Goal: Task Accomplishment & Management: Manage account settings

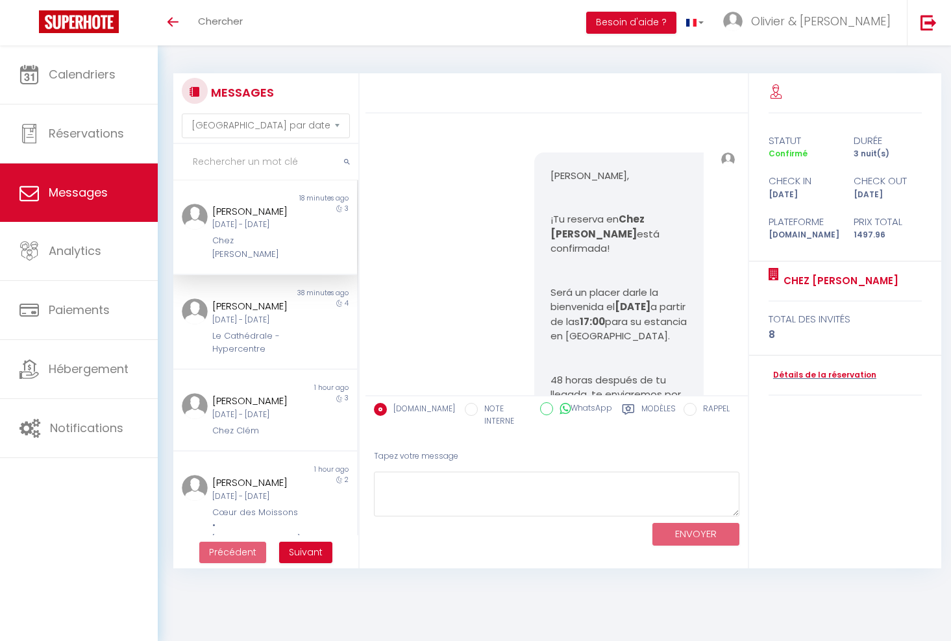
select select "message"
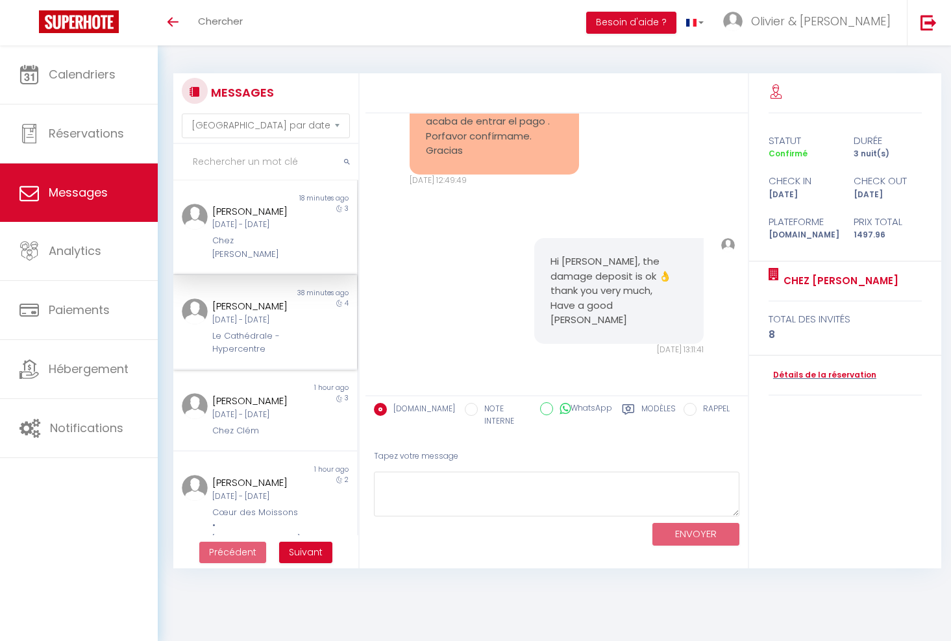
click at [251, 326] on div "[DATE] - [DATE]" at bounding box center [257, 320] width 90 height 12
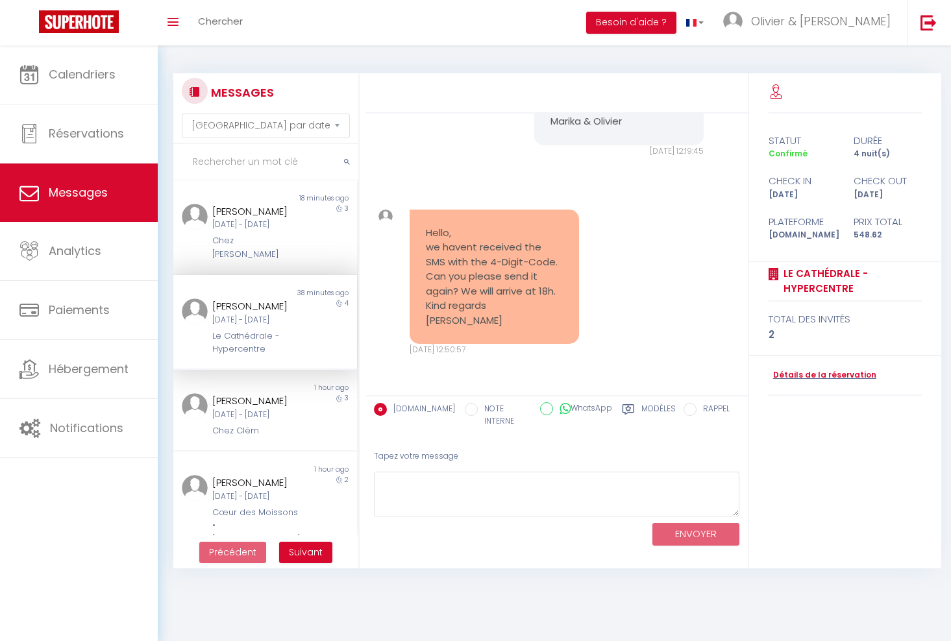
scroll to position [3337, 0]
click at [519, 483] on textarea at bounding box center [556, 494] width 365 height 45
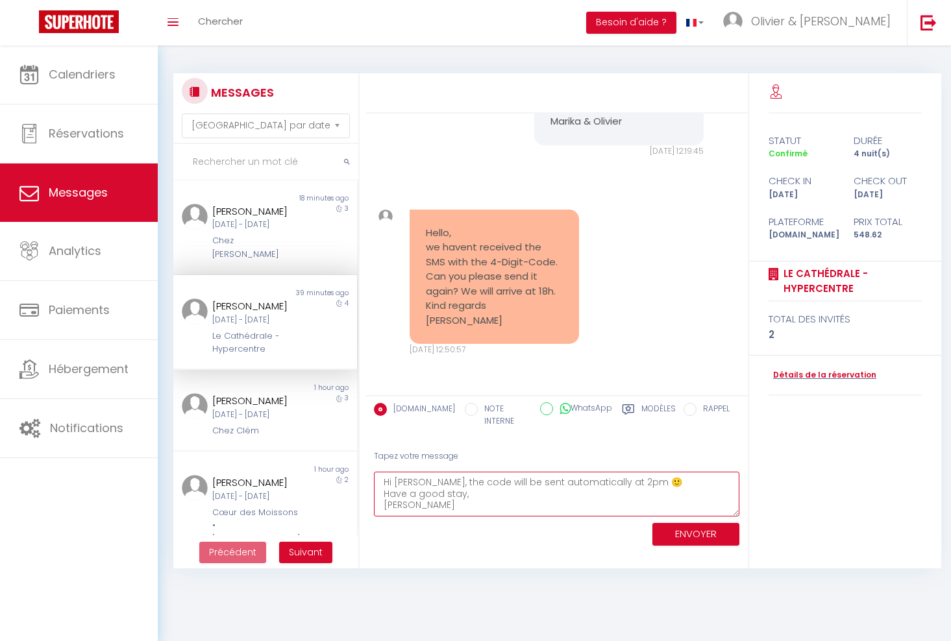
click at [627, 472] on textarea "Hi [PERSON_NAME], the code will be sent automatically at 2pm 🙂 Have a good stay…" at bounding box center [556, 494] width 365 height 45
type textarea "Hi [PERSON_NAME], the code will be sent automatically at 2pm by message and sms…"
click at [689, 528] on button "ENVOYER" at bounding box center [695, 534] width 87 height 23
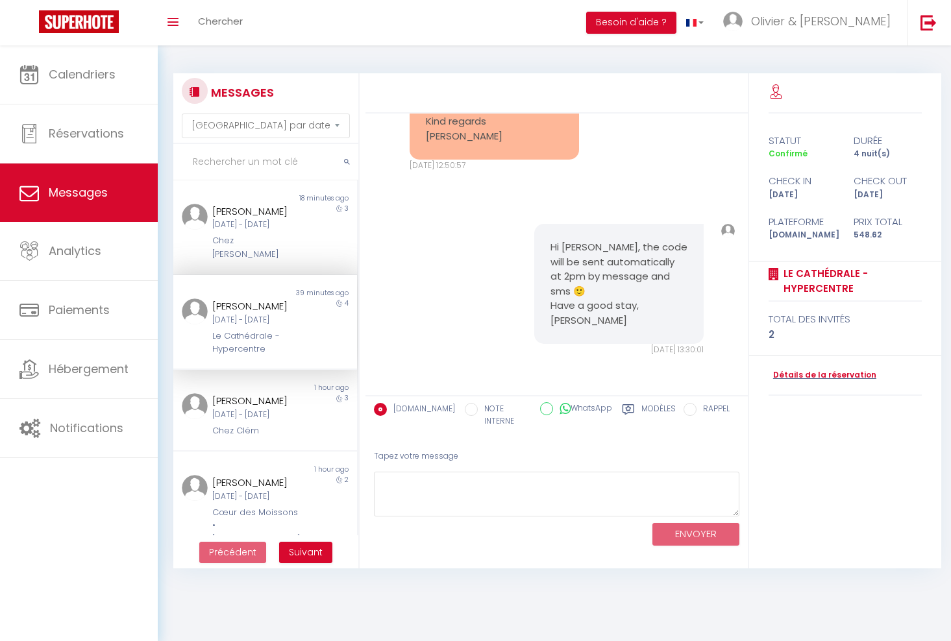
scroll to position [3507, 0]
click at [246, 246] on div "[PERSON_NAME] [DATE] - [DATE] Chez [PERSON_NAME]" at bounding box center [257, 232] width 107 height 57
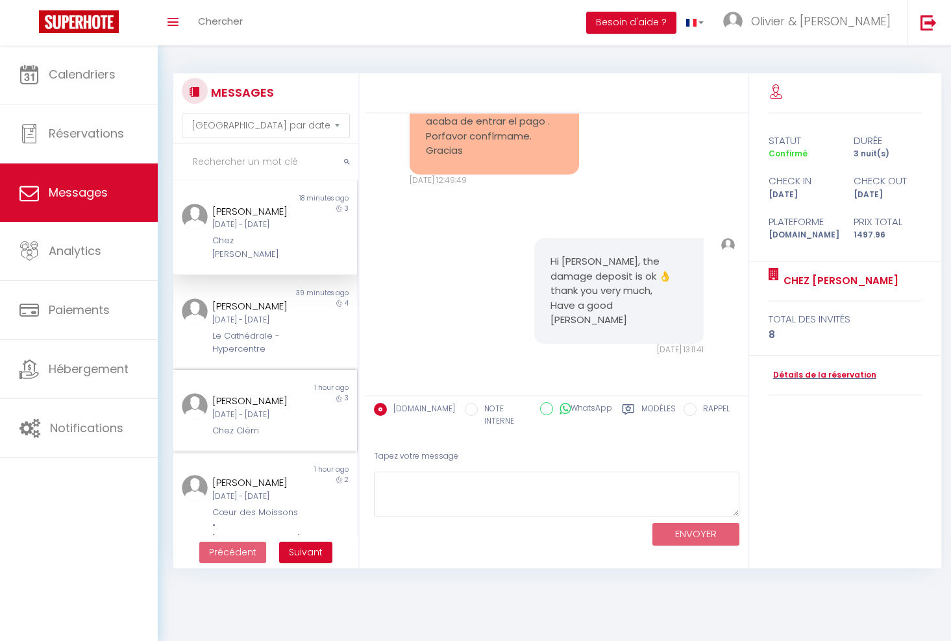
click at [234, 409] on div "[PERSON_NAME]" at bounding box center [257, 401] width 90 height 16
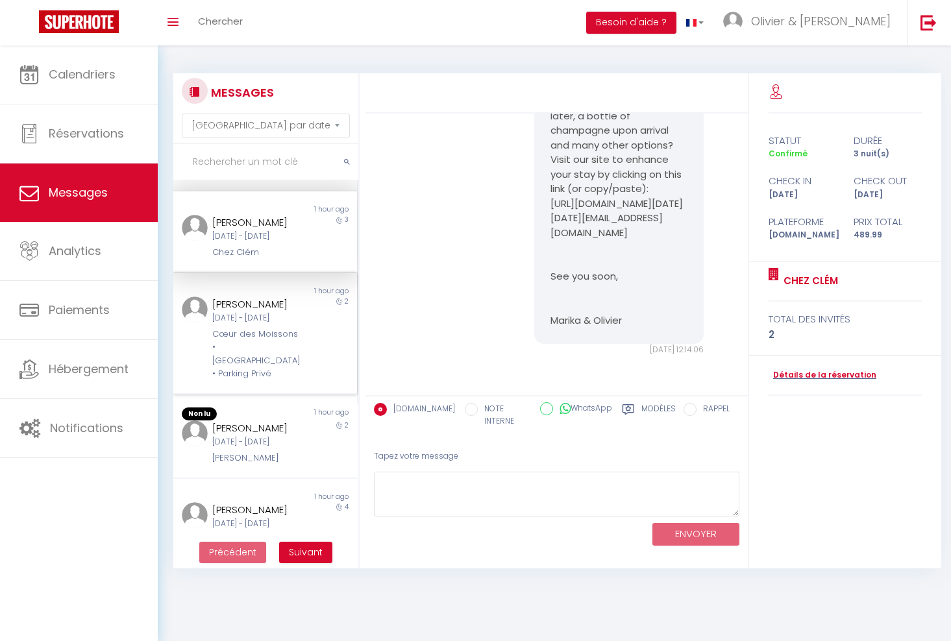
scroll to position [199, 0]
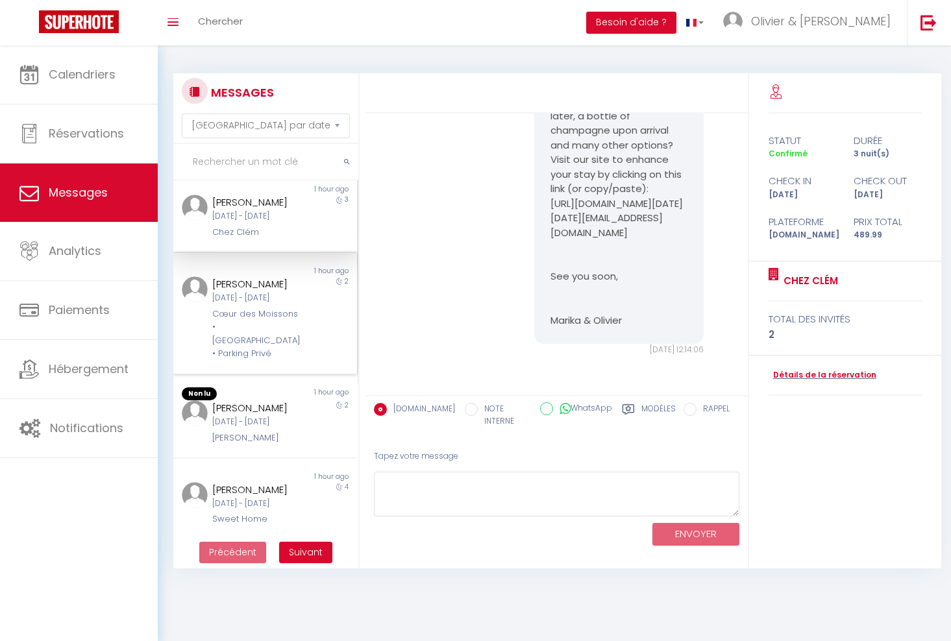
click at [258, 292] on div "[PERSON_NAME]" at bounding box center [257, 284] width 90 height 16
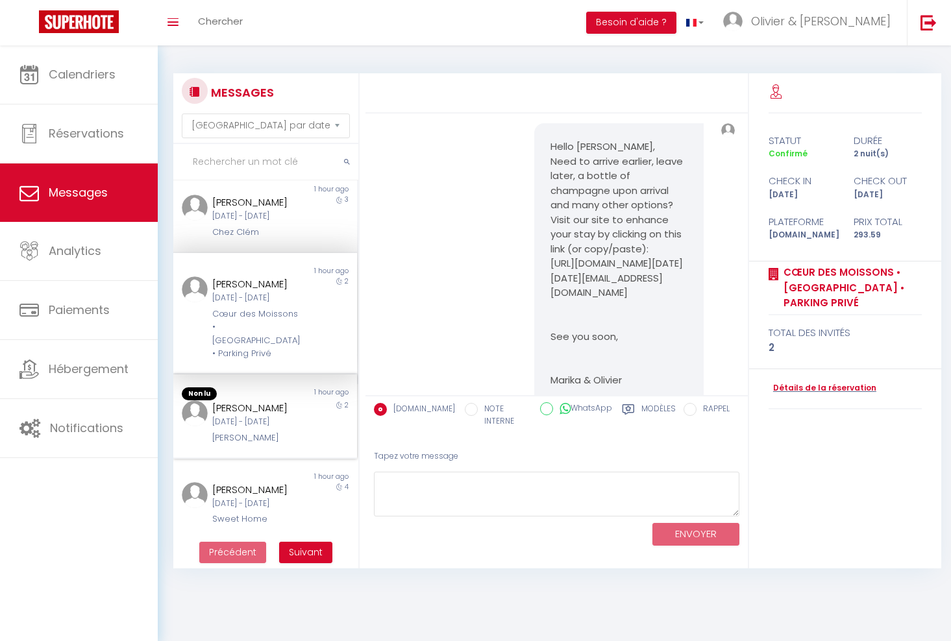
click at [250, 428] on div "[DATE] - [DATE]" at bounding box center [257, 422] width 90 height 12
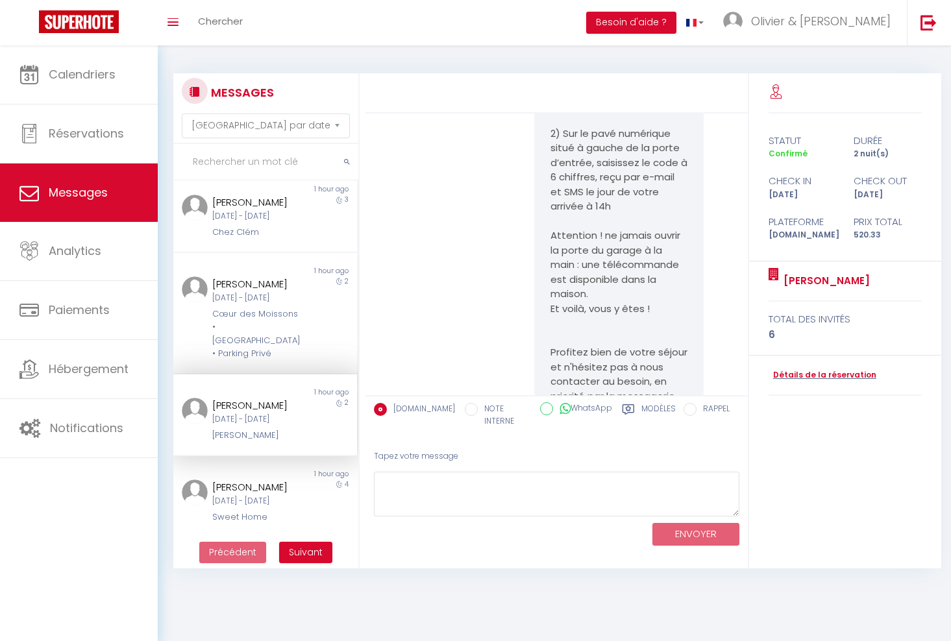
scroll to position [2654, 0]
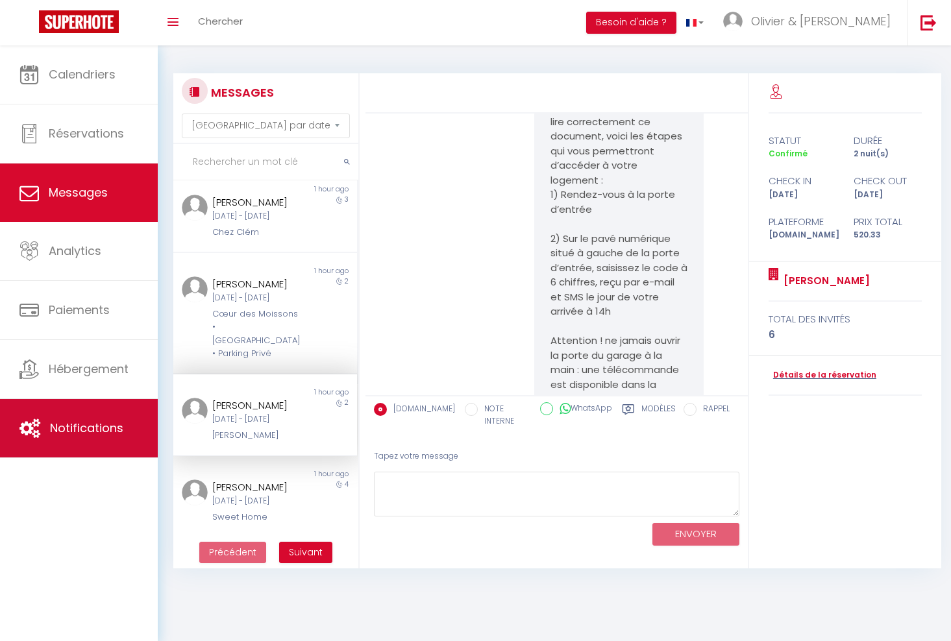
click at [63, 446] on link "Notifications" at bounding box center [79, 428] width 158 height 58
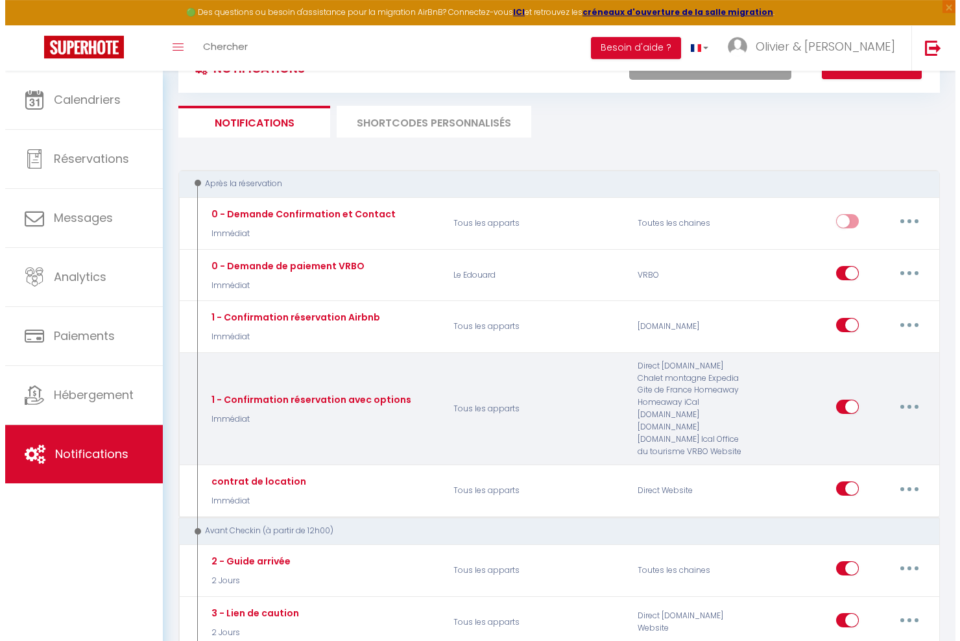
scroll to position [52, 0]
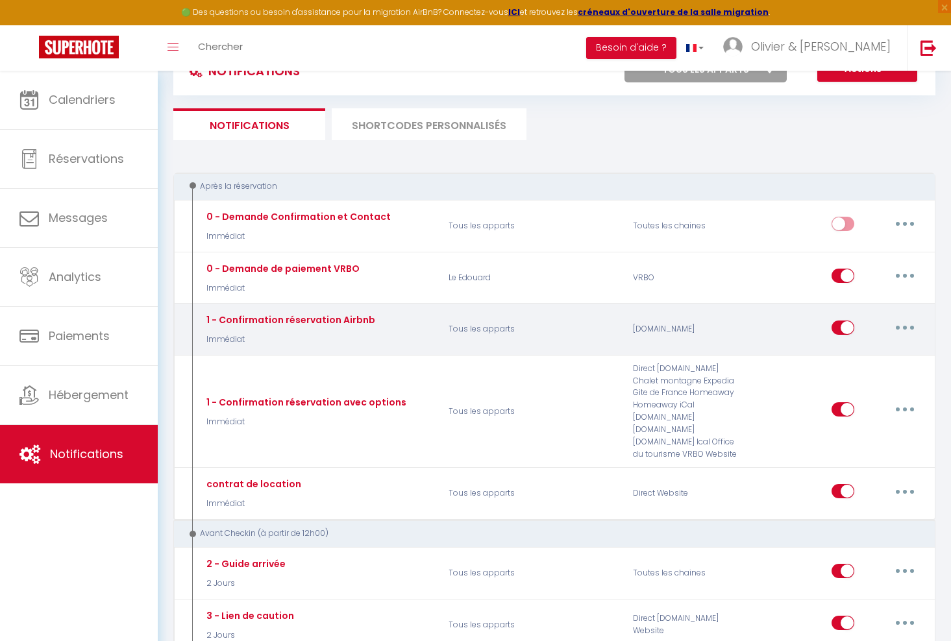
click at [902, 327] on button "button" at bounding box center [904, 327] width 36 height 21
click at [868, 356] on link "Editer" at bounding box center [871, 357] width 96 height 22
type input "1 - Confirmation réservation Airbnb"
select select "Immédiat"
select select
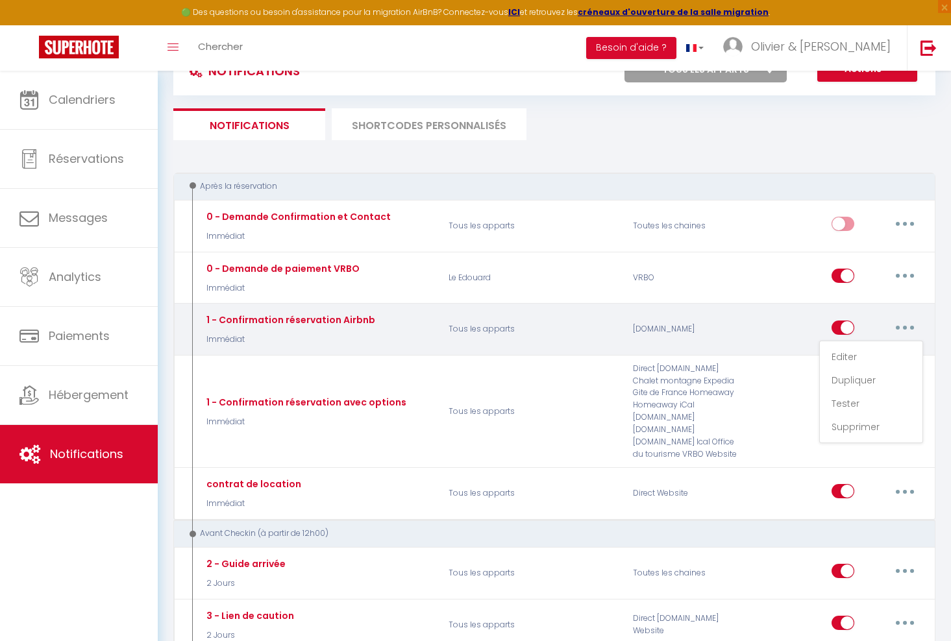
checkbox input "true"
checkbox input "false"
radio input "true"
type input "Merci pour votre réservation à [RENTAL:NAME]"
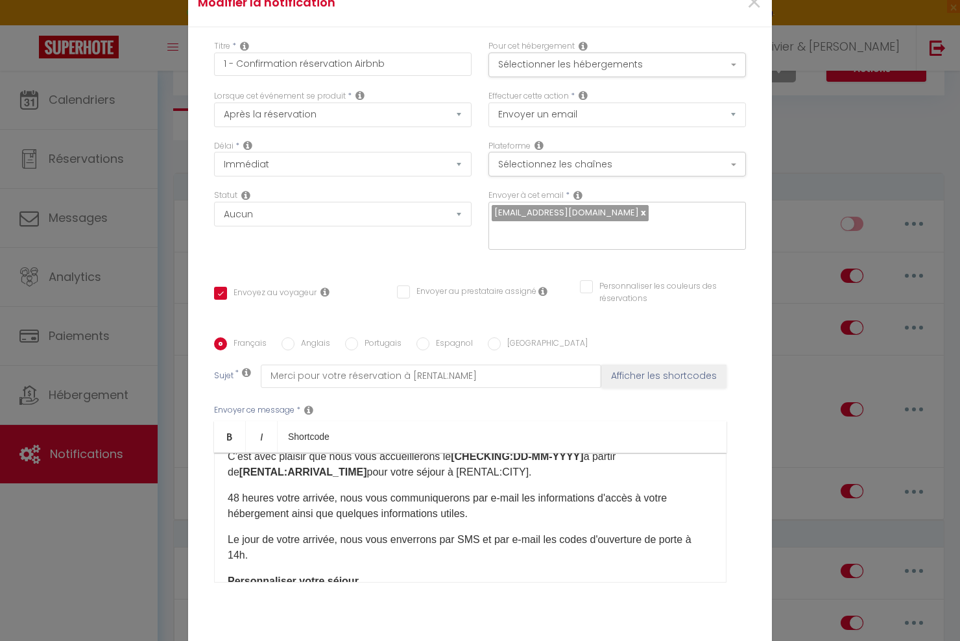
scroll to position [91, 0]
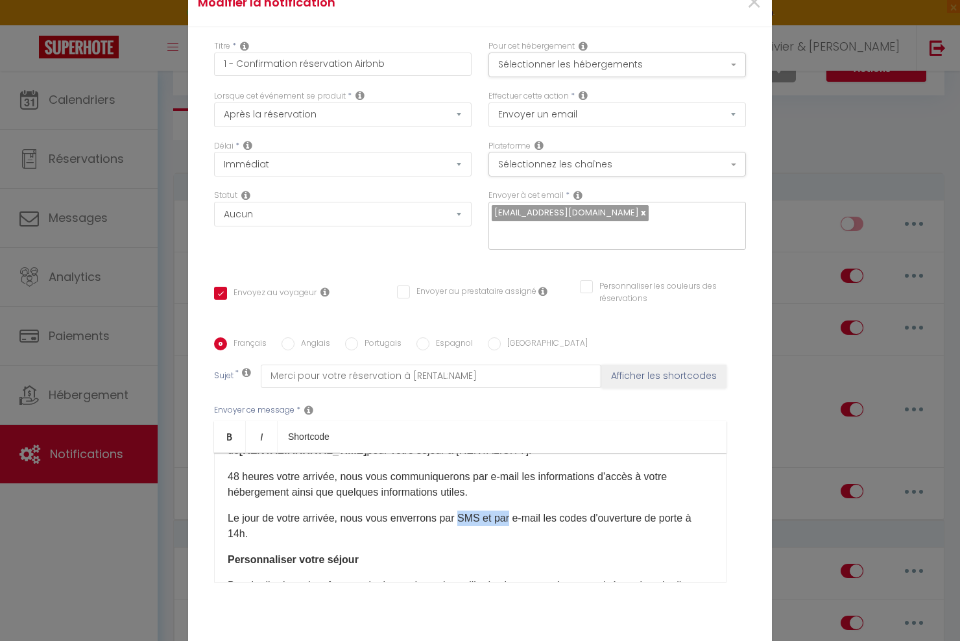
drag, startPoint x: 457, startPoint y: 521, endPoint x: 504, endPoint y: 524, distance: 46.8
click at [504, 524] on p "Le jour de votre arrivée, nous vous enverrons par SMS et par e-mail les codes d…" at bounding box center [470, 526] width 485 height 31
click at [532, 508] on div "Bonjour [GUEST:FIRST_NAME], Votre réservation à [RENTAL:NAME] est bien confirmé…" at bounding box center [470, 518] width 513 height 130
drag, startPoint x: 539, startPoint y: 522, endPoint x: 508, endPoint y: 524, distance: 31.2
click at [508, 524] on p "Le jour de votre arrivée, nous vous enverrons par SMS et par e-mail les codes d…" at bounding box center [470, 526] width 485 height 31
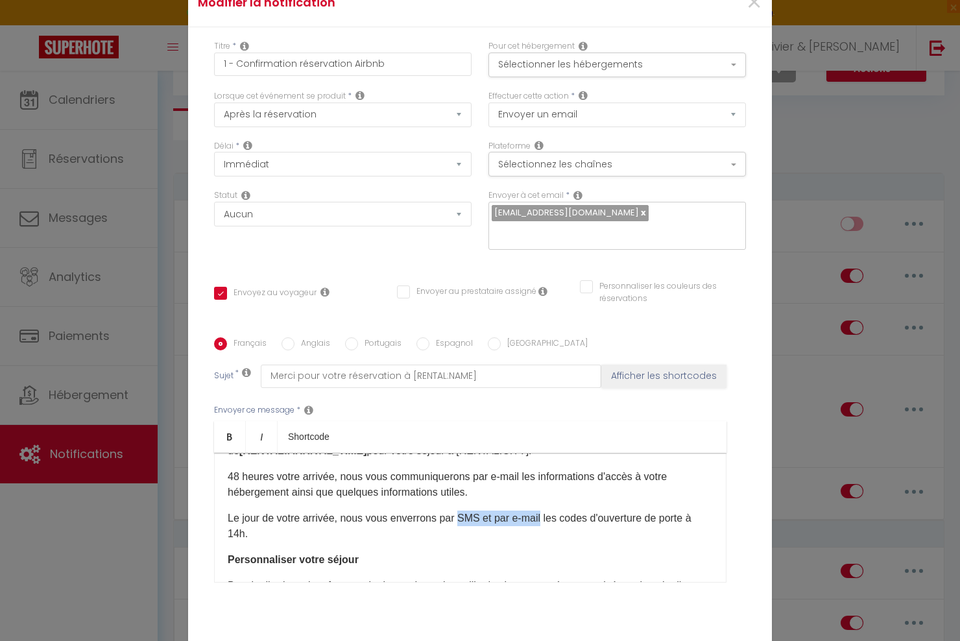
drag, startPoint x: 457, startPoint y: 518, endPoint x: 537, endPoint y: 525, distance: 80.7
click at [537, 525] on p "Le jour de votre arrivée, nous vous enverrons par SMS et par e-mail les codes d…" at bounding box center [470, 526] width 485 height 31
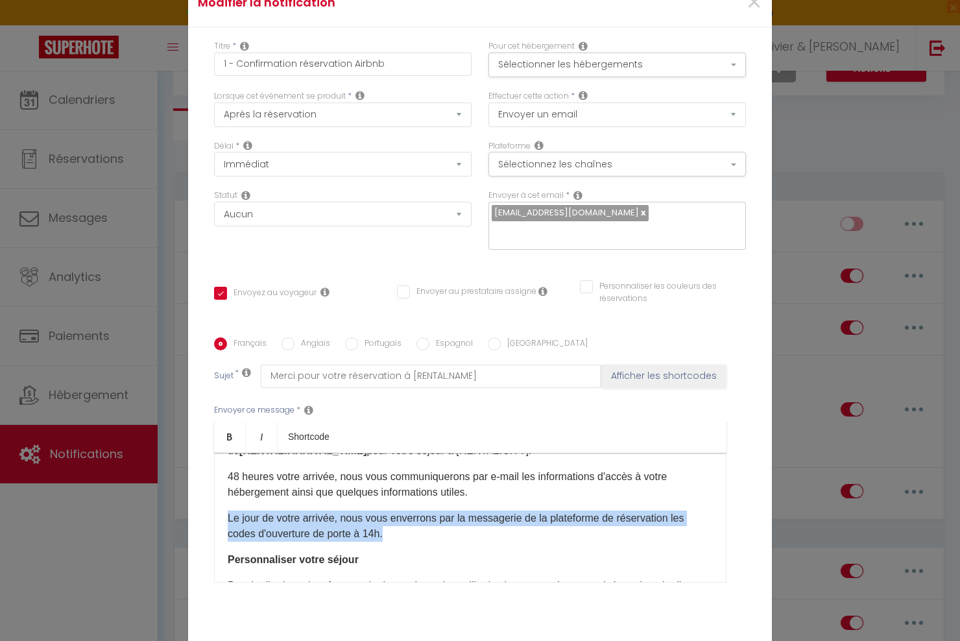
drag, startPoint x: 395, startPoint y: 537, endPoint x: 207, endPoint y: 520, distance: 188.3
click at [214, 520] on div "Bonjour [GUEST:FIRST_NAME], Votre réservation à [RENTAL:NAME] est bien confirmé…" at bounding box center [470, 518] width 513 height 130
click at [526, 520] on p "Le jour de votre arrivée, nous vous enverrons par la messagerie de la plateform…" at bounding box center [470, 526] width 485 height 31
drag, startPoint x: 334, startPoint y: 530, endPoint x: 218, endPoint y: 513, distance: 116.8
click at [218, 513] on div "Bonjour [GUEST:FIRST_NAME], Votre réservation à [RENTAL:NAME] est bien confirmé…" at bounding box center [470, 518] width 513 height 130
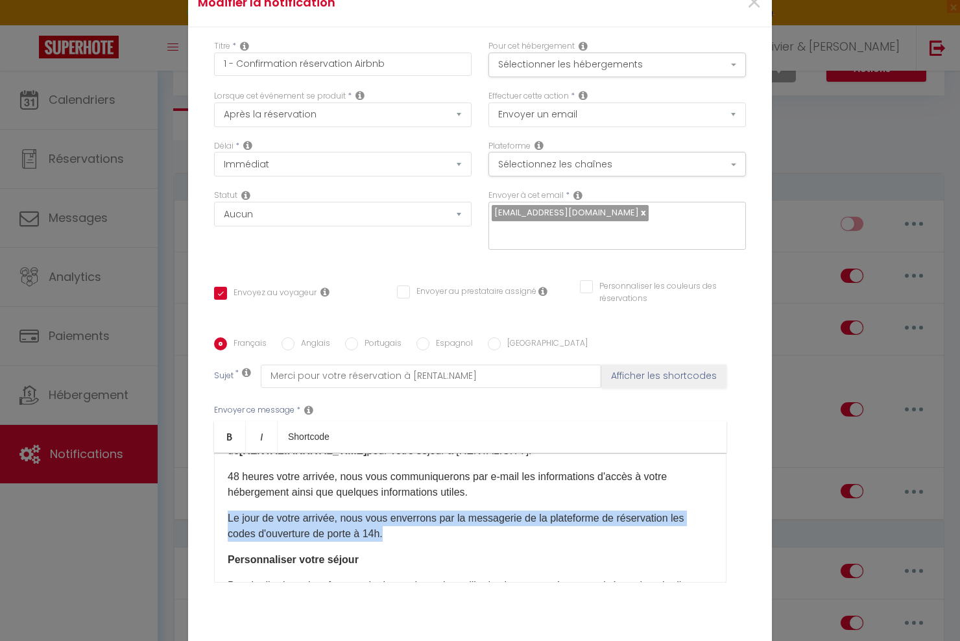
copy p "Le jour de votre arrivée, nous vous enverrons par la messagerie de la plateform…"
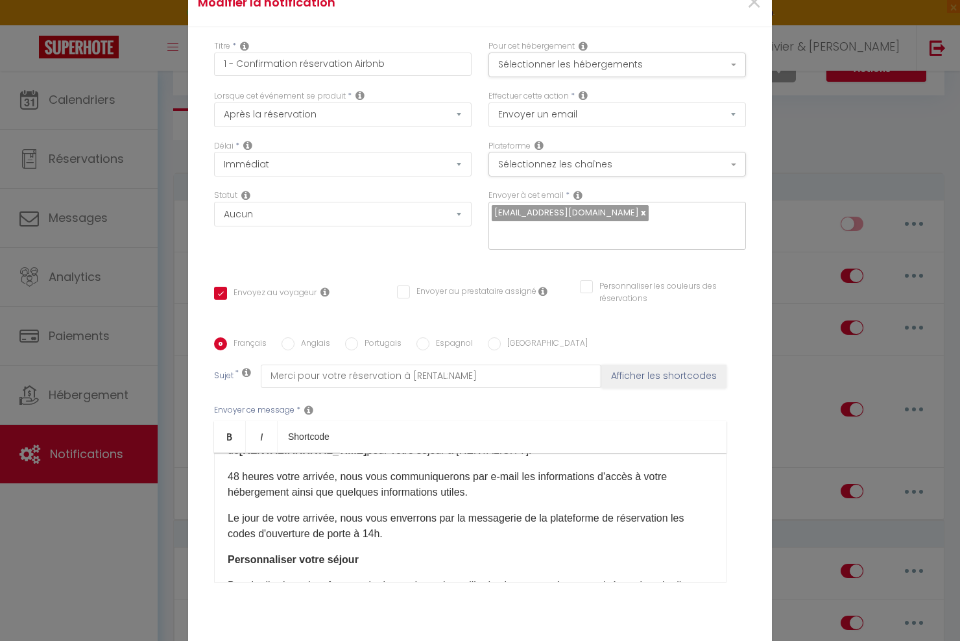
click at [309, 347] on label "Anglais" at bounding box center [313, 344] width 36 height 14
click at [295, 347] on input "Anglais" at bounding box center [288, 343] width 13 height 13
radio input "true"
checkbox input "true"
checkbox input "false"
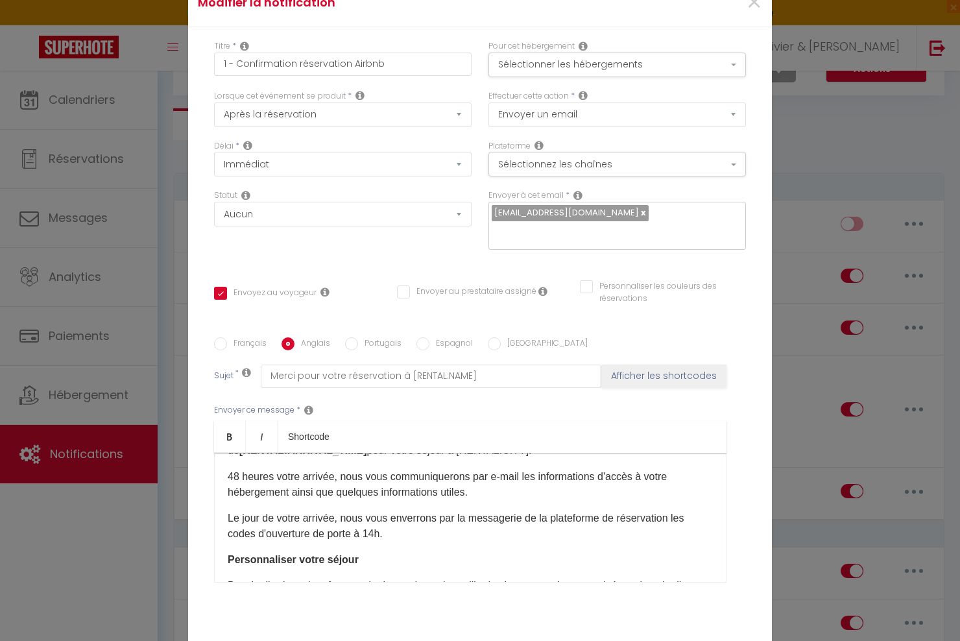
checkbox input "false"
type input "Thank you for your reservation at [RENTAL:NAME]"
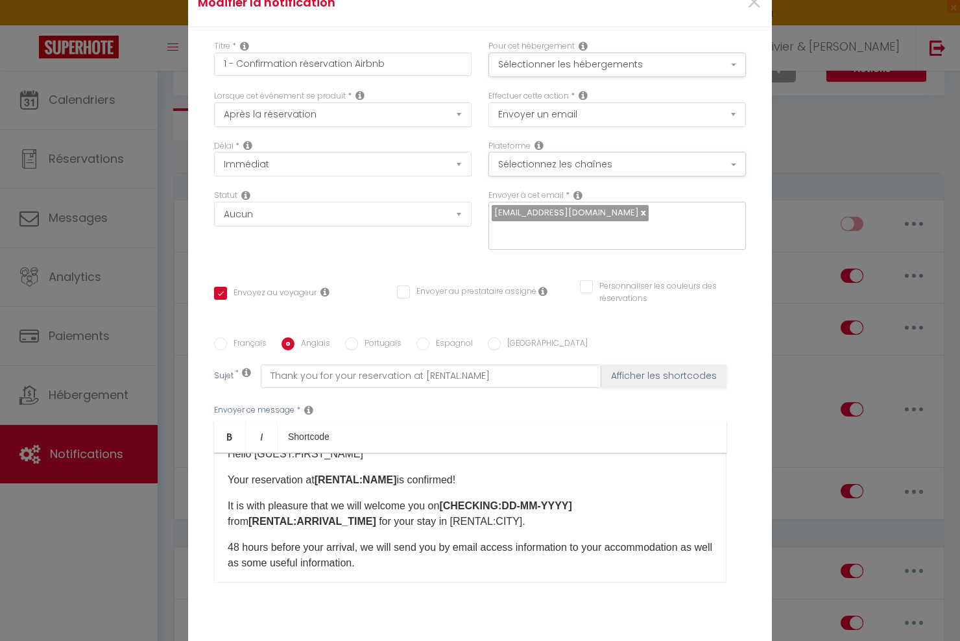
scroll to position [26, 0]
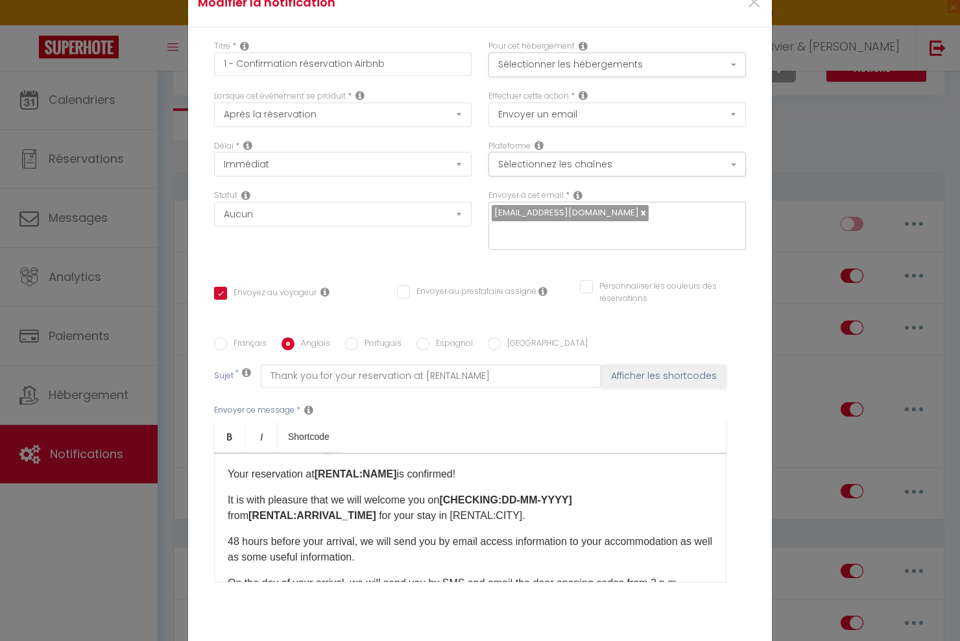
click at [248, 343] on label "Français" at bounding box center [247, 344] width 40 height 14
click at [227, 343] on input "Français" at bounding box center [220, 343] width 13 height 13
radio input "true"
checkbox input "true"
checkbox input "false"
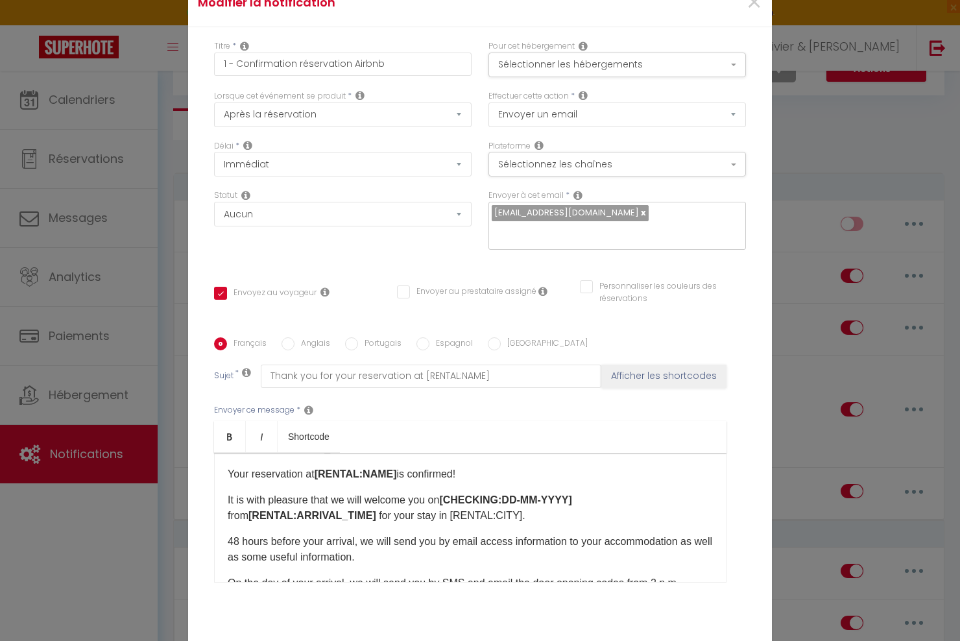
checkbox input "false"
type input "Merci pour votre réservation à [RENTAL:NAME]"
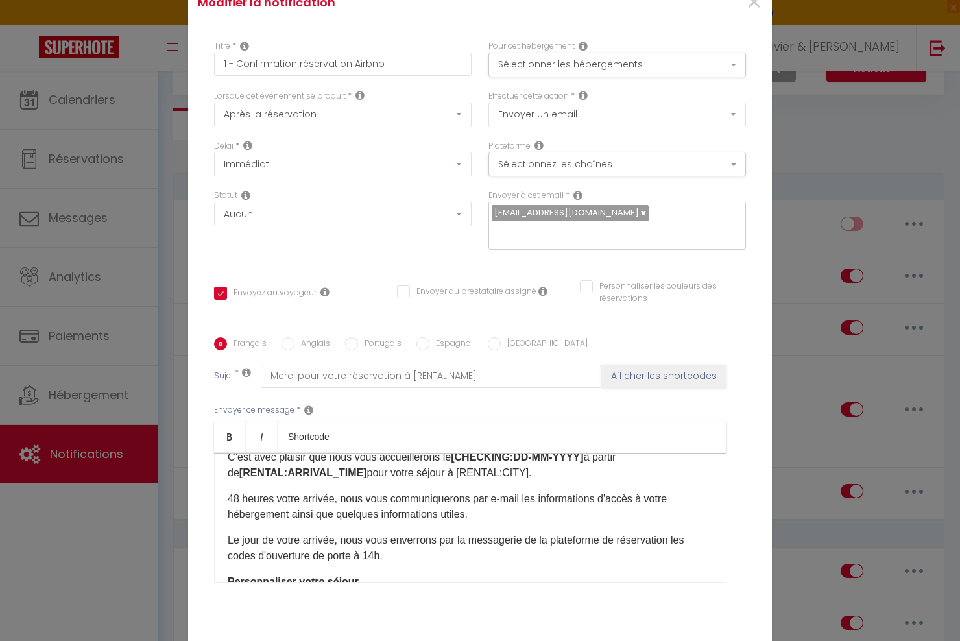
scroll to position [78, 0]
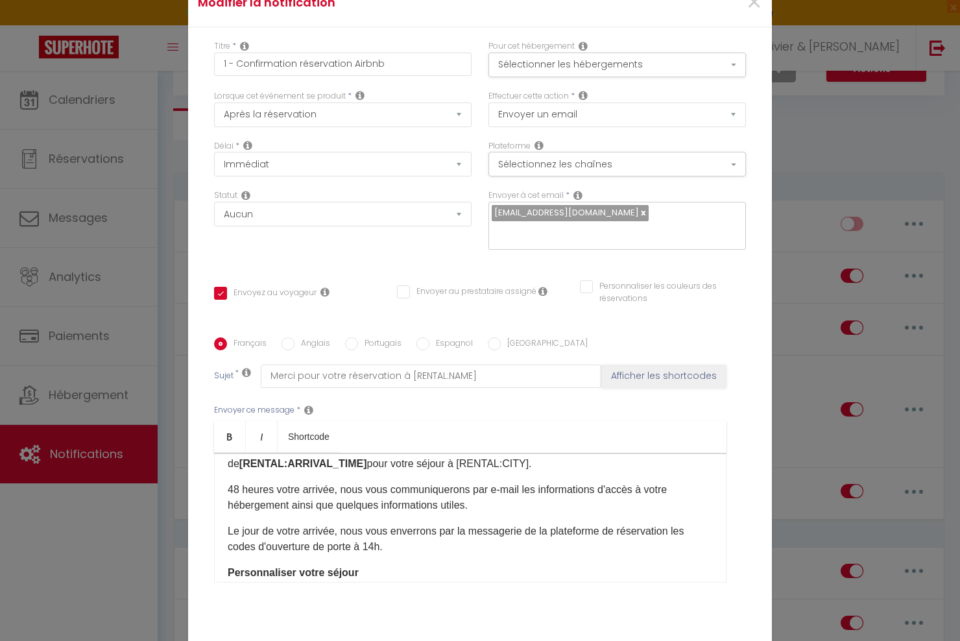
click at [313, 346] on label "Anglais" at bounding box center [313, 344] width 36 height 14
click at [295, 346] on input "Anglais" at bounding box center [288, 343] width 13 height 13
radio input "true"
checkbox input "true"
checkbox input "false"
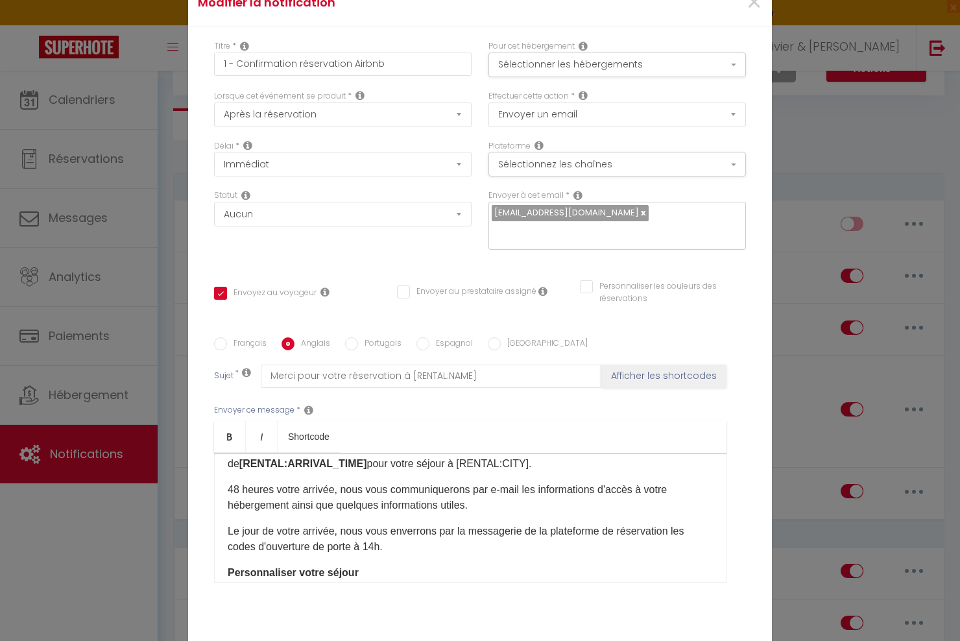
checkbox input "false"
type input "Thank you for your reservation at [RENTAL:NAME]"
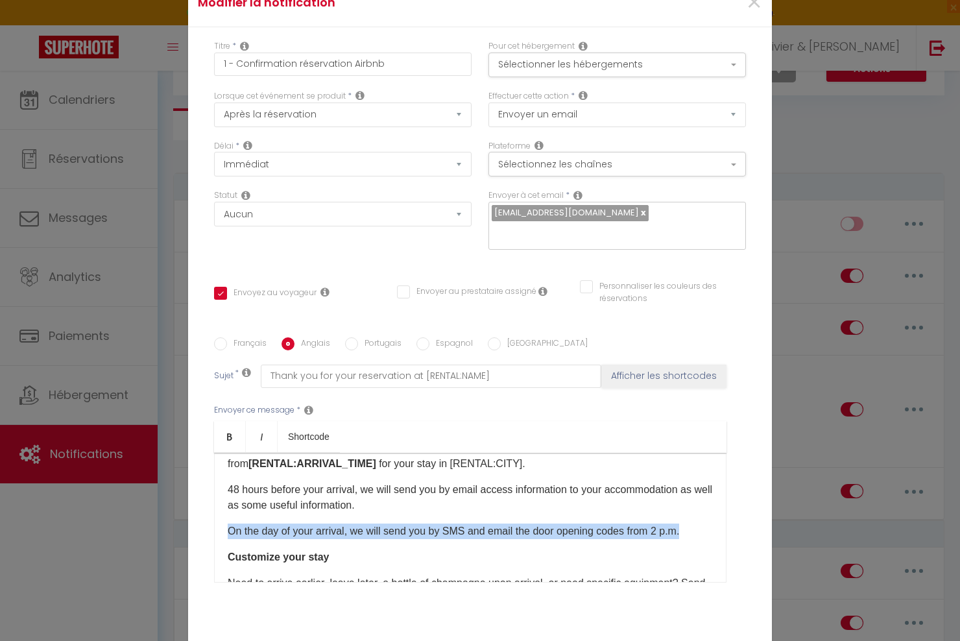
drag, startPoint x: 684, startPoint y: 532, endPoint x: 197, endPoint y: 533, distance: 487.3
click at [214, 533] on div "​Hello [GUEST:FIRST_NAME] Your reservation at [RENTAL:NAME] is confirmed! It is…" at bounding box center [470, 518] width 513 height 130
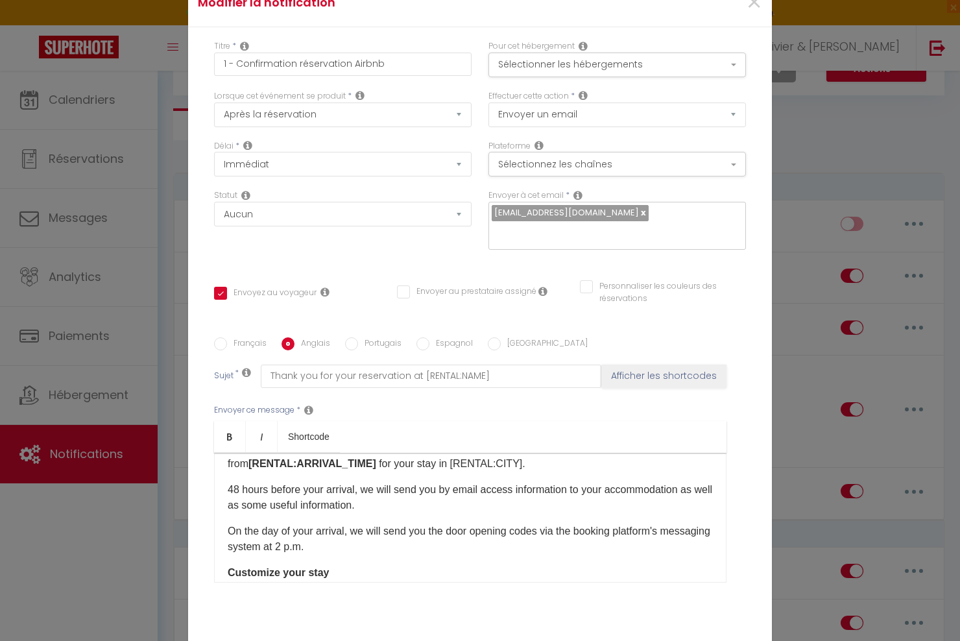
click at [441, 345] on label "Espagnol" at bounding box center [451, 344] width 43 height 14
click at [430, 345] on input "Espagnol" at bounding box center [423, 343] width 13 height 13
radio input "true"
checkbox input "true"
checkbox input "false"
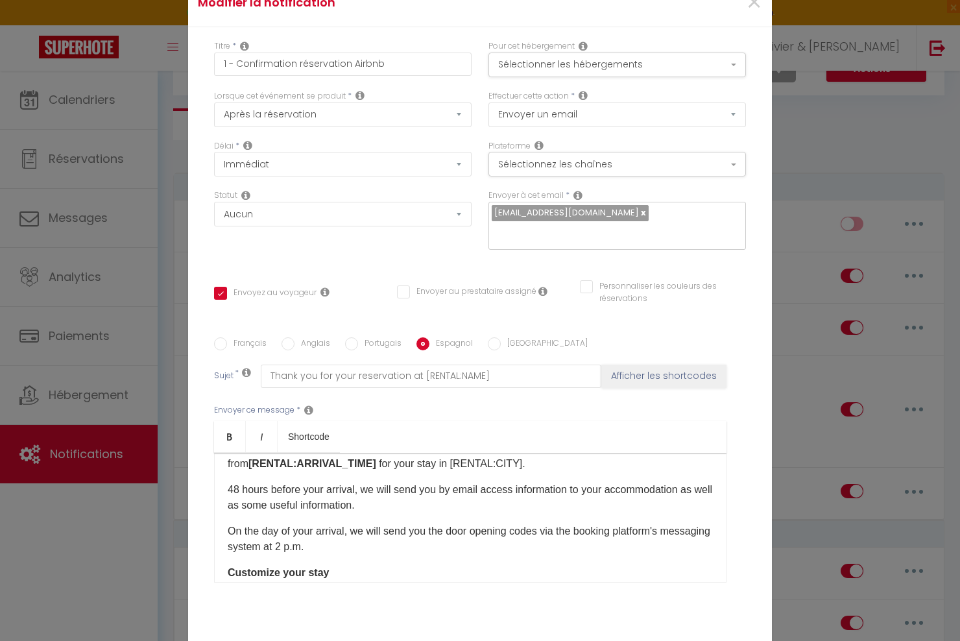
checkbox input "false"
type input "Gracias por su reserva en [RENTAL:NAME]"
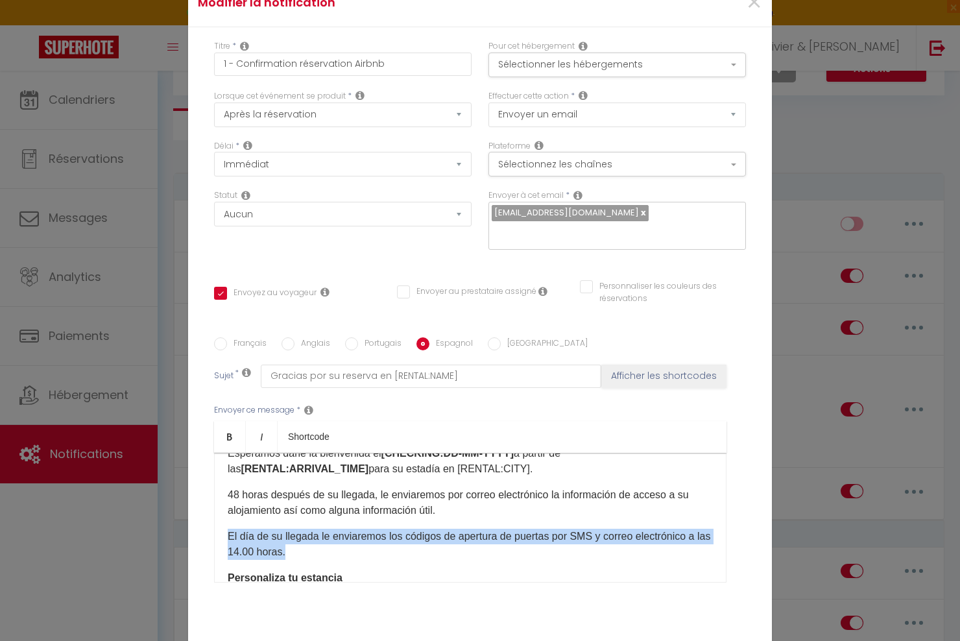
drag, startPoint x: 269, startPoint y: 553, endPoint x: 198, endPoint y: 539, distance: 72.8
click at [214, 539] on div "​Hola ¡Su reserva en [RENTAL:NAME] está confirmada! Esperamos darle la bienveni…" at bounding box center [470, 518] width 513 height 130
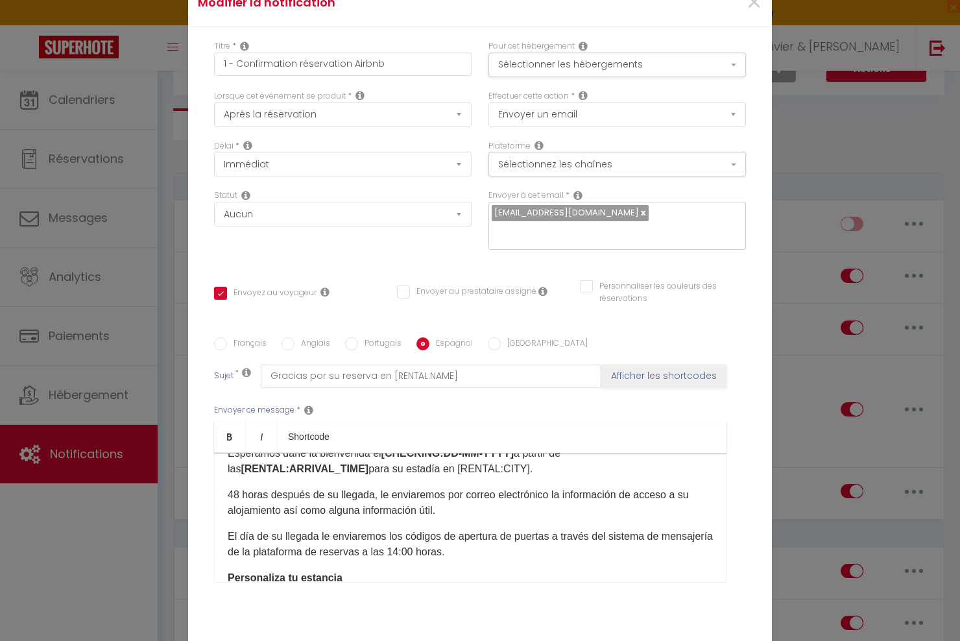
click at [511, 347] on label "[GEOGRAPHIC_DATA]" at bounding box center [544, 344] width 87 height 14
click at [501, 347] on input "[GEOGRAPHIC_DATA]" at bounding box center [494, 343] width 13 height 13
radio input "true"
checkbox input "true"
checkbox input "false"
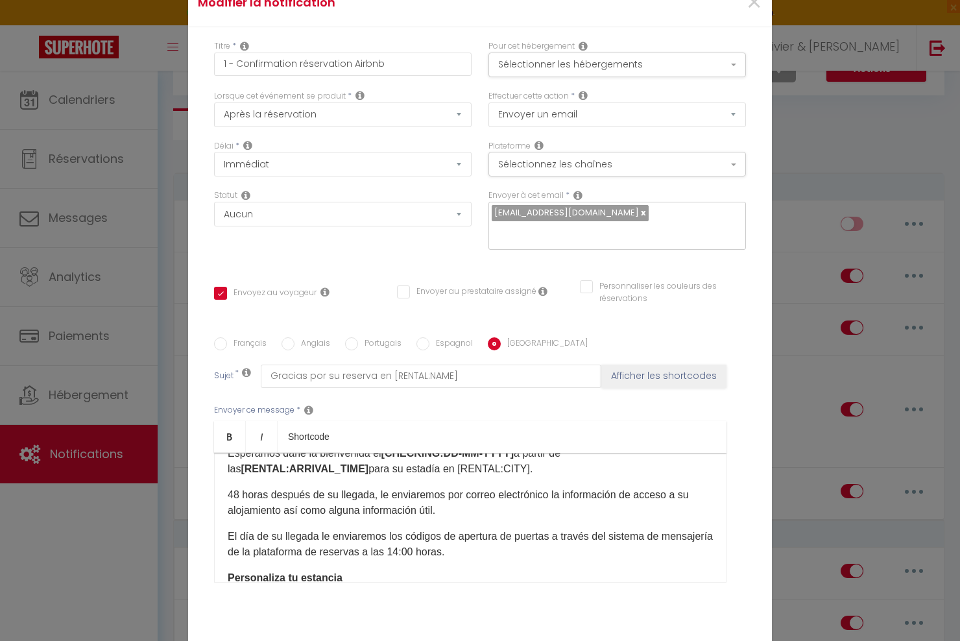
checkbox input "false"
type input "Grazie per la tua prenotazione presso [RENTAL:NAME]"
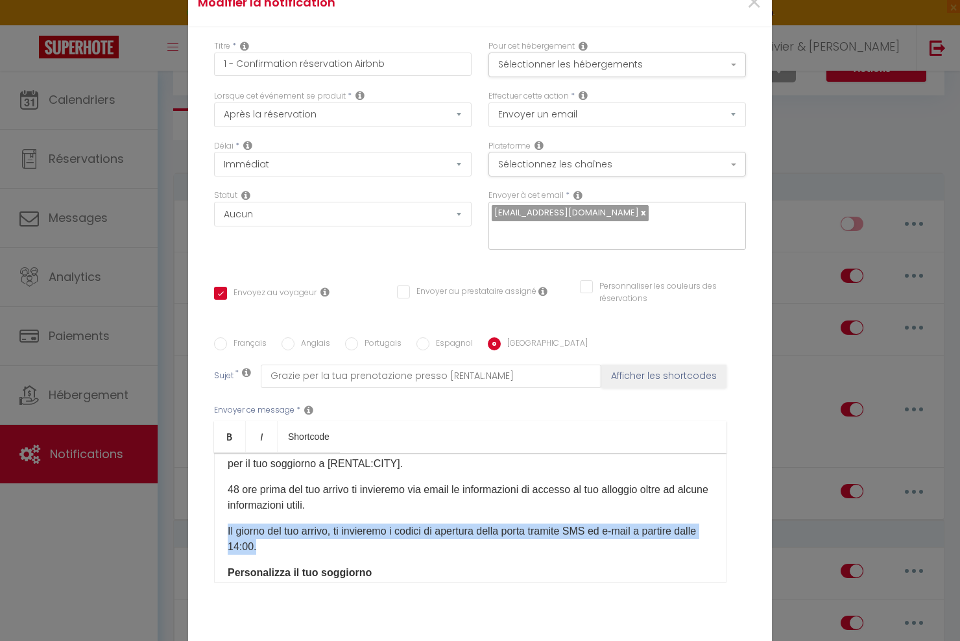
drag, startPoint x: 285, startPoint y: 550, endPoint x: 221, endPoint y: 534, distance: 65.6
click at [221, 534] on div "Ciao [GUEST:FIRST_NAME], La tua prenotazione presso [RENTAL:NAME] è confermata!…" at bounding box center [470, 518] width 513 height 130
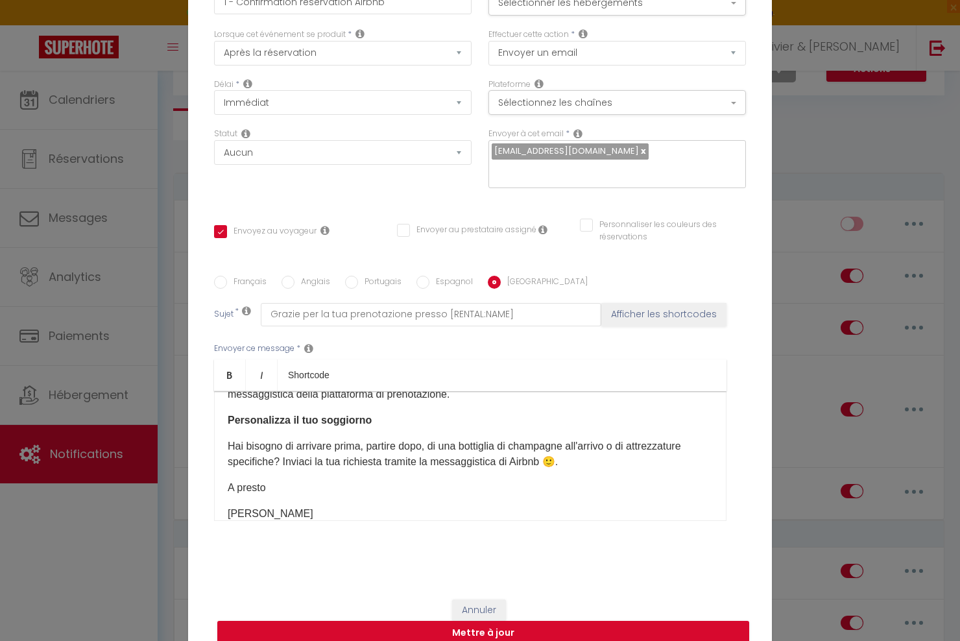
scroll to position [80, 0]
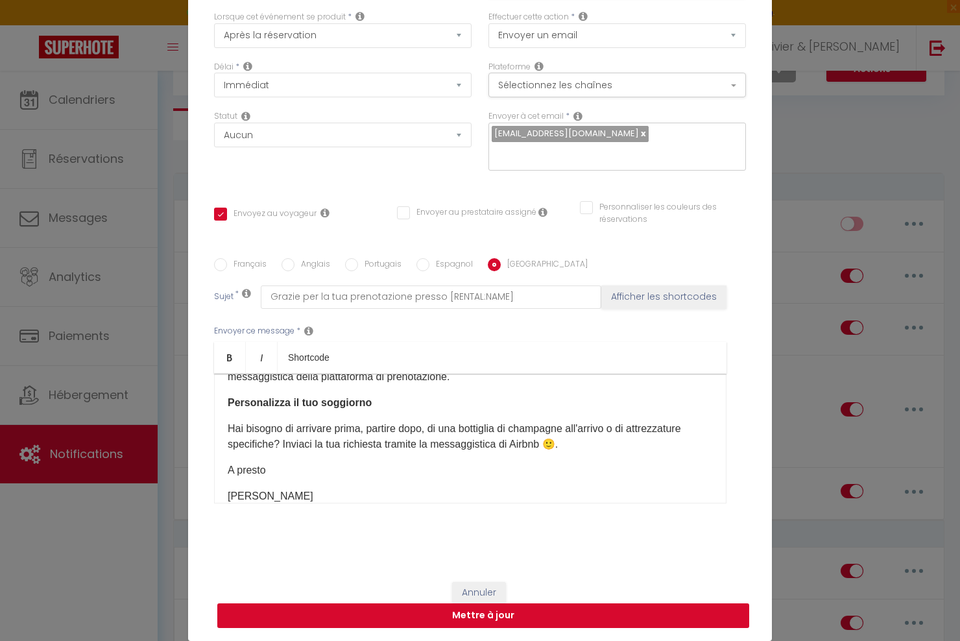
click at [467, 617] on button "Mettre à jour" at bounding box center [483, 615] width 532 height 25
checkbox input "true"
checkbox input "false"
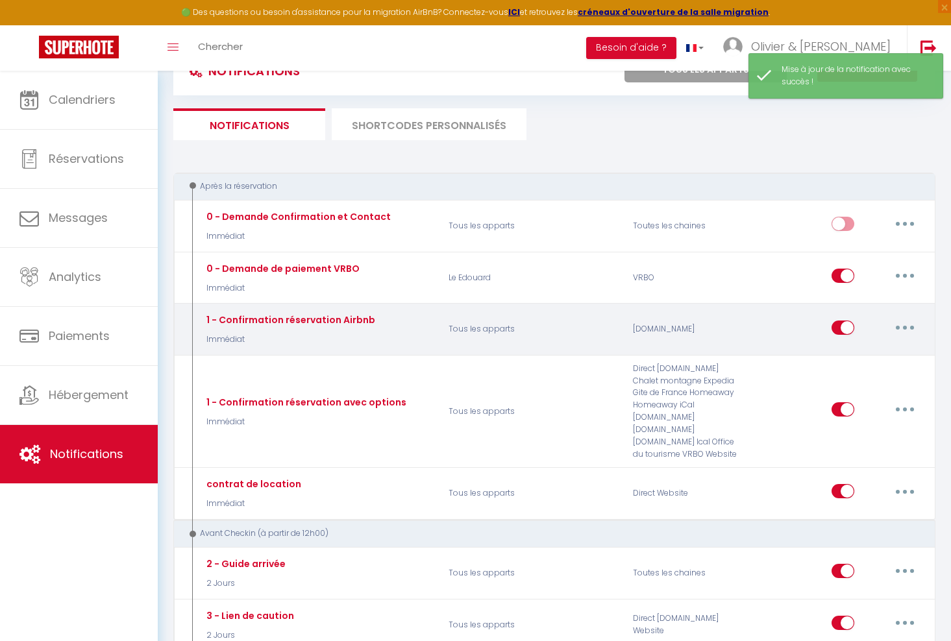
click at [905, 330] on button "button" at bounding box center [904, 327] width 36 height 21
click at [842, 357] on link "Editer" at bounding box center [871, 357] width 96 height 22
type input "1 - Confirmation réservation Airbnb"
select select "Immédiat"
select select
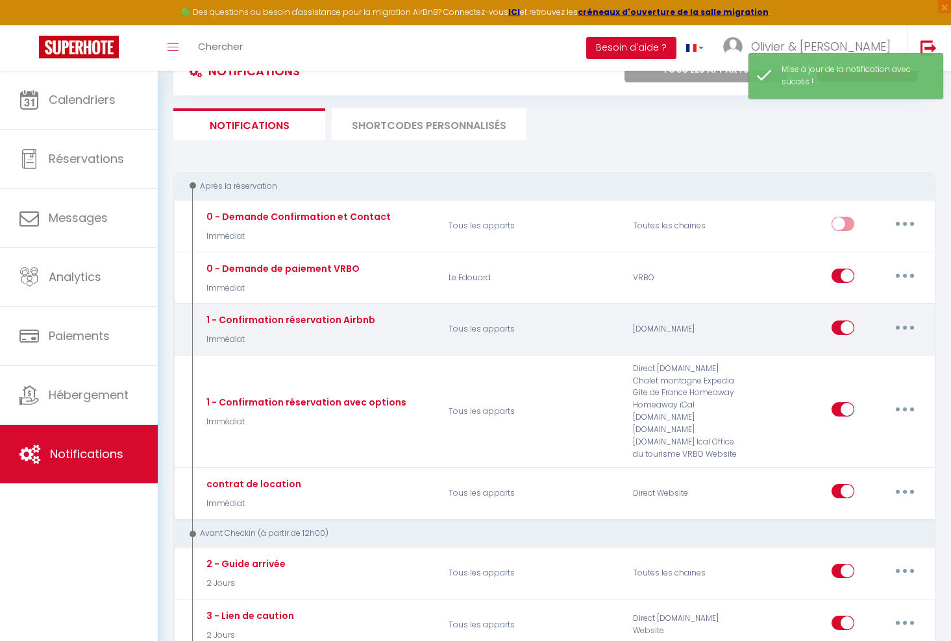
checkbox input "true"
checkbox input "false"
radio input "true"
type input "Merci pour votre réservation à [RENTAL:NAME]"
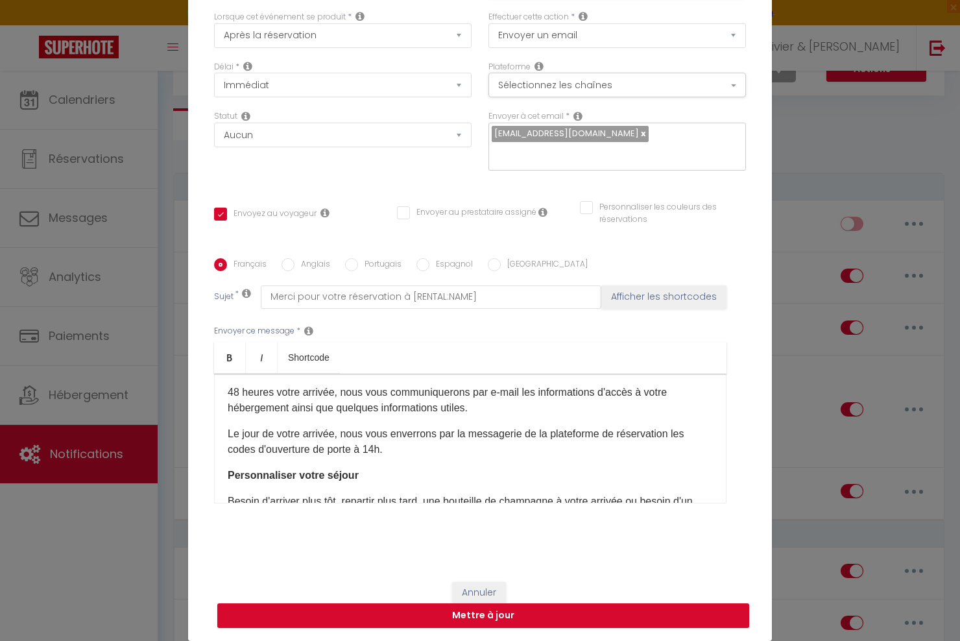
scroll to position [91, 0]
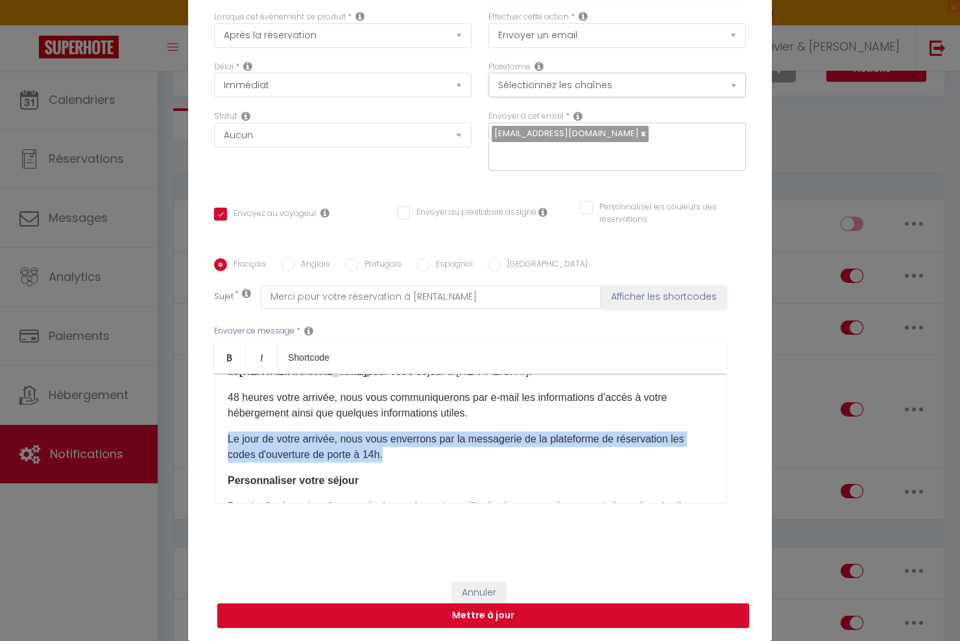
drag, startPoint x: 400, startPoint y: 456, endPoint x: 212, endPoint y: 435, distance: 188.8
click at [214, 435] on div "Bonjour [GUEST:FIRST_NAME], Votre réservation à [RENTAL:NAME] est bien confirmé…" at bounding box center [470, 439] width 513 height 130
copy p "Le jour de votre arrivée, nous vous enverrons par la messagerie de la plateform…"
click at [285, 267] on input "Anglais" at bounding box center [288, 264] width 13 height 13
radio input "true"
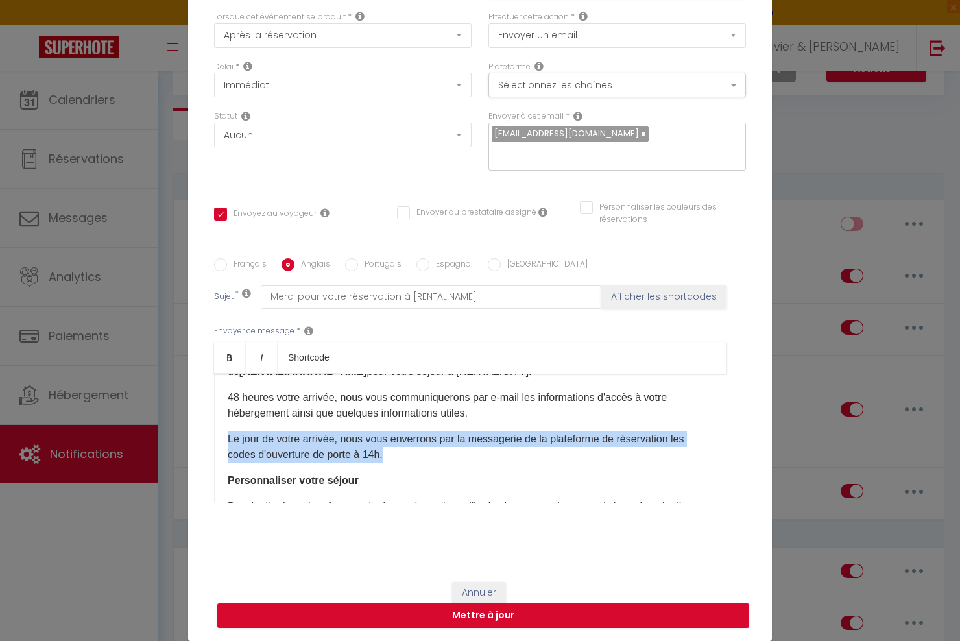
checkbox input "true"
checkbox input "false"
type input "Thank you for your reservation at [RENTAL:NAME]"
drag, startPoint x: 356, startPoint y: 458, endPoint x: 210, endPoint y: 427, distance: 149.9
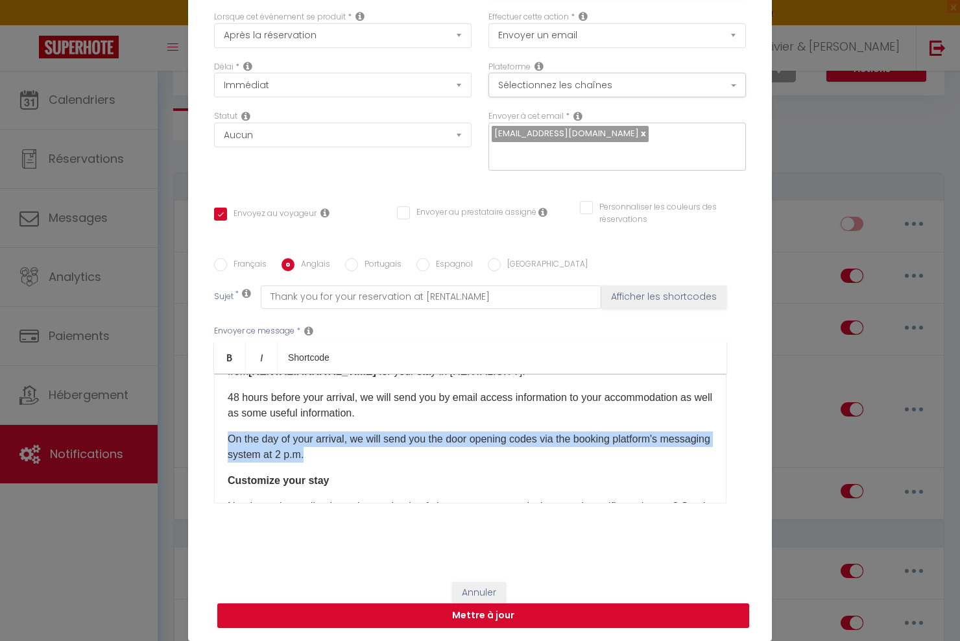
click at [214, 427] on div "​Hello [GUEST:FIRST_NAME] Your reservation at [RENTAL:NAME] is confirmed! It is…" at bounding box center [470, 439] width 513 height 130
copy p "On the day of your arrival, we will send you the door opening codes via the boo…"
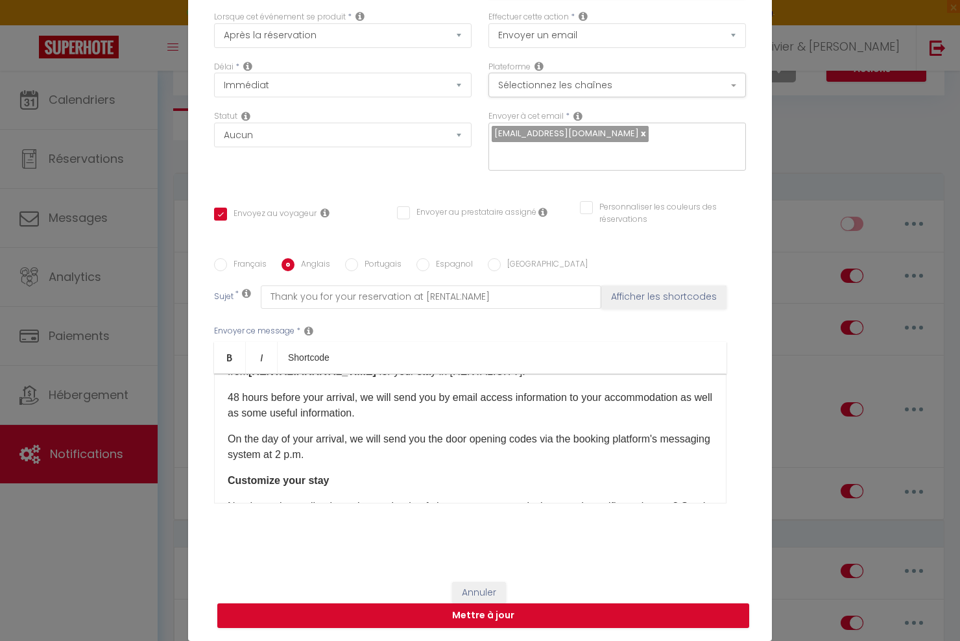
click at [453, 267] on label "Espagnol" at bounding box center [451, 265] width 43 height 14
click at [430, 267] on input "Espagnol" at bounding box center [423, 264] width 13 height 13
radio input "true"
checkbox input "true"
checkbox input "false"
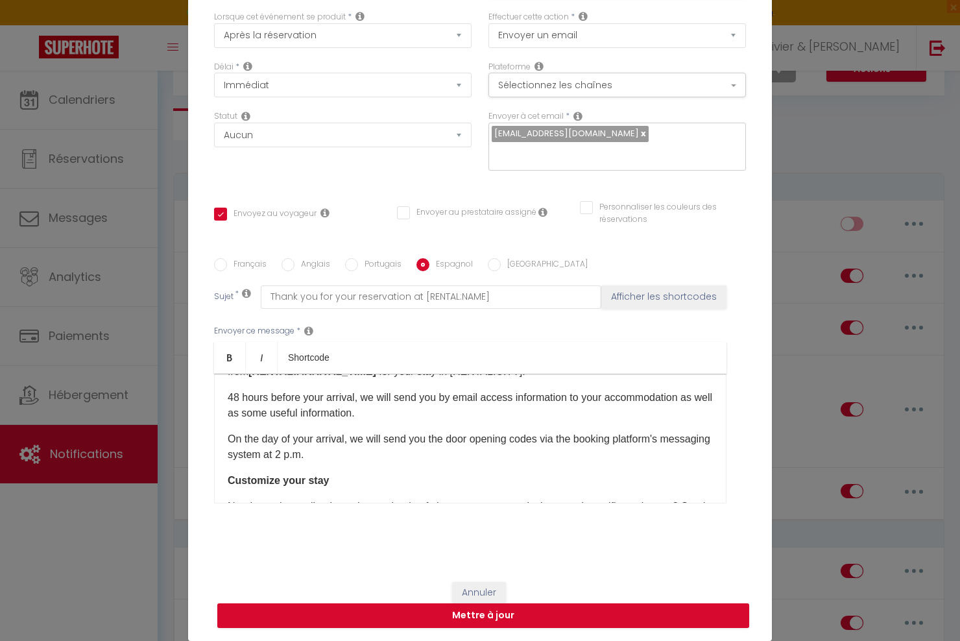
checkbox input "false"
type input "Gracias por su reserva en [RENTAL:NAME]"
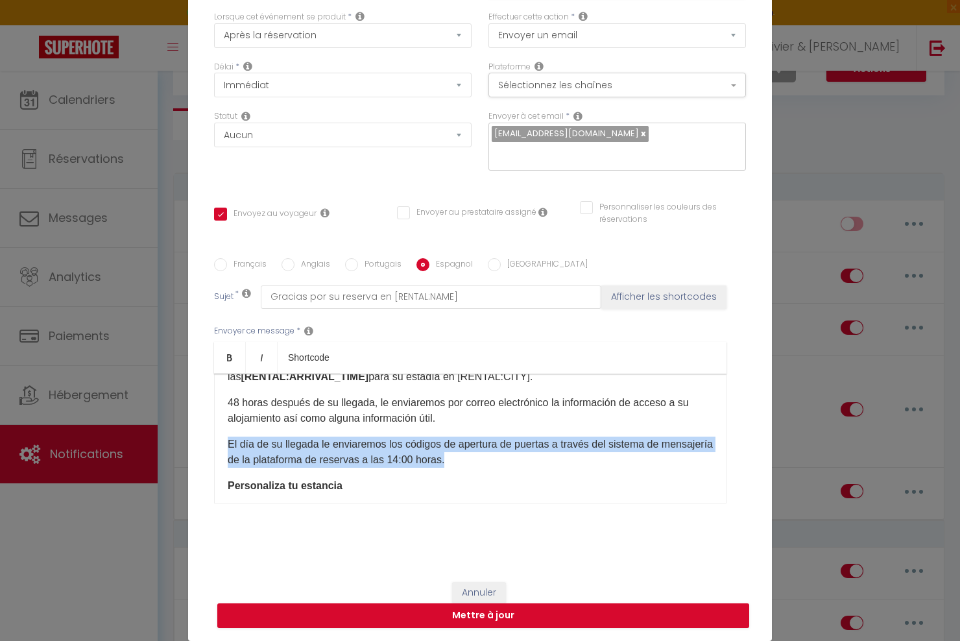
drag, startPoint x: 510, startPoint y: 464, endPoint x: 211, endPoint y: 441, distance: 300.1
click at [214, 441] on div "​Hola ¡Su reserva en [RENTAL:NAME] está confirmada! Esperamos darle la bienveni…" at bounding box center [470, 439] width 513 height 130
copy p "El día de su llegada le enviaremos los códigos de apertura de puertas a través …"
click at [488, 264] on input "[GEOGRAPHIC_DATA]" at bounding box center [494, 264] width 13 height 13
radio input "true"
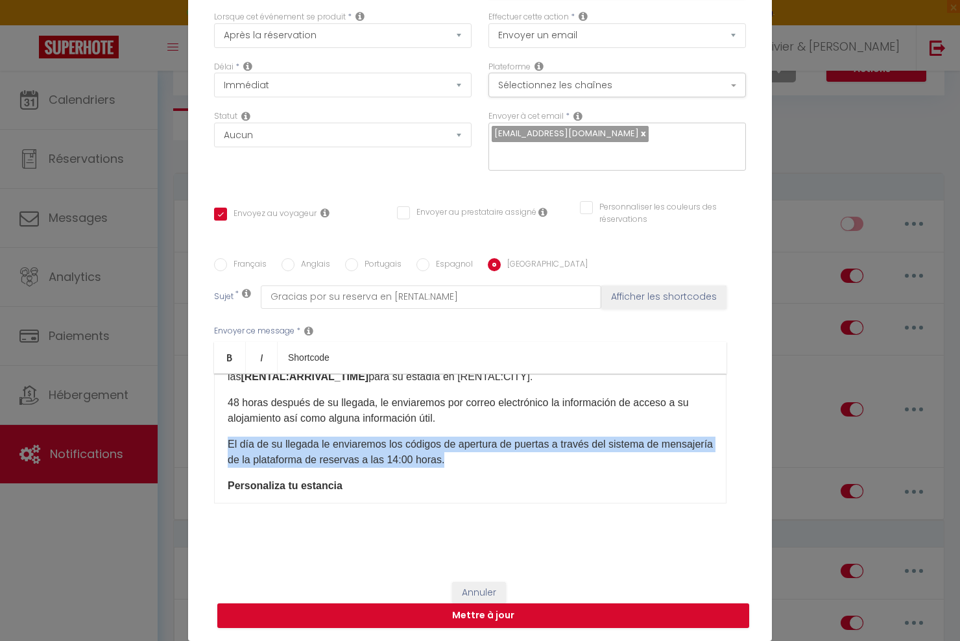
checkbox input "true"
checkbox input "false"
type input "Grazie per la tua prenotazione presso [RENTAL:NAME]"
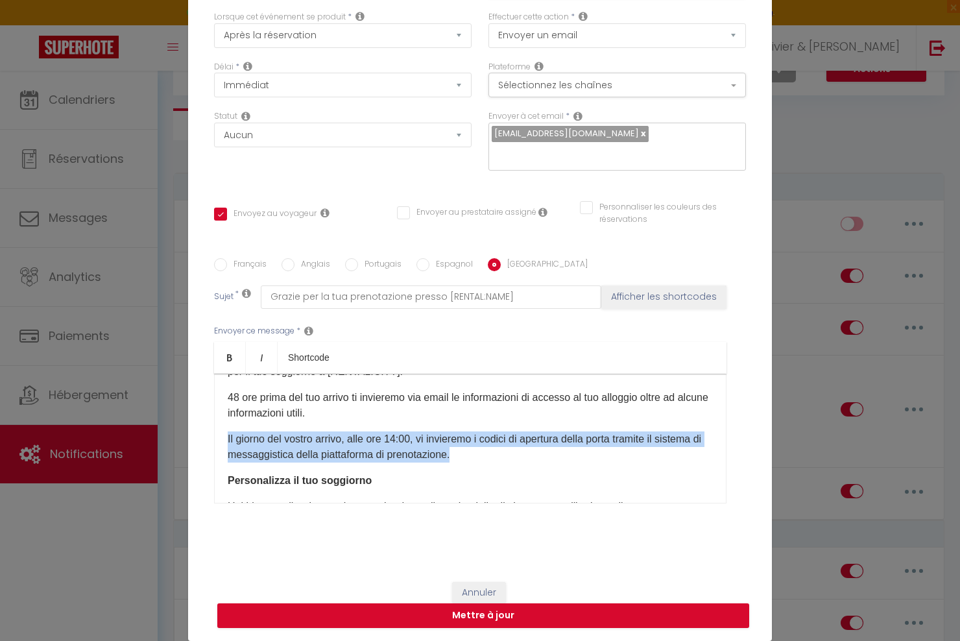
drag, startPoint x: 511, startPoint y: 456, endPoint x: 220, endPoint y: 436, distance: 292.1
click at [220, 436] on div "Ciao [GUEST:FIRST_NAME], La tua prenotazione presso [RENTAL:NAME] è confermata!…" at bounding box center [470, 439] width 513 height 130
copy p "Il giorno del vostro arrivo, alle ore 14:00, vi invieremo i codici di apertura …"
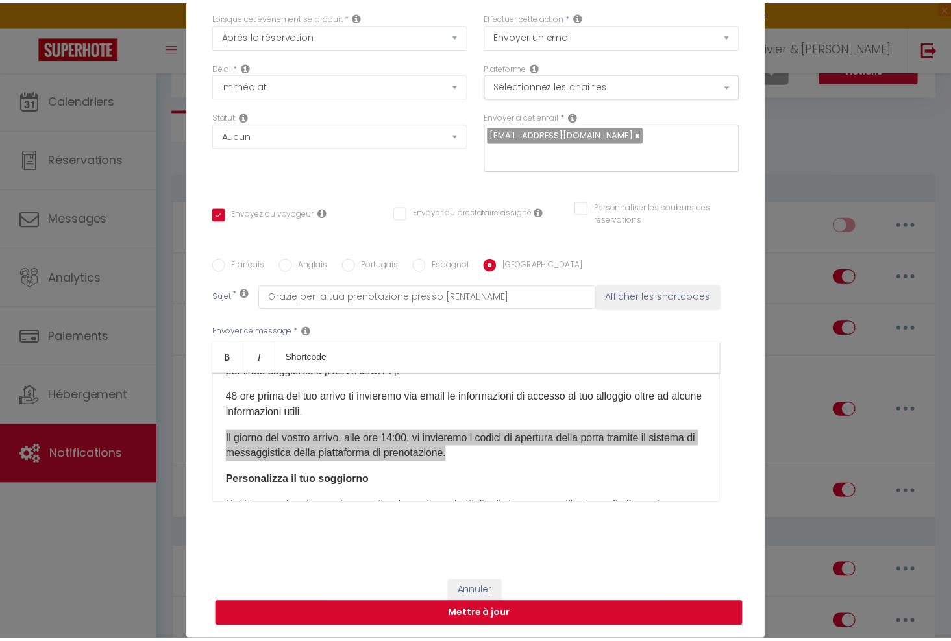
scroll to position [0, 0]
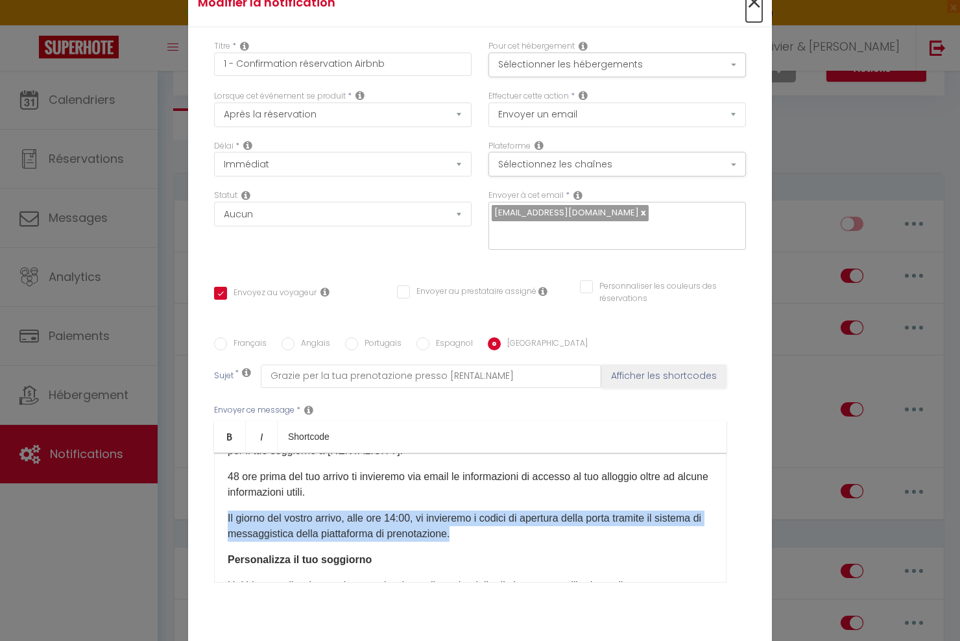
click at [749, 3] on span "×" at bounding box center [754, 2] width 16 height 39
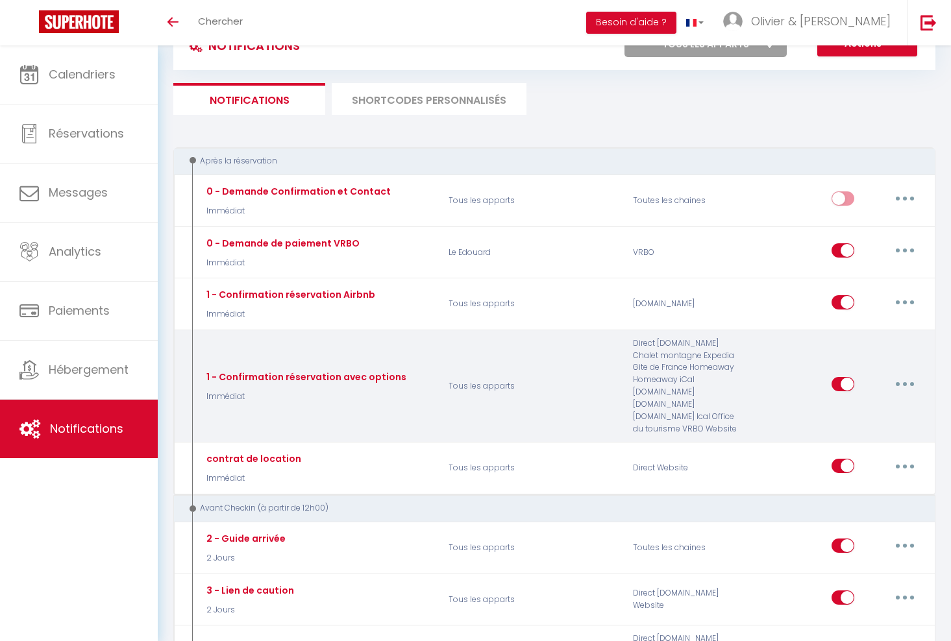
click at [907, 383] on button "button" at bounding box center [904, 384] width 36 height 21
click at [862, 412] on link "Editer" at bounding box center [871, 414] width 96 height 22
type input "1 - Confirmation réservation avec options"
select select "Immédiat"
select select
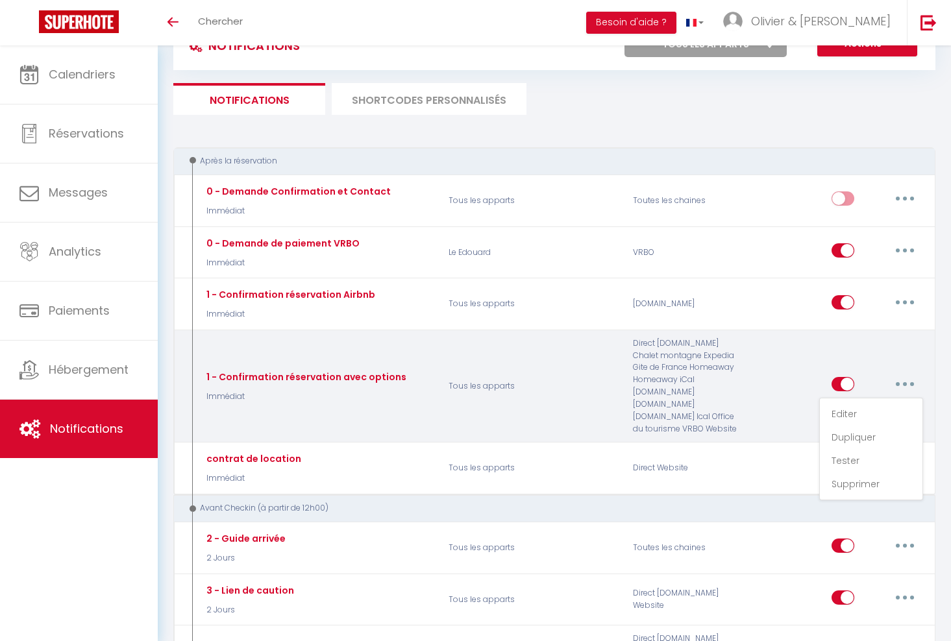
checkbox input "true"
checkbox input "false"
radio input "true"
type input "Merci pour votre réservation à [RENTAL:NAME]"
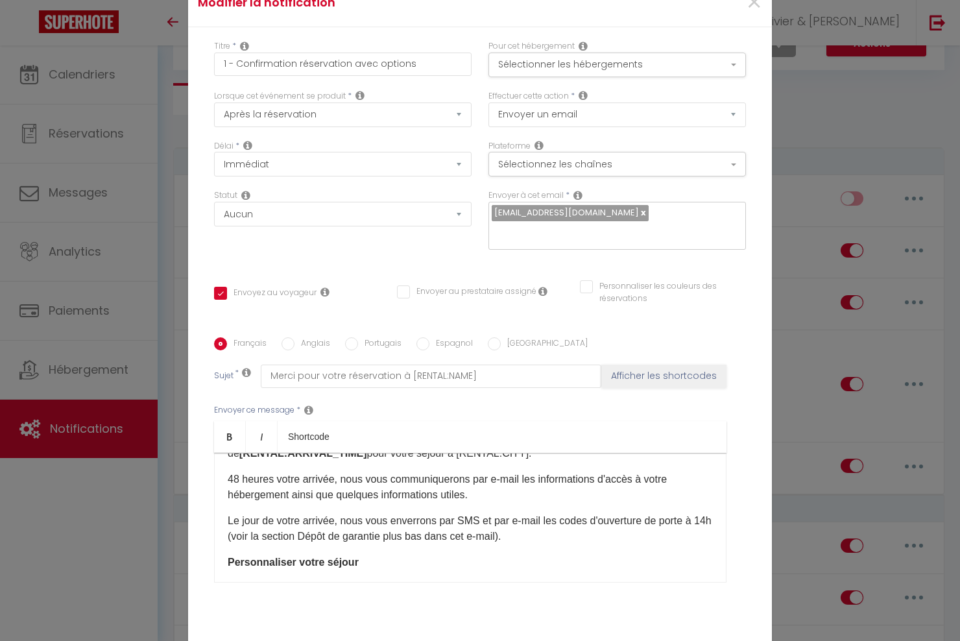
scroll to position [104, 0]
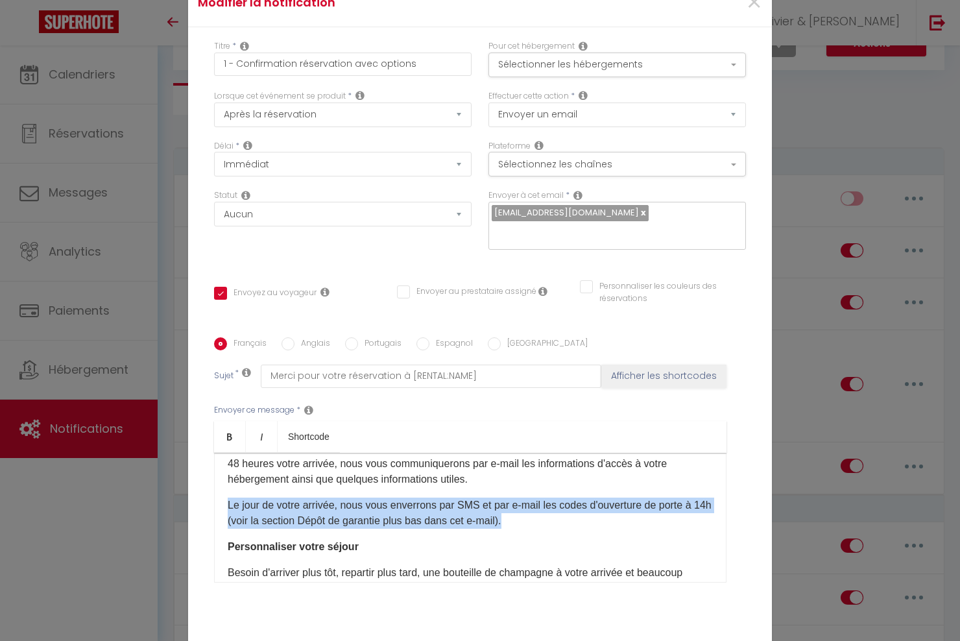
drag, startPoint x: 533, startPoint y: 525, endPoint x: 179, endPoint y: 508, distance: 354.7
click at [214, 508] on div "Bonjour [GUEST:FIRST_NAME], Votre réservation à [RENTAL:NAME] est bien confirmé…" at bounding box center [470, 518] width 513 height 130
click at [274, 509] on p "Le jour de votre arrivée, nous vous enverrons par SMS et par e-mail les codes d…" at bounding box center [470, 513] width 485 height 31
drag, startPoint x: 237, startPoint y: 522, endPoint x: 221, endPoint y: 509, distance: 20.7
click at [222, 509] on div "Bonjour [GUEST:FIRST_NAME], Votre réservation à [RENTAL:NAME] est bien confirmé…" at bounding box center [470, 518] width 513 height 130
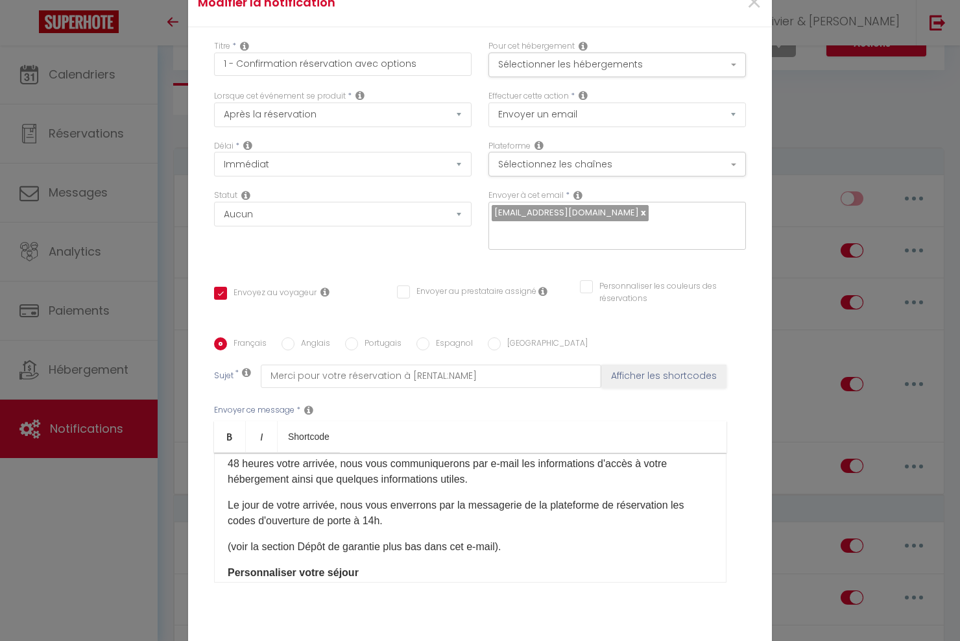
click at [228, 548] on p "Le jour de votre arrivée, nous vous enverrons par la messagerie de la plateform…" at bounding box center [470, 526] width 485 height 57
click at [228, 551] on p "Le jour de votre arrivée, nous vous enverrons par la messagerie de la plateform…" at bounding box center [470, 526] width 485 height 57
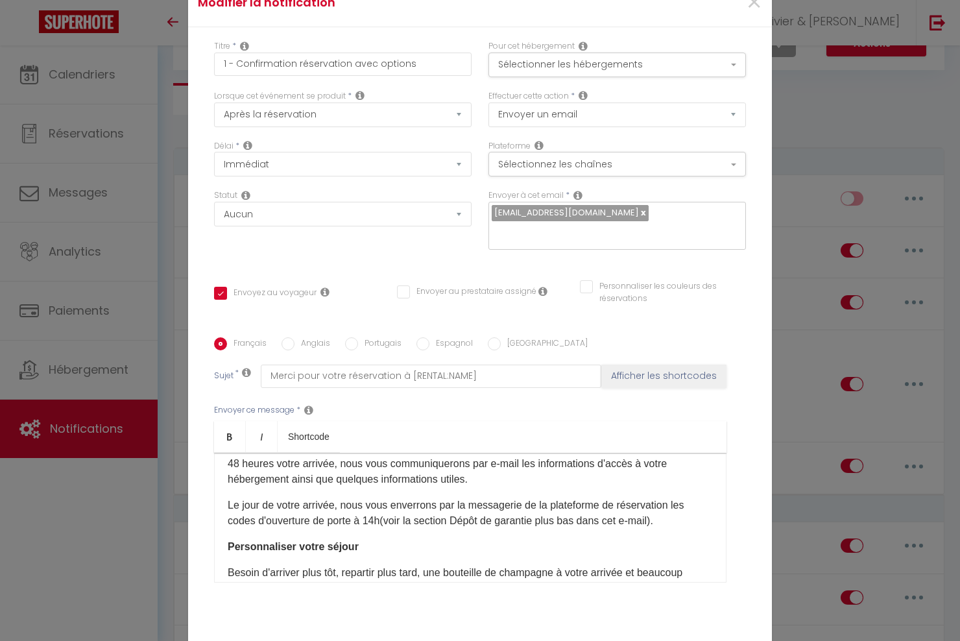
click at [286, 345] on input "Anglais" at bounding box center [288, 343] width 13 height 13
radio input "true"
checkbox input "true"
checkbox input "false"
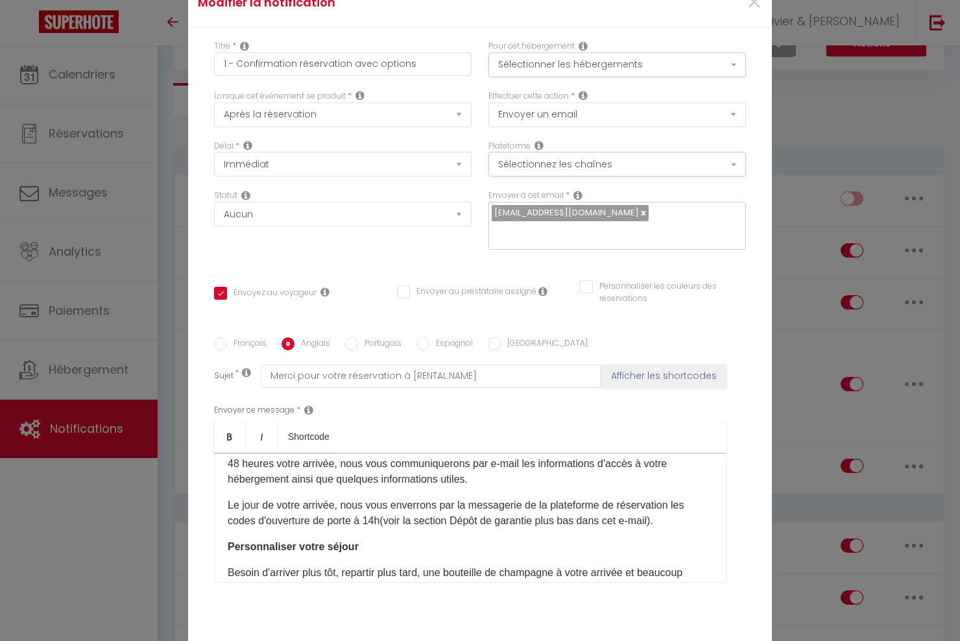
type input "Thank you for your reservation at [RENTAL:NAME]"
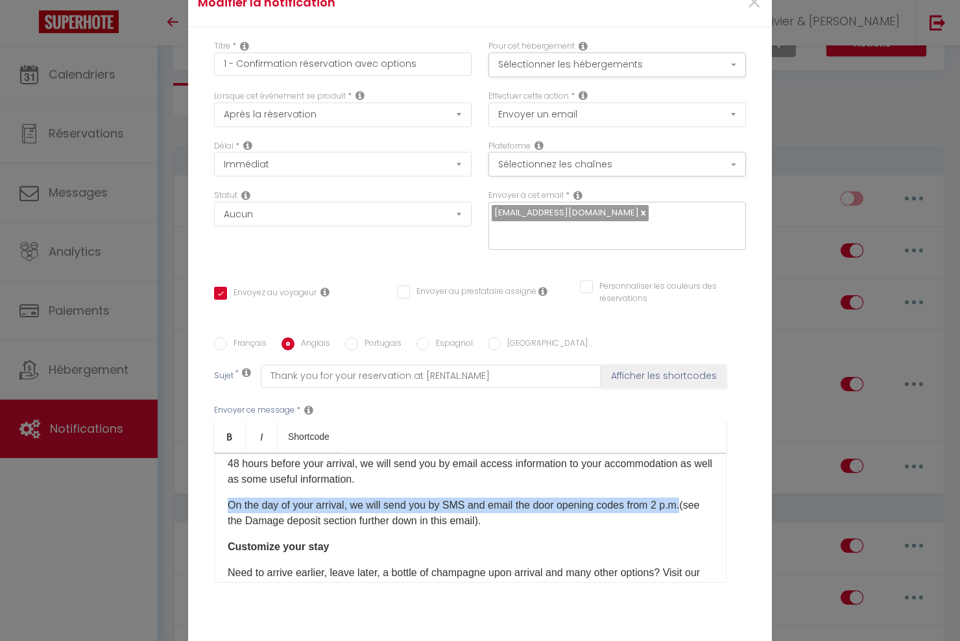
drag, startPoint x: 681, startPoint y: 509, endPoint x: 201, endPoint y: 507, distance: 480.2
click at [214, 507] on div "​Hello [GUEST:FIRST_NAME] Your reservation at [RENTAL:NAME] is confirmed! It is…" at bounding box center [470, 518] width 513 height 130
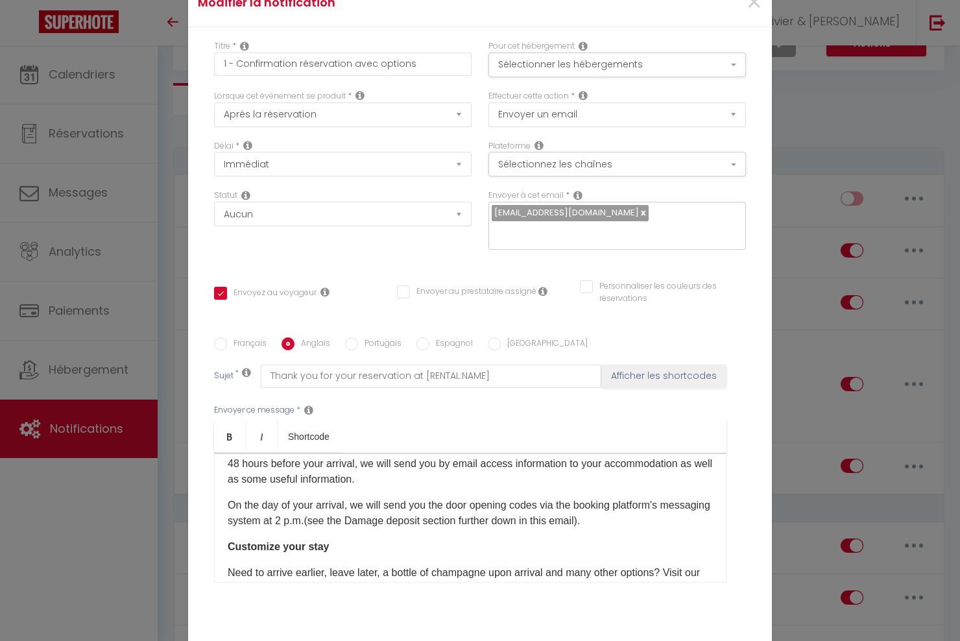
click at [439, 347] on label "Espagnol" at bounding box center [451, 344] width 43 height 14
click at [430, 347] on input "Espagnol" at bounding box center [423, 343] width 13 height 13
radio input "true"
checkbox input "true"
checkbox input "false"
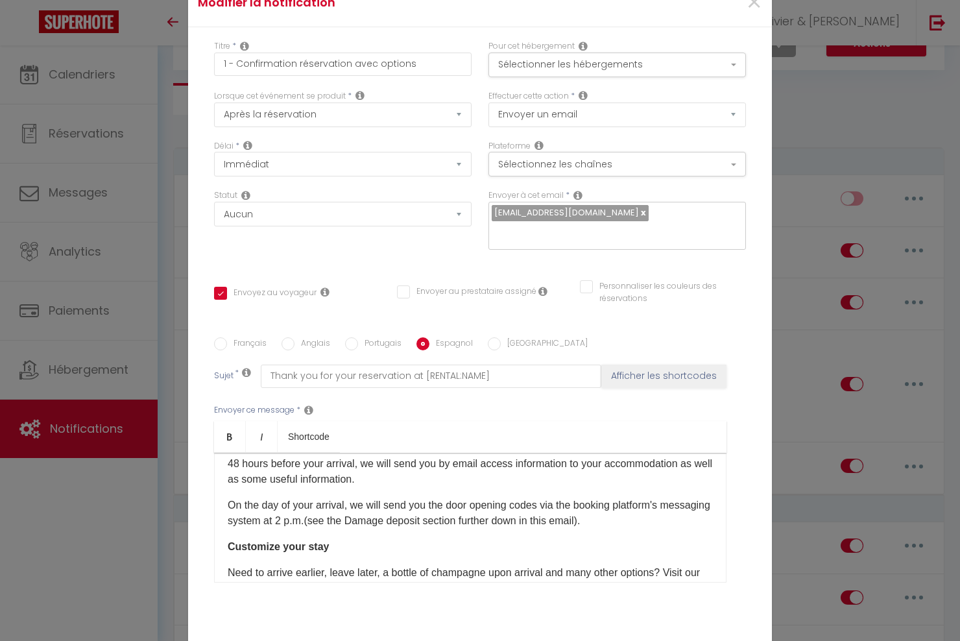
checkbox input "false"
type input "Gracias por su reserva en [RENTAL:NAME]"
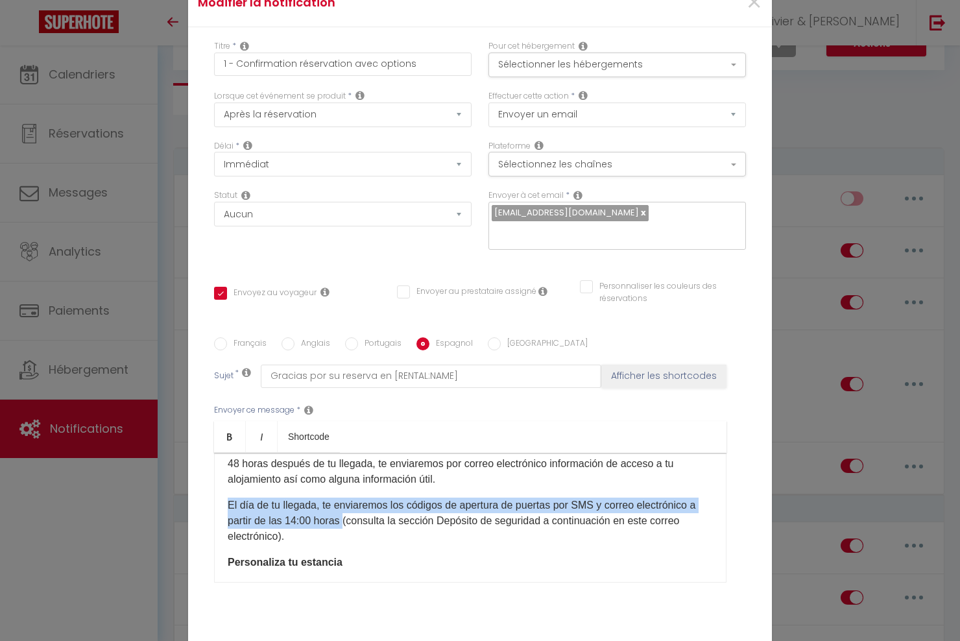
drag, startPoint x: 338, startPoint y: 524, endPoint x: 201, endPoint y: 504, distance: 138.9
click at [214, 504] on div "Hola [GUEST:FIRST_NAME],​ ¡Tu reserva en [RENTAL:NAME] está confirmada! Será un…" at bounding box center [470, 518] width 513 height 130
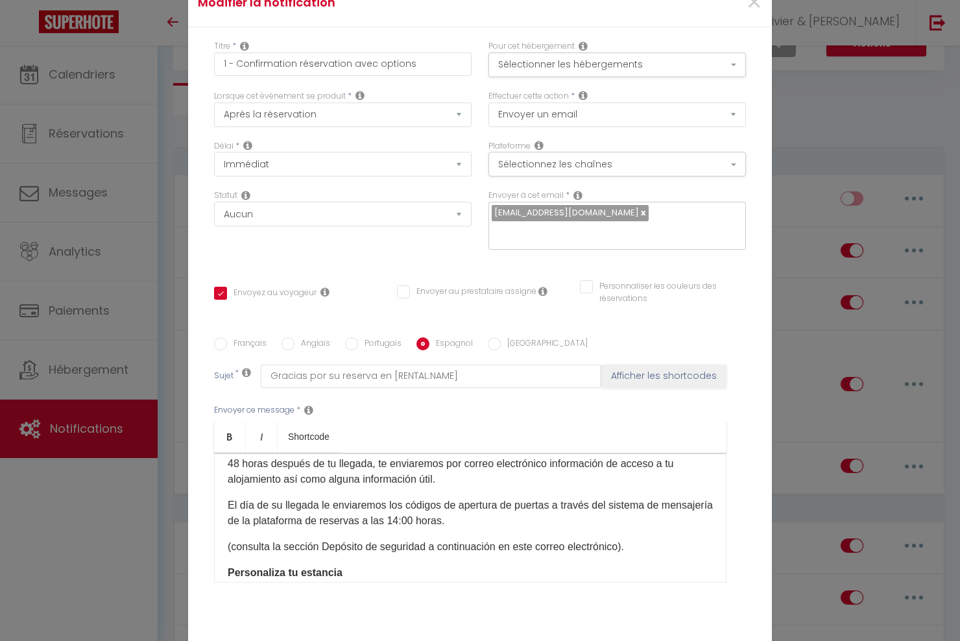
click at [222, 549] on div "Hola [GUEST:FIRST_NAME],​ ¡Tu reserva en [RENTAL:NAME] está confirmada! Será un…" at bounding box center [470, 518] width 513 height 130
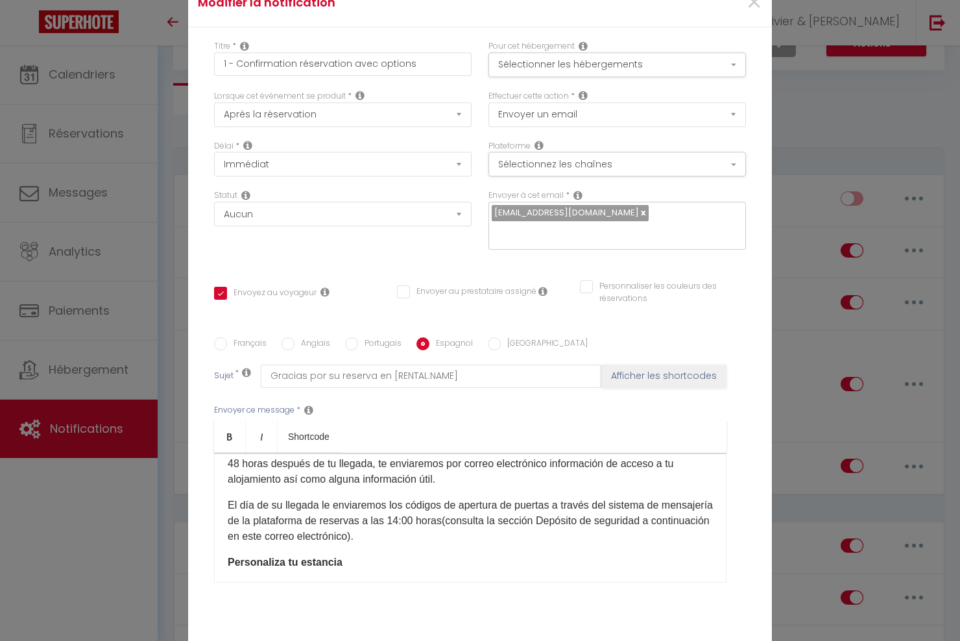
click at [489, 344] on input "[GEOGRAPHIC_DATA]" at bounding box center [494, 343] width 13 height 13
radio input "true"
checkbox input "true"
checkbox input "false"
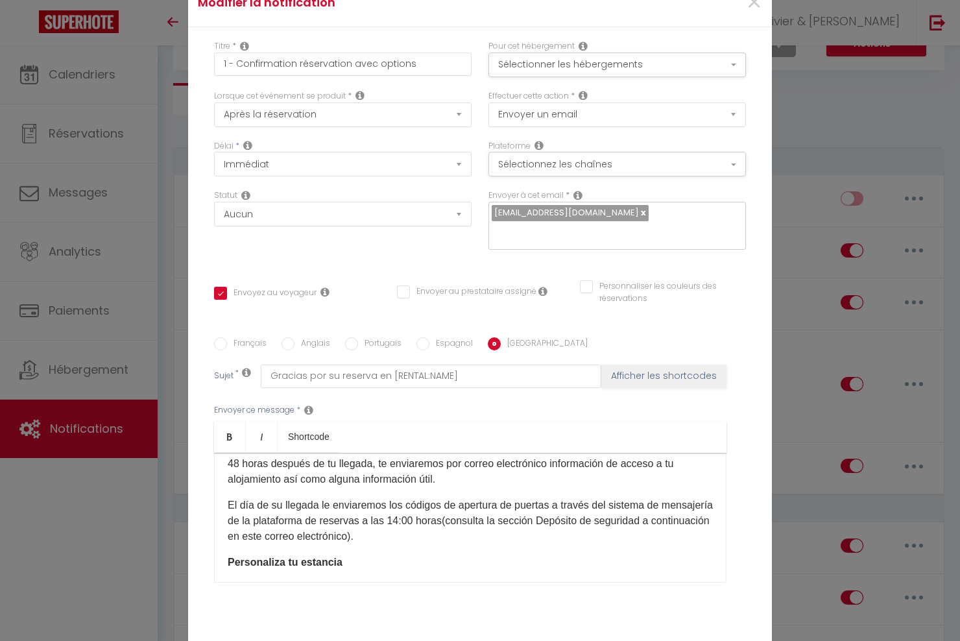
type input "Grazie per la tua prenotazione presso [RENTAL:NAME]"
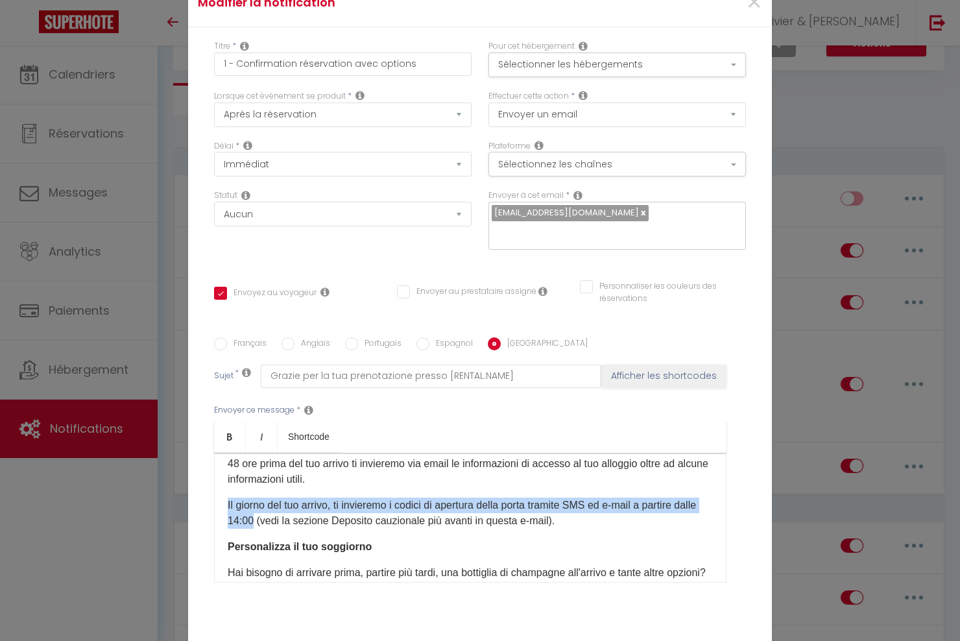
drag, startPoint x: 275, startPoint y: 522, endPoint x: 197, endPoint y: 505, distance: 79.8
click at [214, 505] on div "Ciao [GUEST:FIRST_NAME], La tua prenotazione presso [RENTAL:NAME] è confermata!…" at bounding box center [470, 518] width 513 height 130
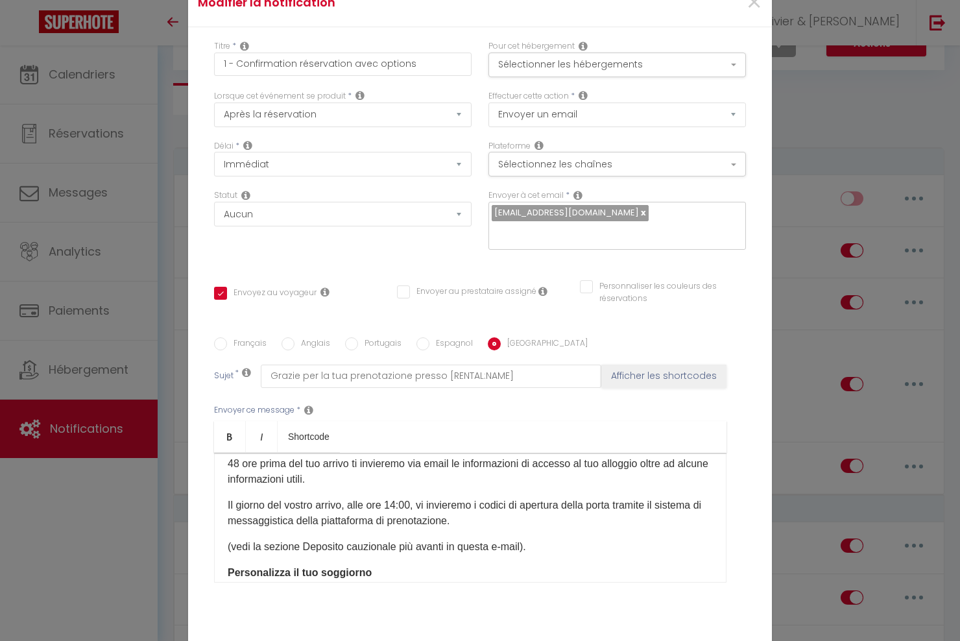
click at [228, 554] on p "Il giorno del vostro arrivo, alle ore 14:00, vi invieremo i codici di apertura …" at bounding box center [470, 526] width 485 height 57
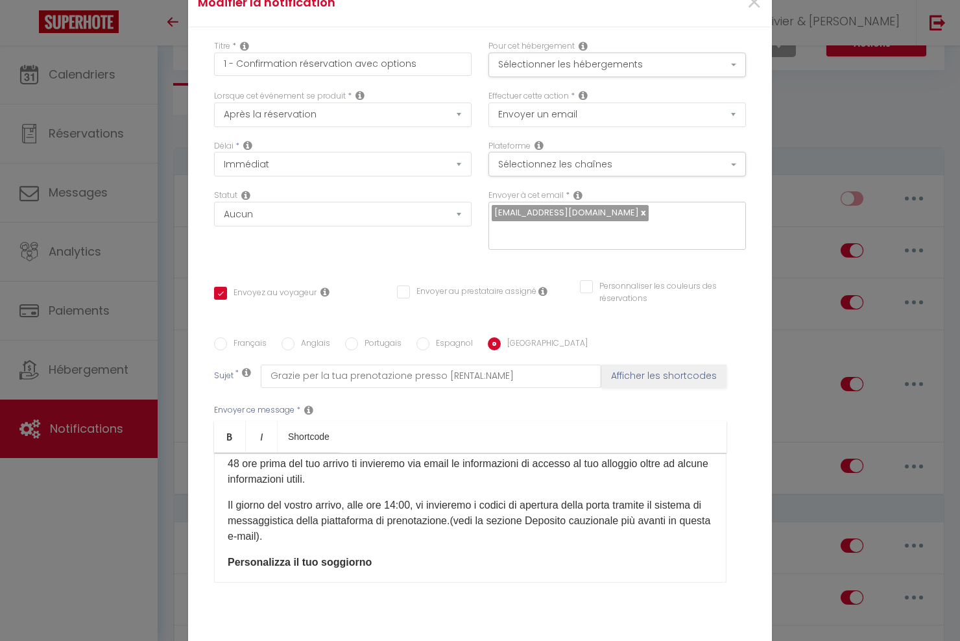
click at [454, 346] on label "Espagnol" at bounding box center [451, 344] width 43 height 14
click at [430, 346] on input "Espagnol" at bounding box center [423, 343] width 13 height 13
radio input "true"
checkbox input "true"
checkbox input "false"
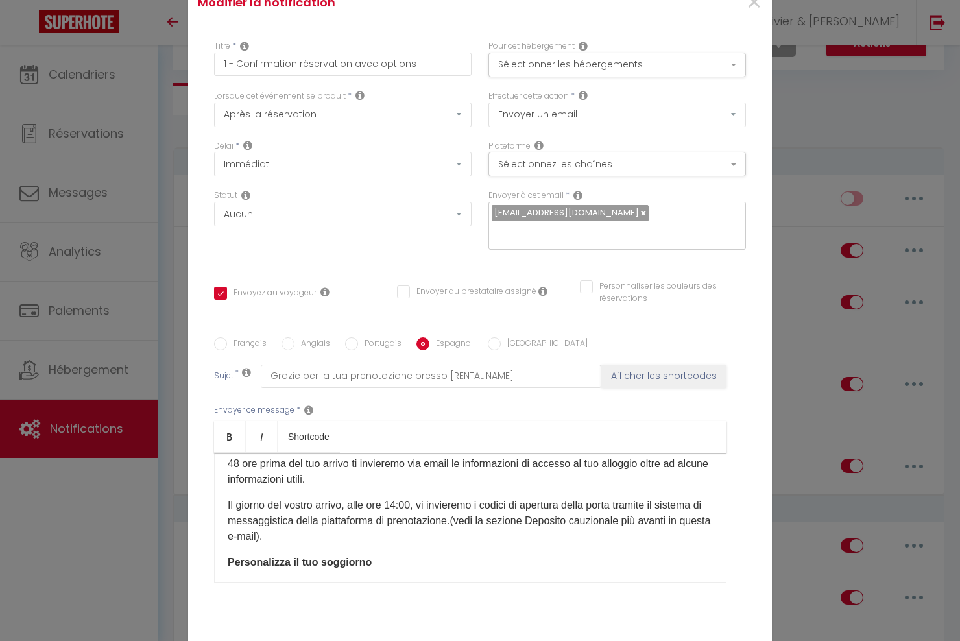
checkbox input "false"
type input "Gracias por su reserva en [RENTAL:NAME]"
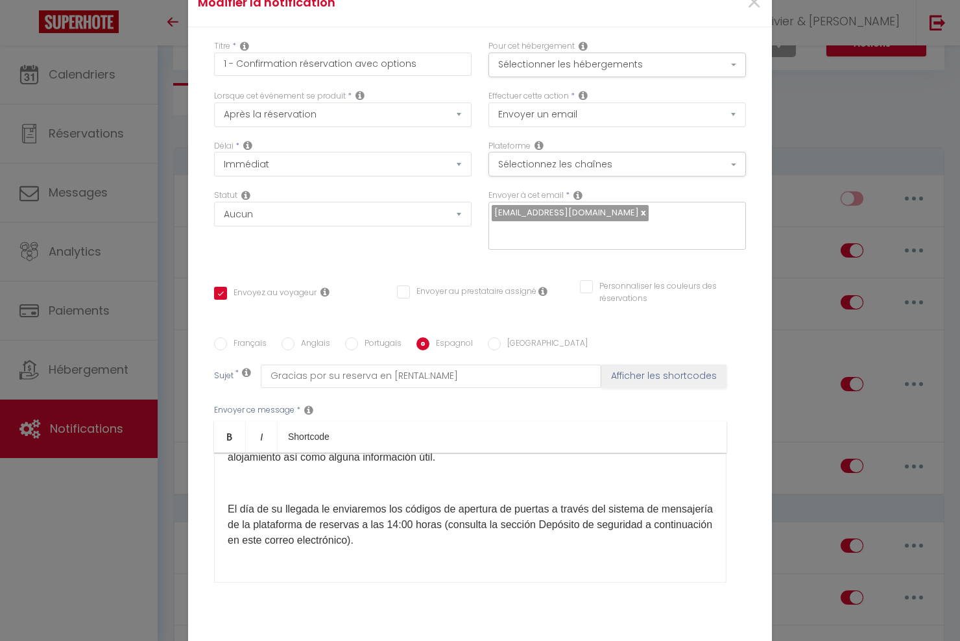
scroll to position [130, 0]
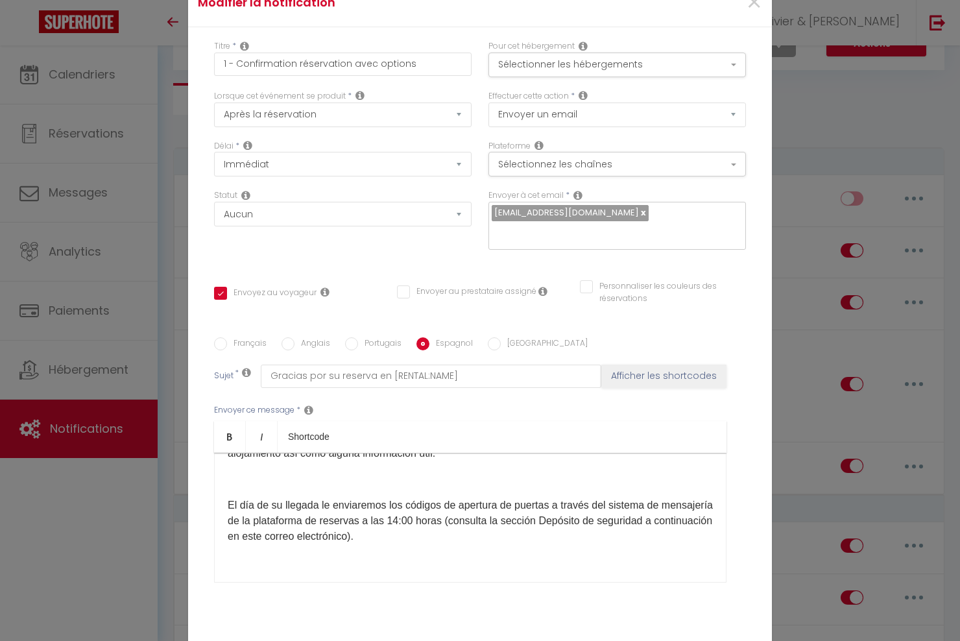
click at [220, 505] on div "Hola [GUEST:FIRST_NAME],​ ¡Tu reserva en [RENTAL:NAME] está confirmada! Será un…" at bounding box center [470, 518] width 513 height 130
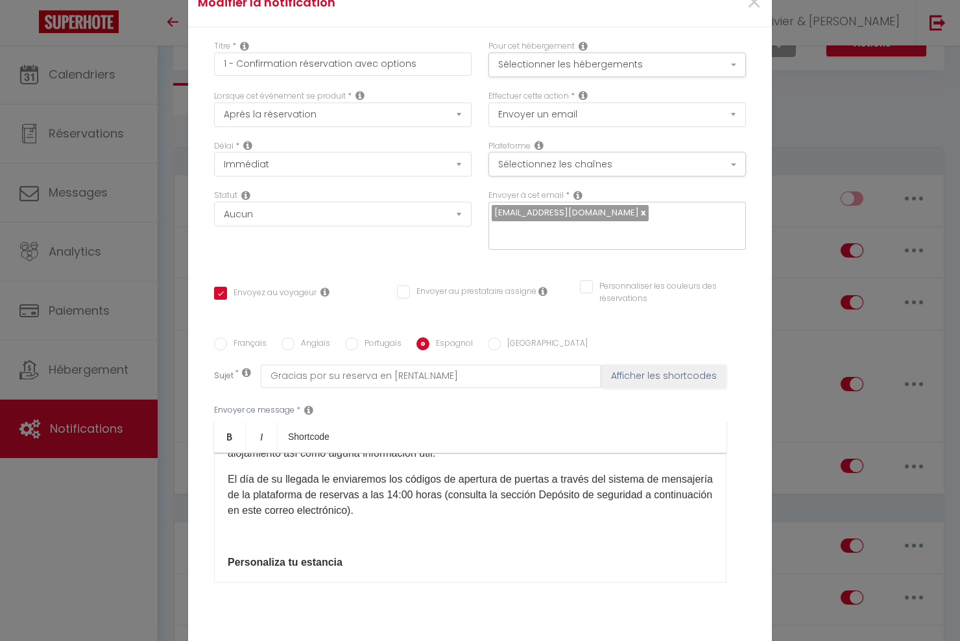
click at [239, 542] on p at bounding box center [470, 537] width 485 height 16
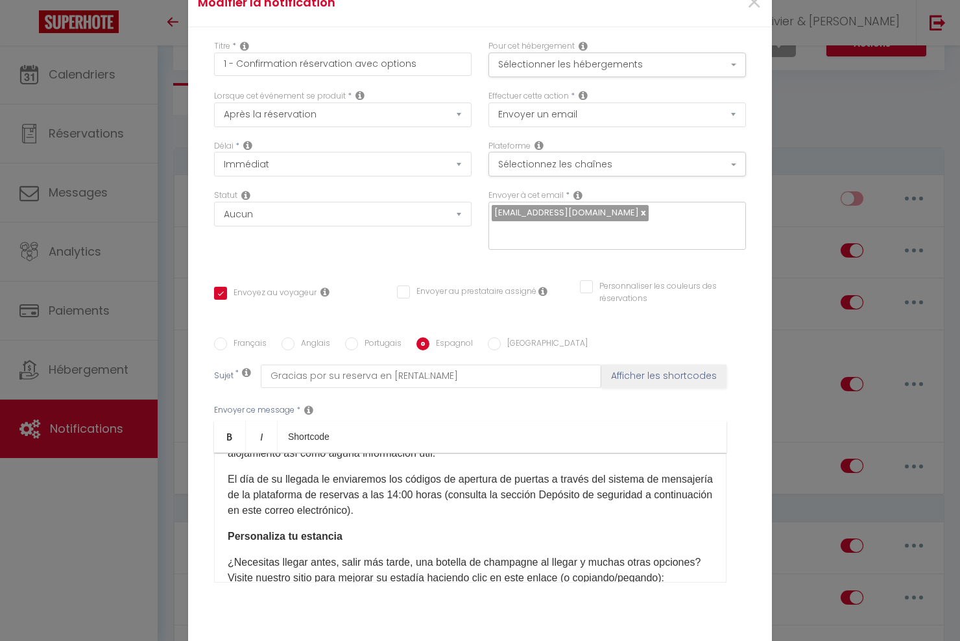
click at [304, 347] on label "Anglais" at bounding box center [313, 344] width 36 height 14
click at [295, 347] on input "Anglais" at bounding box center [288, 343] width 13 height 13
radio input "true"
checkbox input "true"
checkbox input "false"
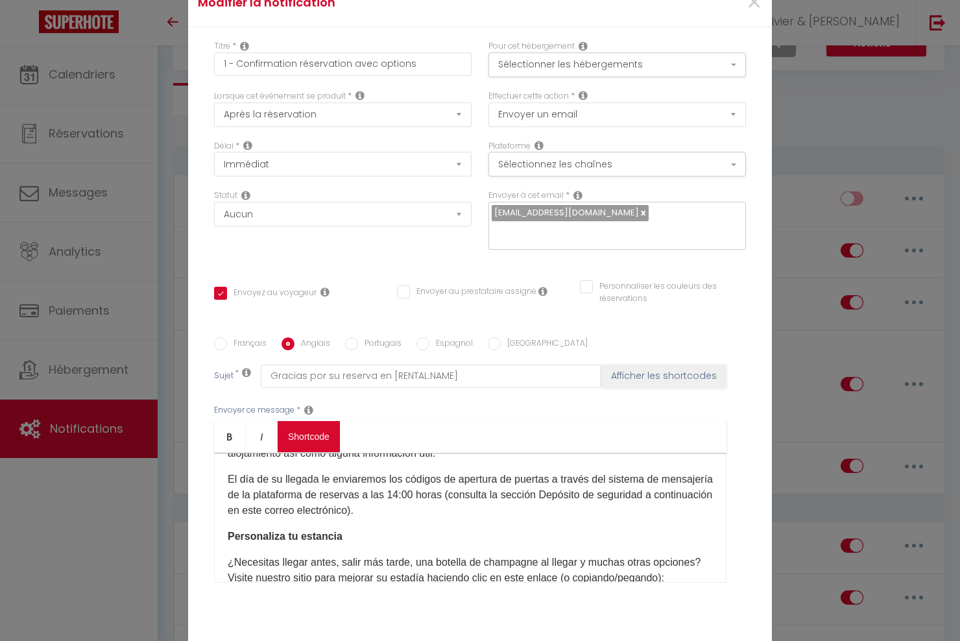
checkbox input "false"
type input "Thank you for your reservation at [RENTAL:NAME]"
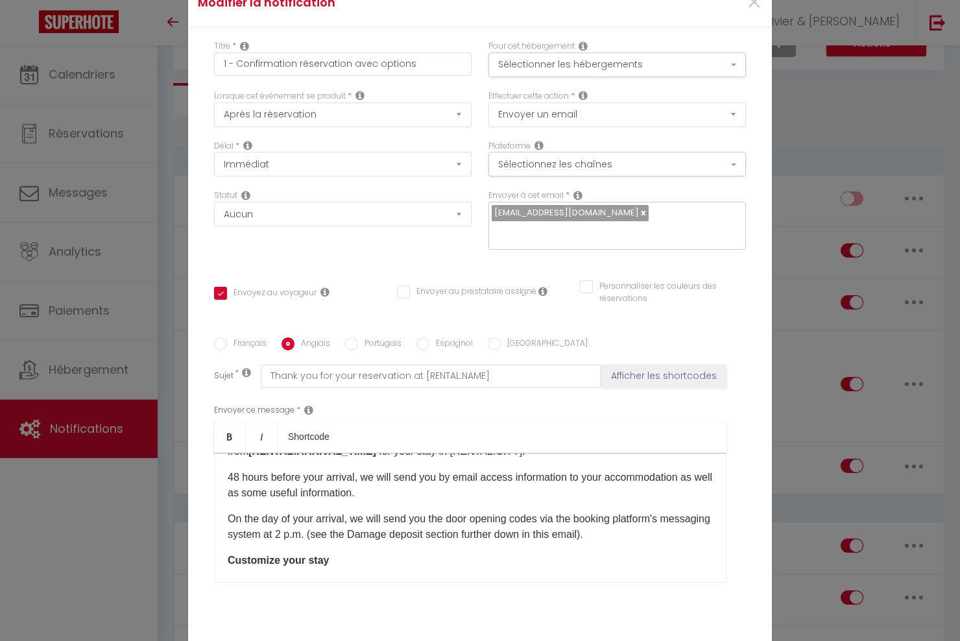
scroll to position [91, 0]
click at [242, 345] on label "Français" at bounding box center [247, 344] width 40 height 14
click at [227, 345] on input "Français" at bounding box center [220, 343] width 13 height 13
radio input "true"
checkbox input "true"
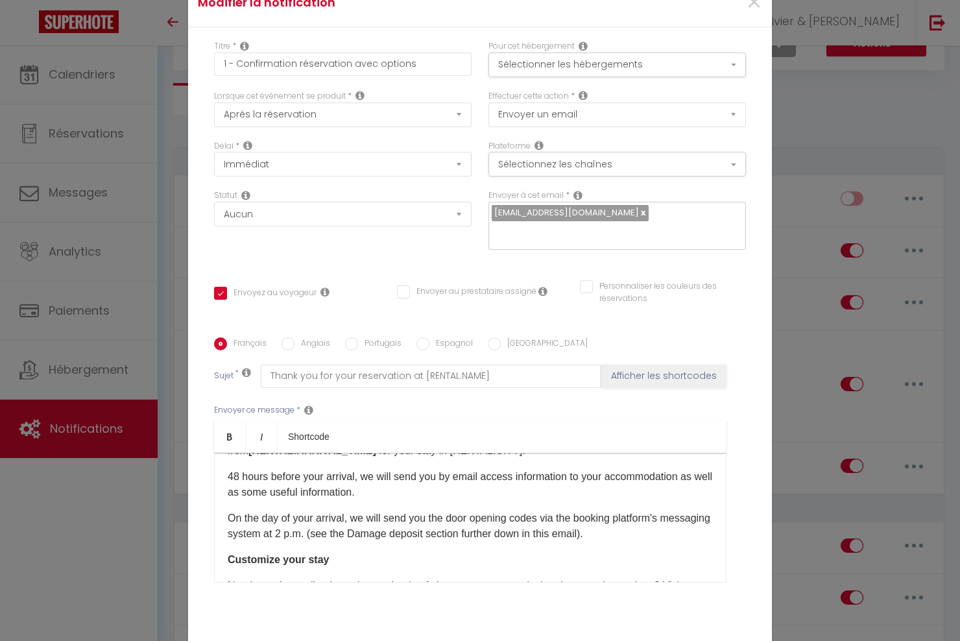
checkbox input "false"
type input "Merci pour votre réservation à [RENTAL:NAME]"
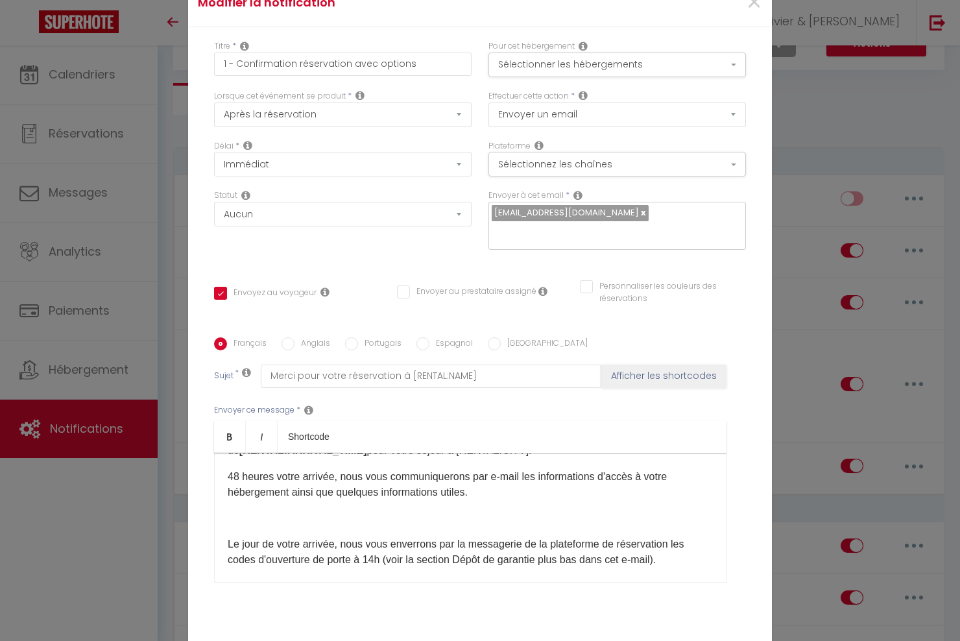
click at [297, 522] on p at bounding box center [470, 519] width 485 height 16
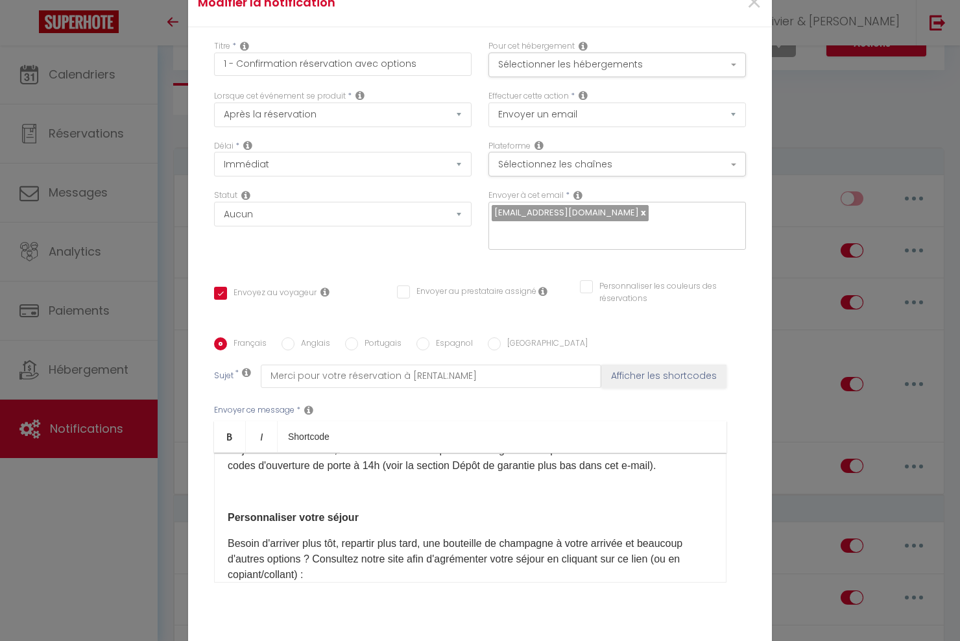
scroll to position [156, 0]
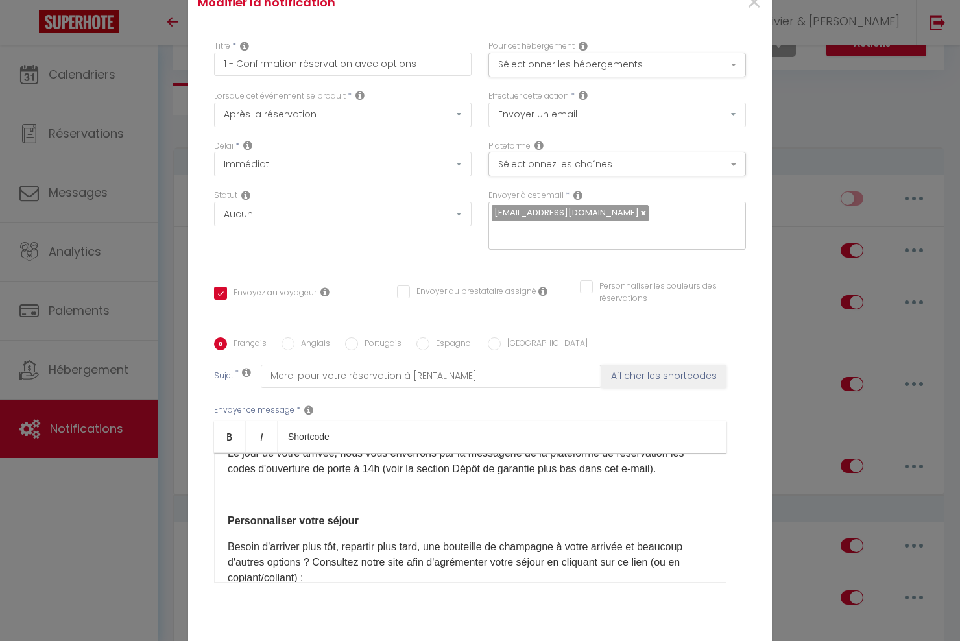
click at [287, 505] on div "Bonjour [GUEST:FIRST_NAME], Votre réservation à [RENTAL:NAME] est bien confirmé…" at bounding box center [470, 518] width 513 height 130
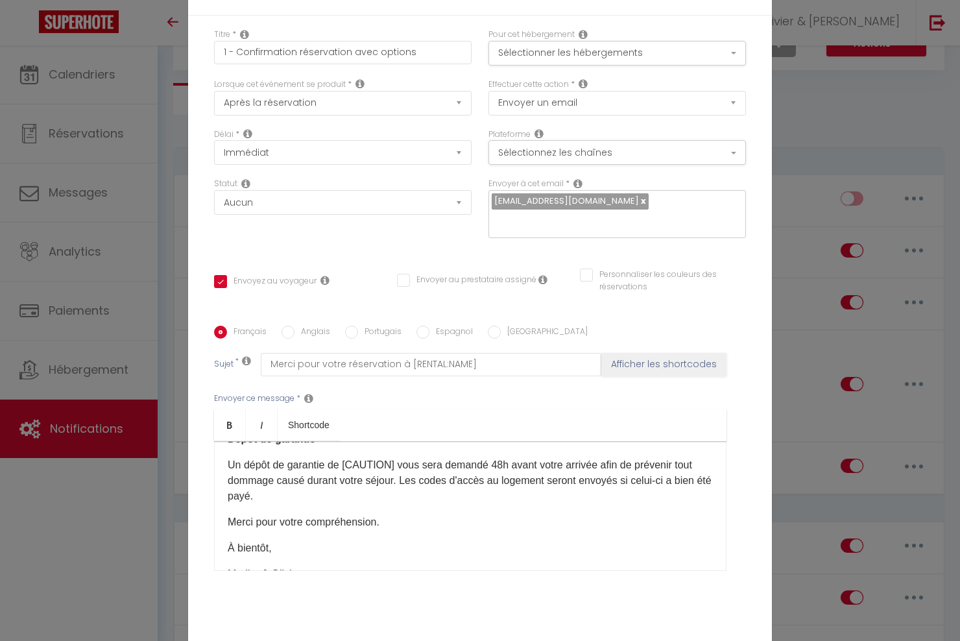
scroll to position [80, 0]
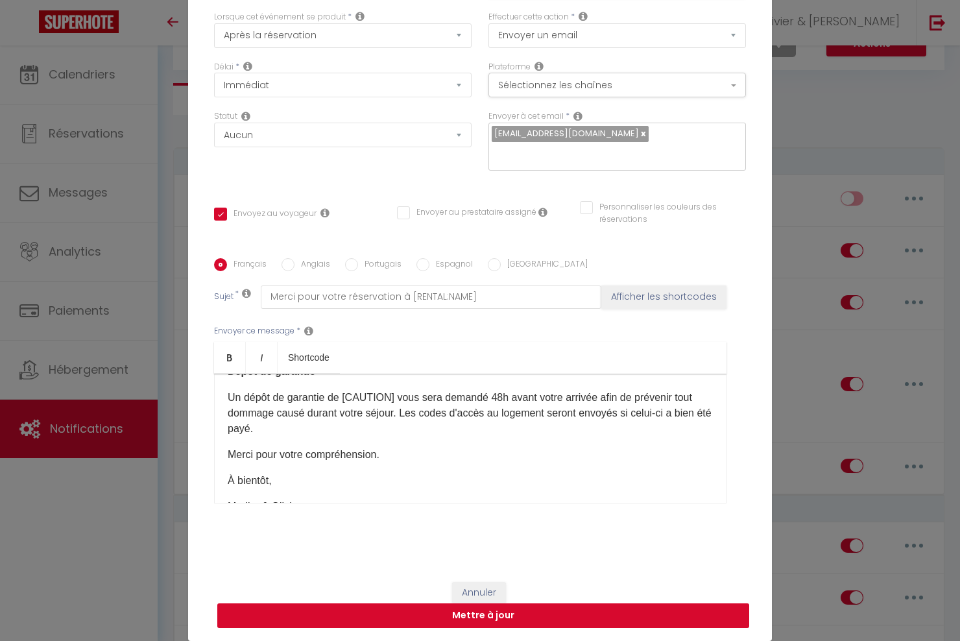
click at [471, 620] on button "Mettre à jour" at bounding box center [483, 615] width 532 height 25
checkbox input "true"
checkbox input "false"
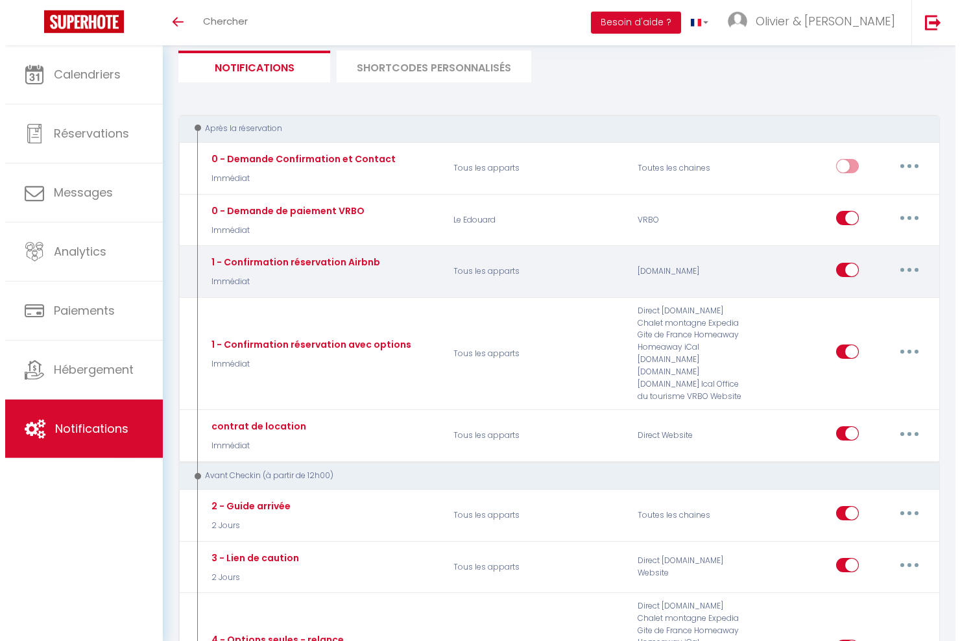
scroll to position [83, 0]
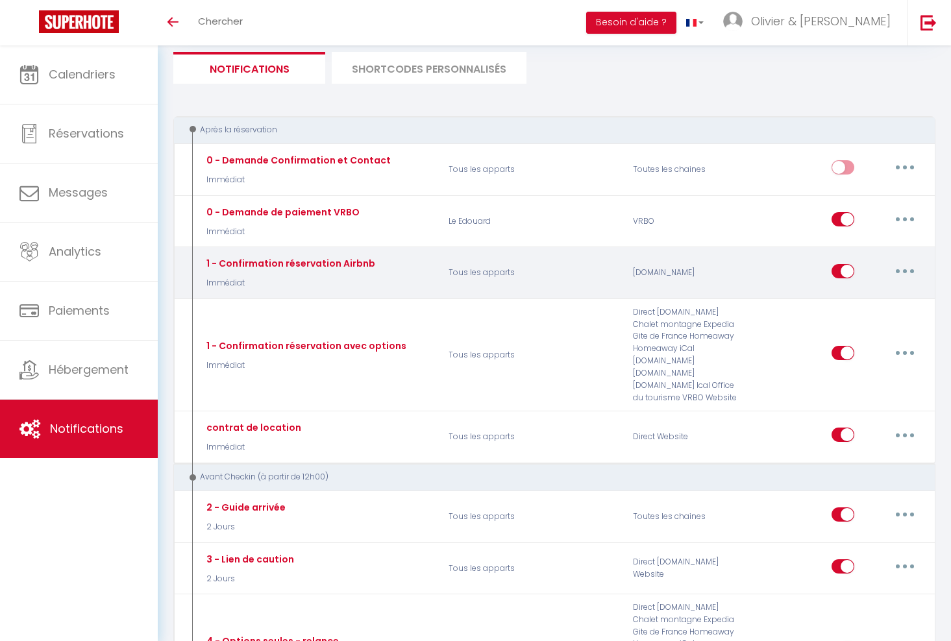
click at [905, 270] on icon "button" at bounding box center [905, 271] width 4 height 4
click at [851, 303] on link "Editer" at bounding box center [871, 300] width 96 height 22
type input "1 - Confirmation réservation Airbnb"
select select "Immédiat"
select select
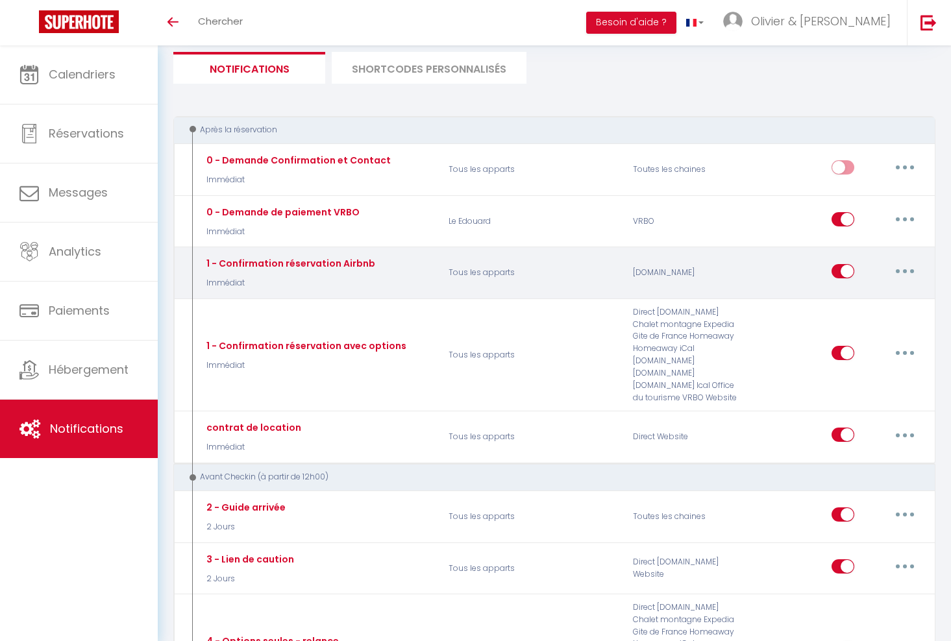
checkbox input "true"
checkbox input "false"
radio input "true"
type input "Merci pour votre réservation à [RENTAL:NAME]"
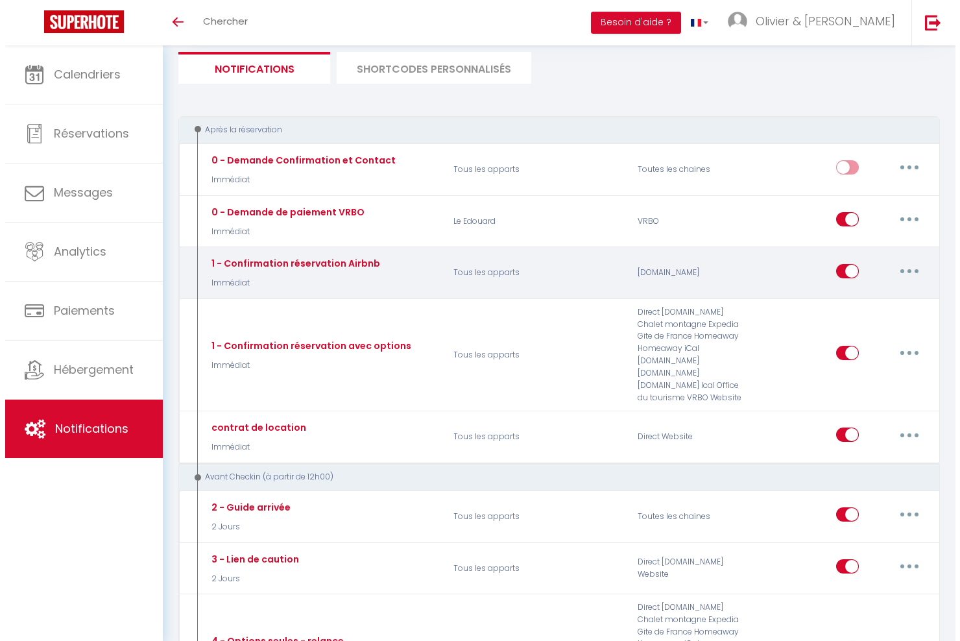
scroll to position [74, 0]
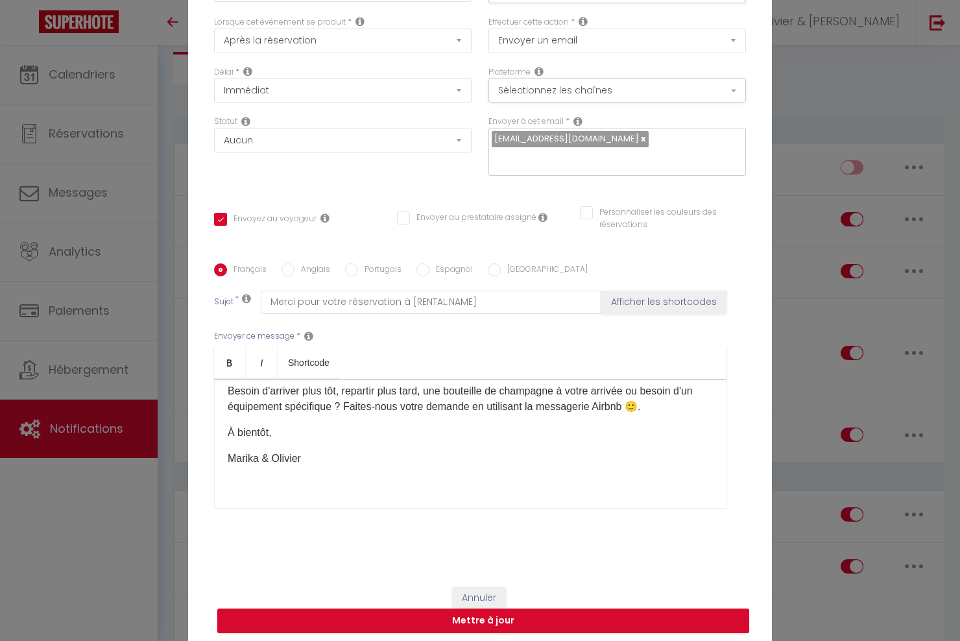
click at [308, 269] on label "Anglais" at bounding box center [313, 270] width 36 height 14
click at [295, 269] on input "Anglais" at bounding box center [288, 269] width 13 height 13
radio input "true"
checkbox input "true"
checkbox input "false"
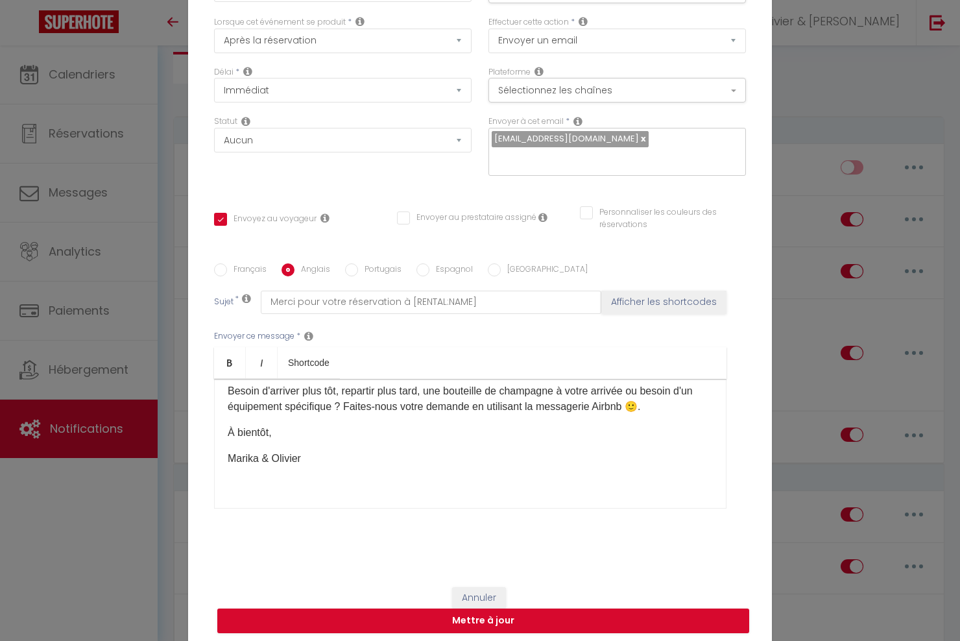
checkbox input "false"
type input "Thank you for your reservation at [RENTAL:NAME]"
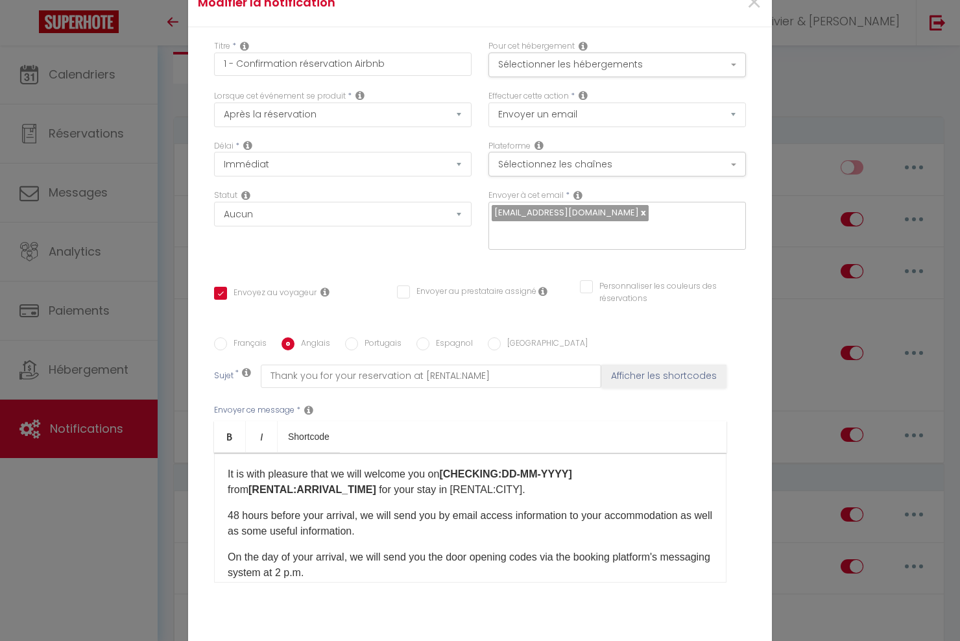
scroll to position [65, 0]
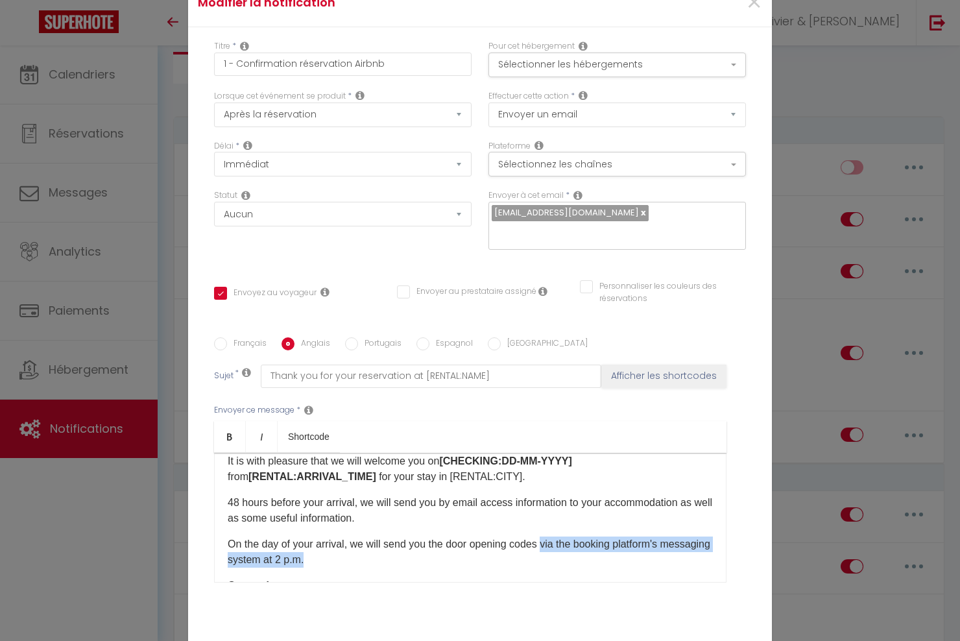
drag, startPoint x: 542, startPoint y: 547, endPoint x: 352, endPoint y: 565, distance: 191.6
click at [352, 565] on p "On the day of your arrival, we will send you the door opening codes via the boo…" at bounding box center [470, 552] width 485 height 31
copy p "via the booking platform's messaging system at 2 p.m.​"
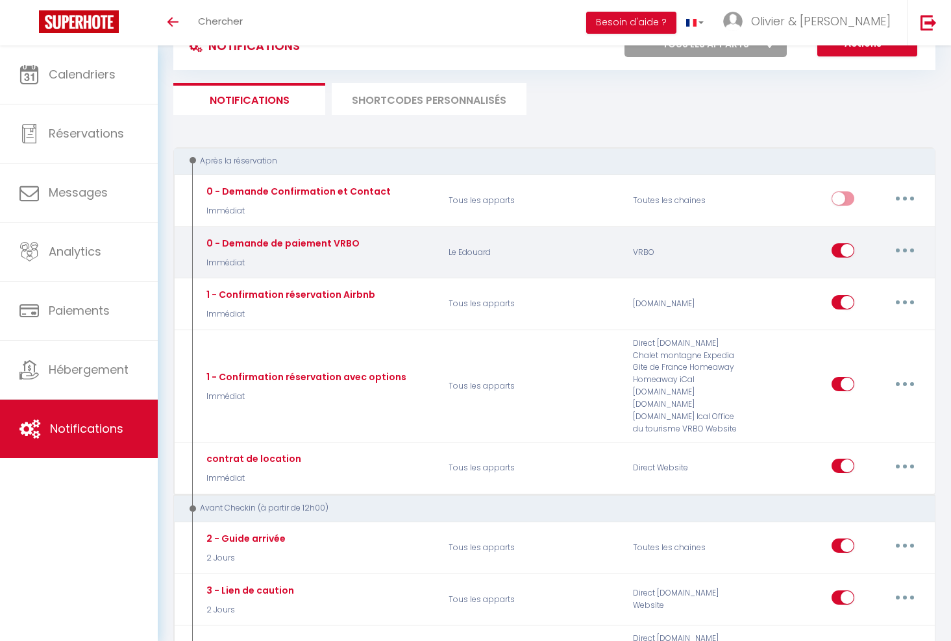
select select
checkbox input "false"
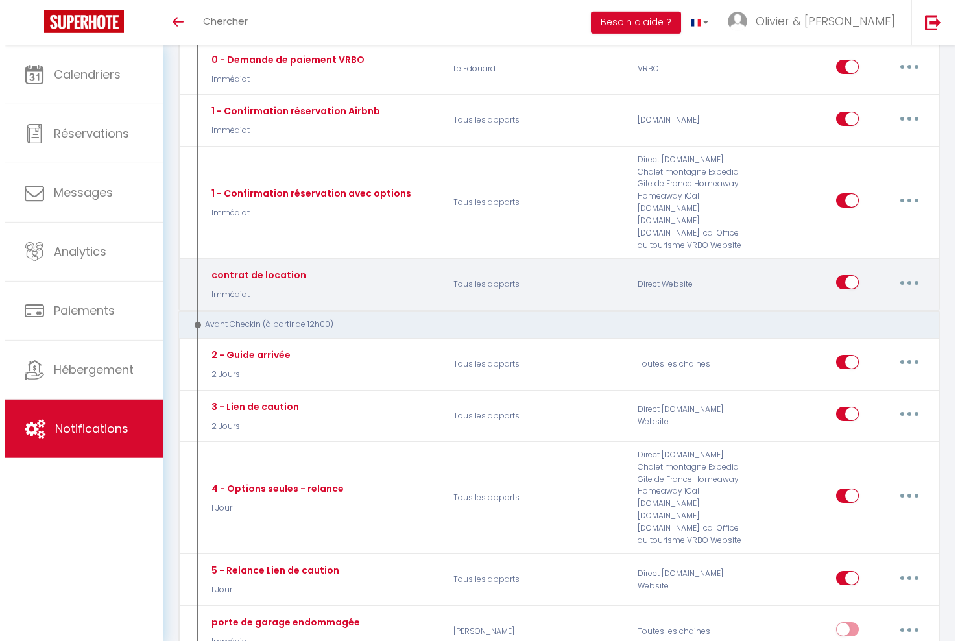
scroll to position [260, 0]
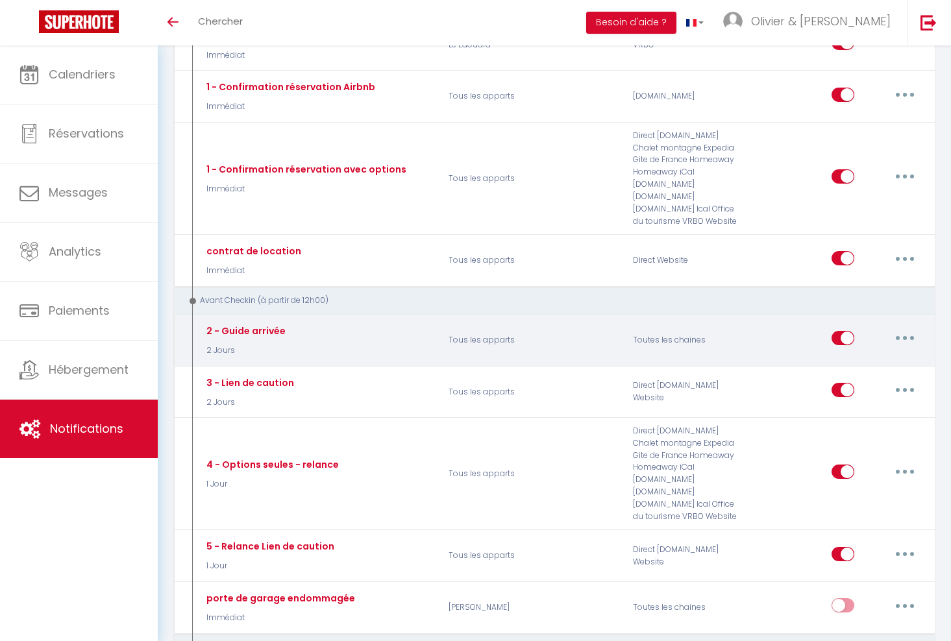
click at [907, 335] on button "button" at bounding box center [904, 338] width 36 height 21
click at [847, 367] on link "Editer" at bounding box center [871, 368] width 96 height 22
type input "2 - Guide arrivée"
select select "2 Jours"
select select "if_booking_is_paid"
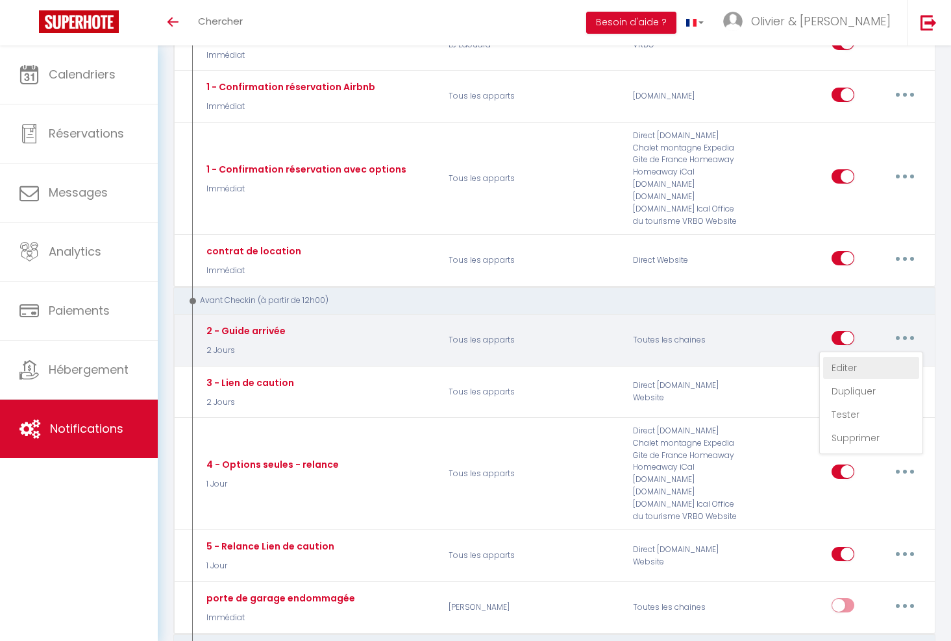
checkbox input "true"
checkbox input "false"
radio input "true"
type input "Guide d'arrivée pour votre séjour au "[RENTAL:NAME]""
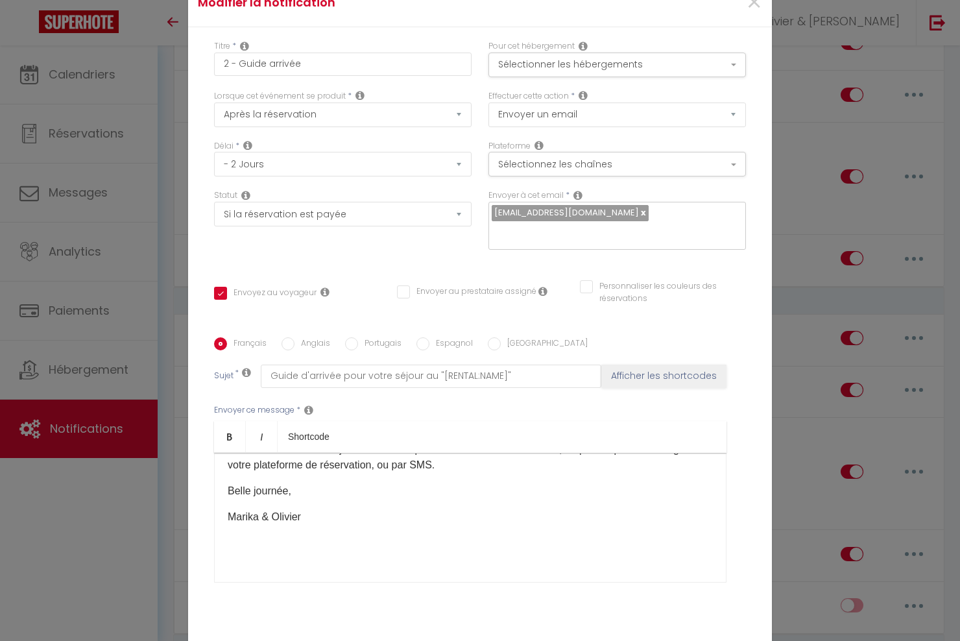
scroll to position [0, 0]
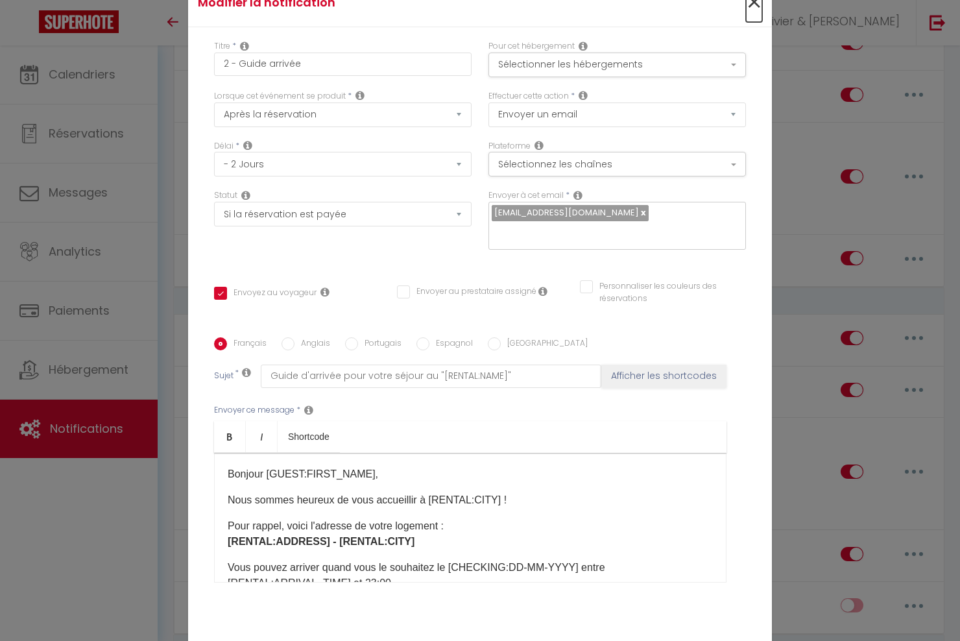
click at [746, 3] on span "×" at bounding box center [754, 2] width 16 height 39
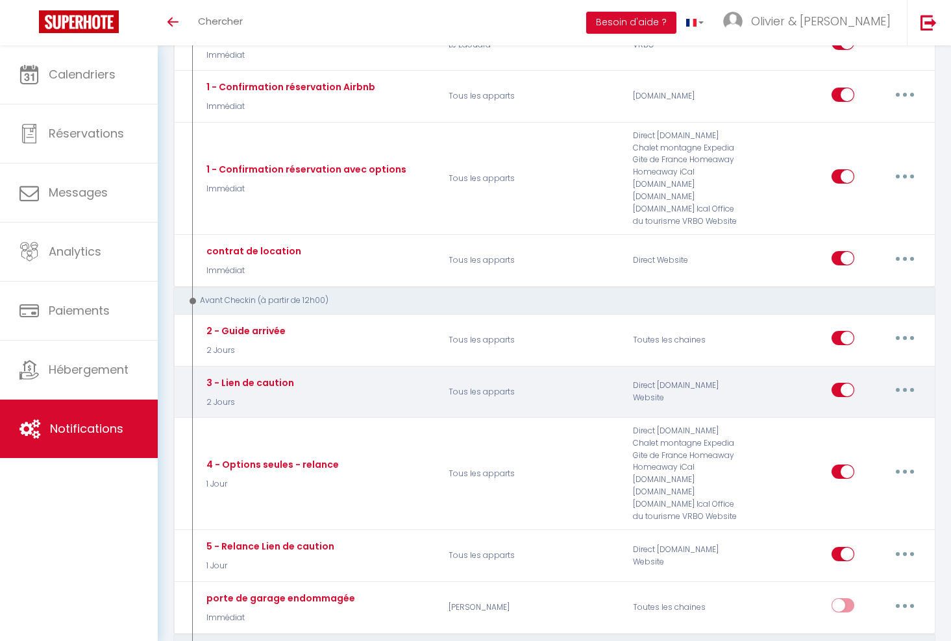
drag, startPoint x: 905, startPoint y: 389, endPoint x: 827, endPoint y: 413, distance: 80.9
click at [905, 389] on icon "button" at bounding box center [905, 390] width 4 height 4
click at [860, 417] on link "Editer" at bounding box center [871, 420] width 96 height 22
type input "3 - Lien de caution"
checkbox input "true"
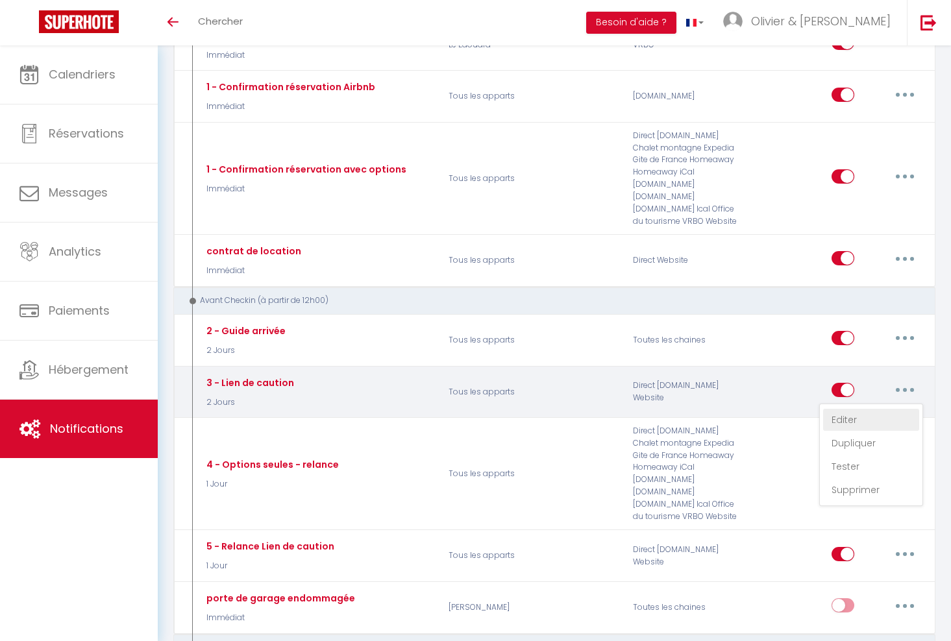
checkbox input "false"
type input "Demande de dépôt de garantie"
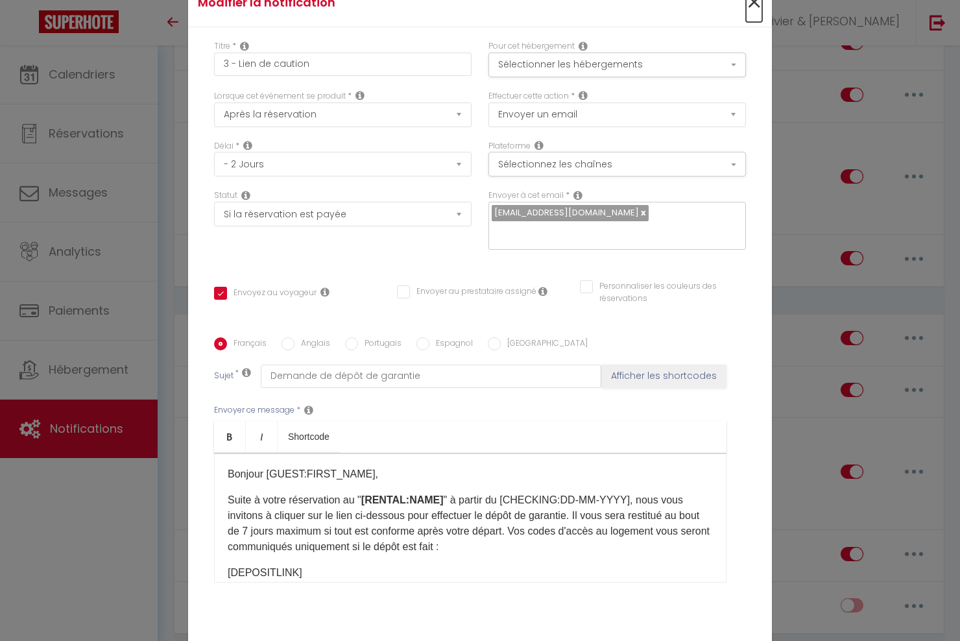
click at [746, 9] on span "×" at bounding box center [754, 2] width 16 height 39
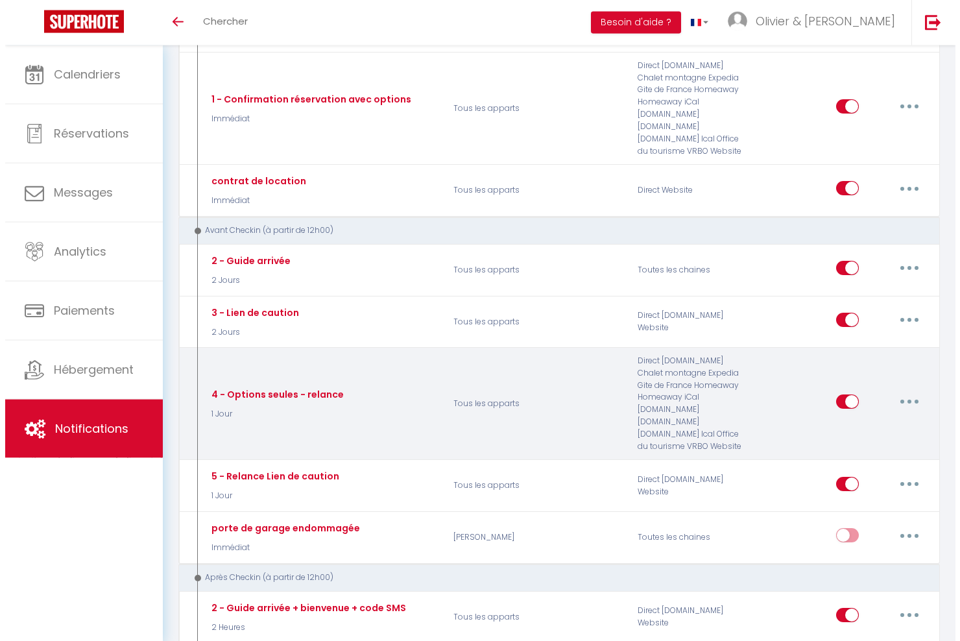
scroll to position [343, 0]
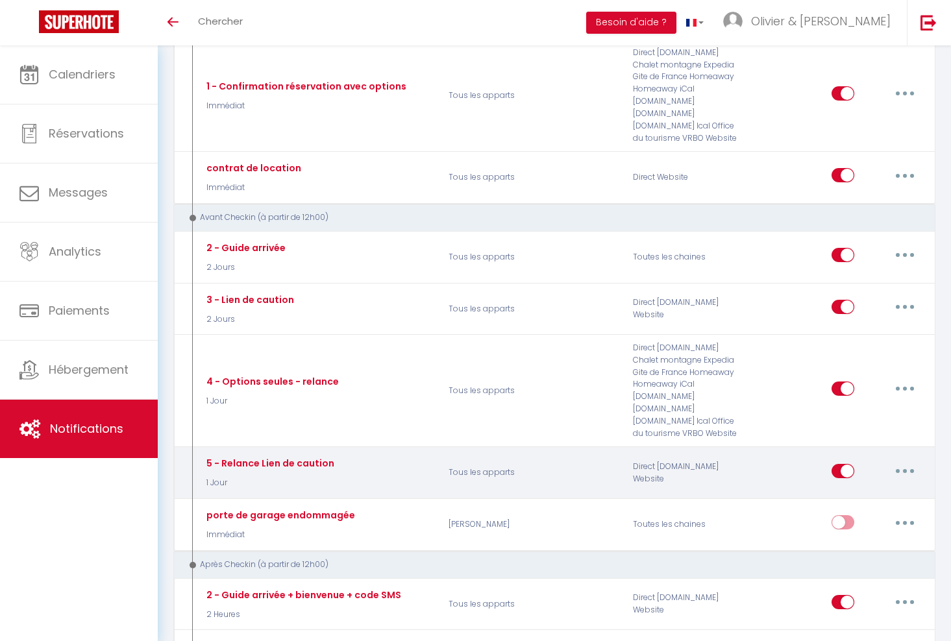
click at [903, 468] on button "button" at bounding box center [904, 471] width 36 height 21
click at [870, 497] on link "Editer" at bounding box center [871, 500] width 96 height 22
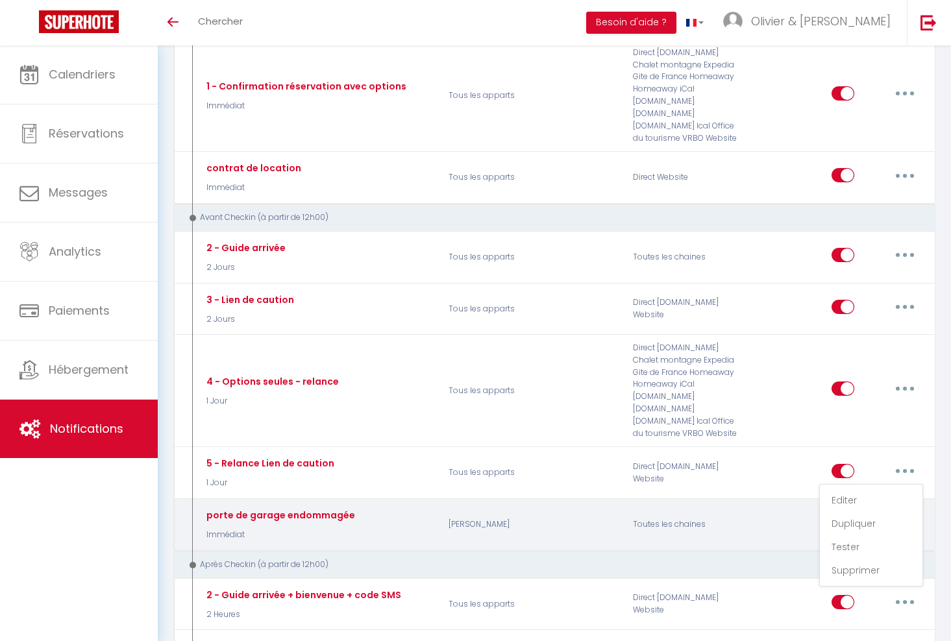
type input "5 - Relance Lien de caution"
select select "1 Jour"
select select "if_deposit_not_paid"
checkbox input "true"
checkbox input "false"
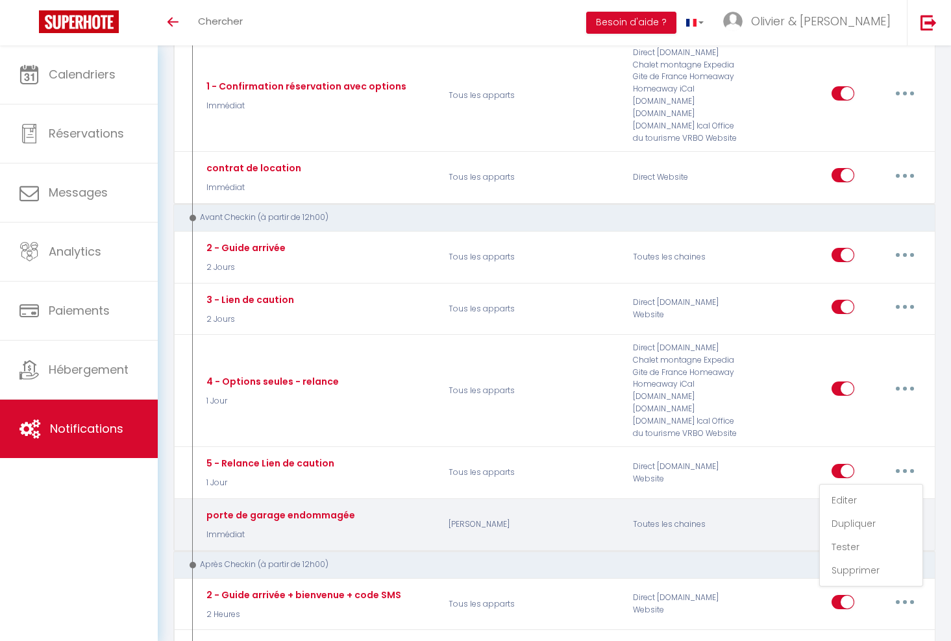
checkbox input "false"
type input "Rappel : Demande de dépôt de garantie"
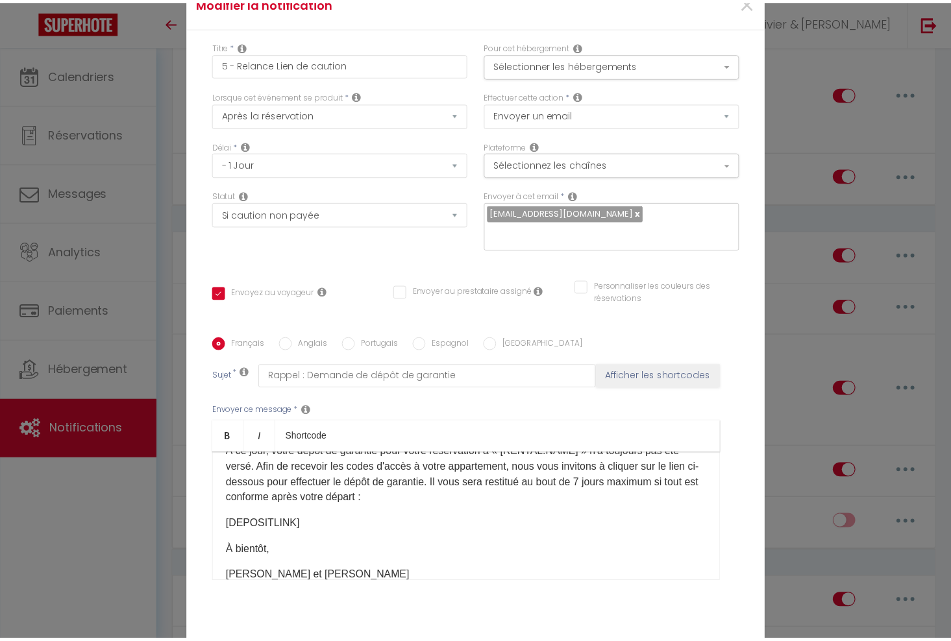
scroll to position [1, 0]
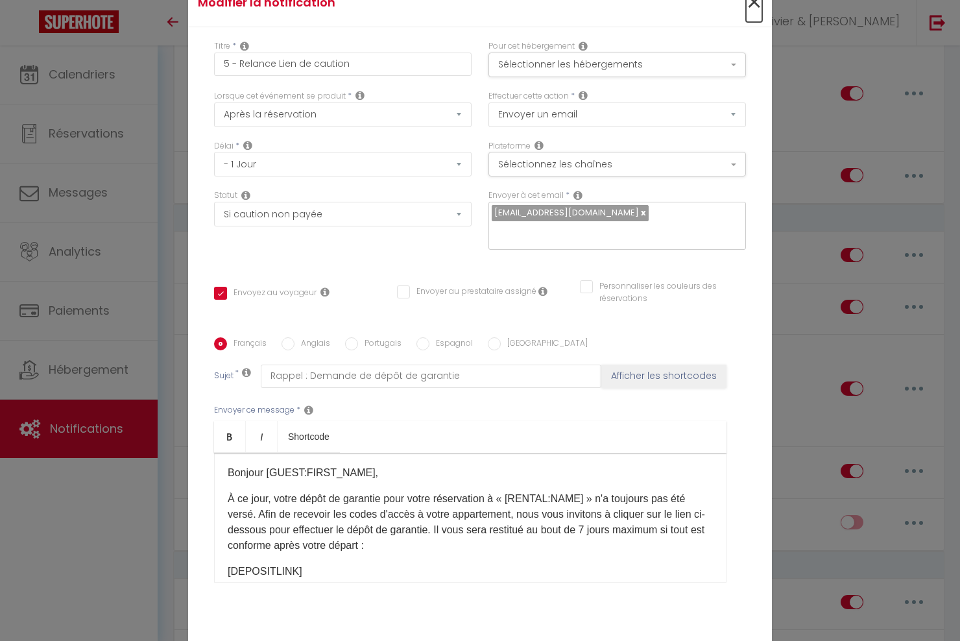
click at [750, 6] on span "×" at bounding box center [754, 2] width 16 height 39
type input "5 - Relance Lien de caution"
checkbox input "true"
checkbox input "false"
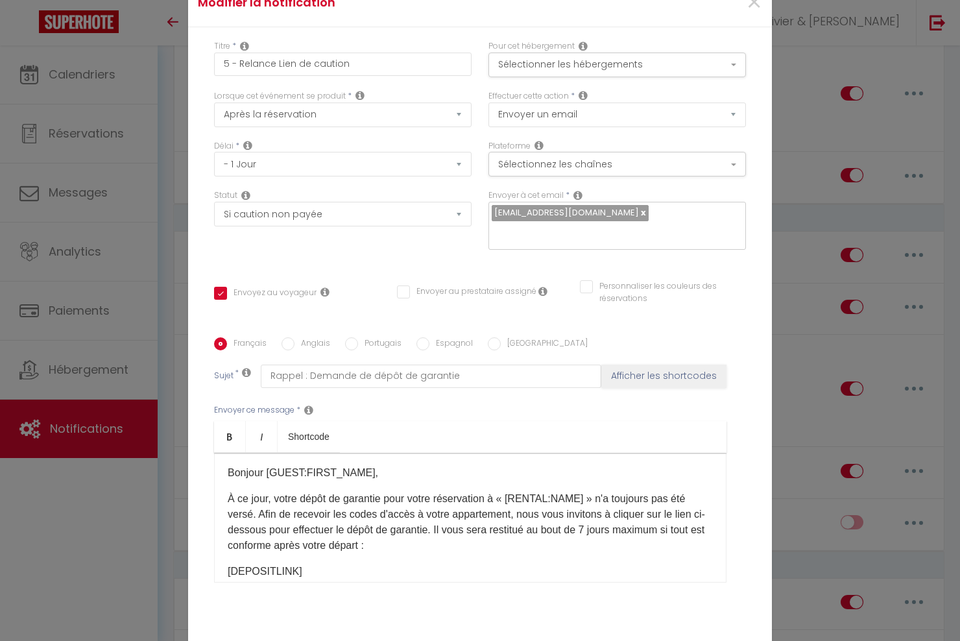
radio input "true"
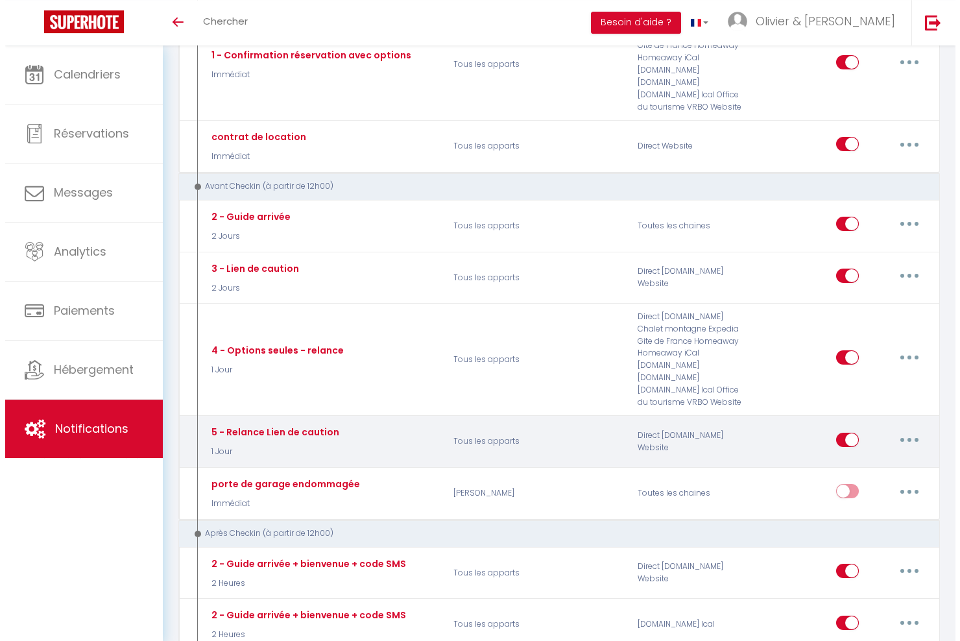
scroll to position [446, 0]
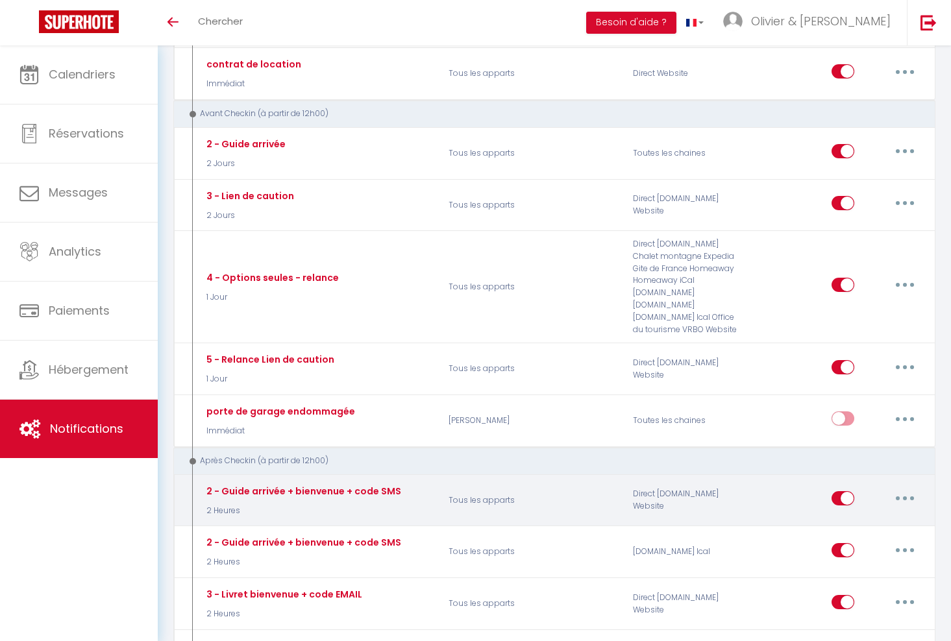
click at [906, 497] on icon "button" at bounding box center [905, 498] width 4 height 4
click at [861, 524] on link "Editer" at bounding box center [871, 528] width 96 height 22
type input "2 - Guide arrivée + bienvenue + code SMS"
select select "3"
select select "sms"
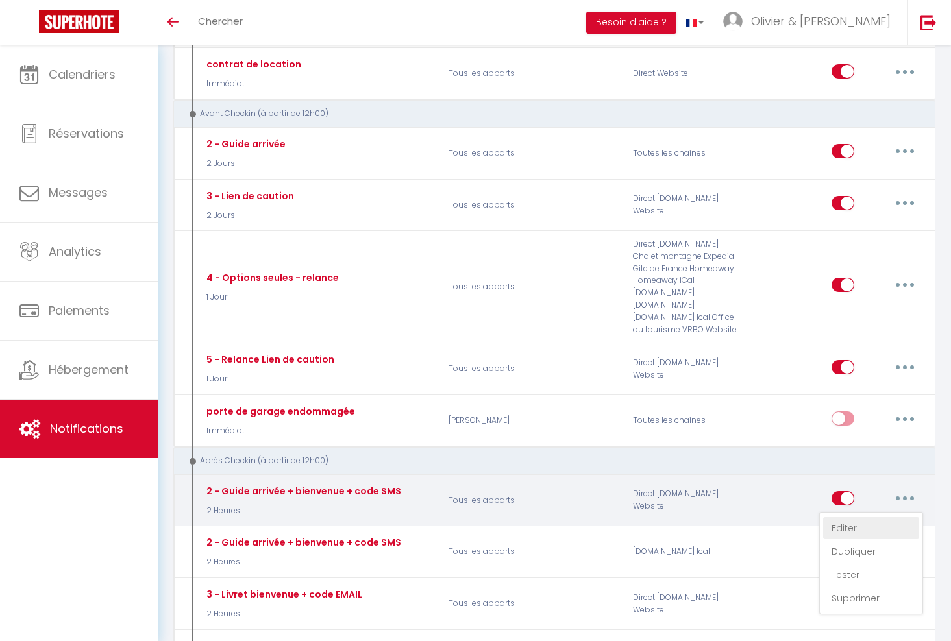
select select "2 Heures"
select select "if_deposit_is_paid"
checkbox input "true"
checkbox input "false"
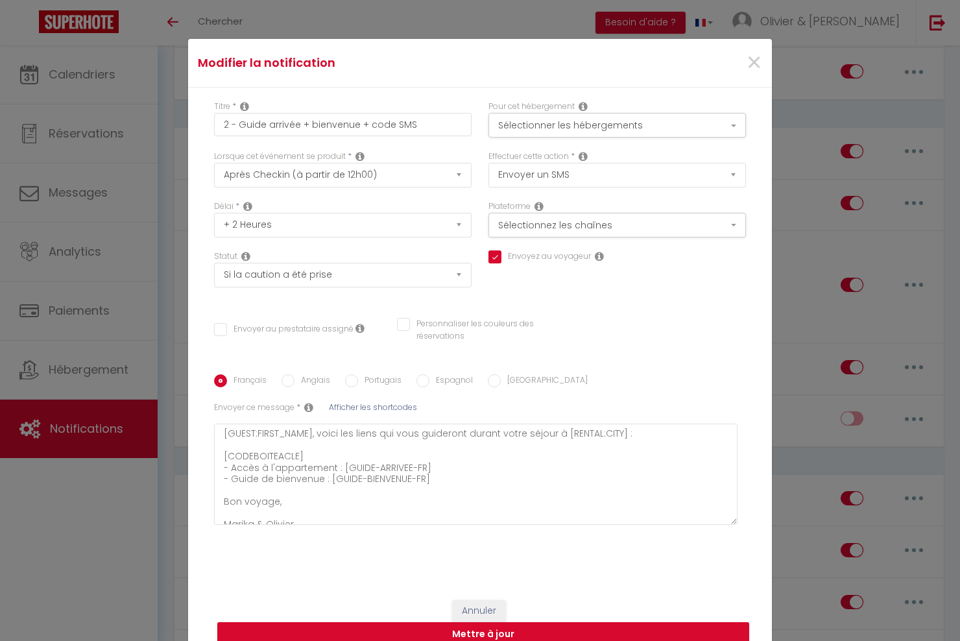
scroll to position [0, 0]
click at [750, 62] on span "×" at bounding box center [754, 62] width 16 height 39
type input "2 - Guide arrivée + bienvenue + code SMS"
checkbox input "true"
checkbox input "false"
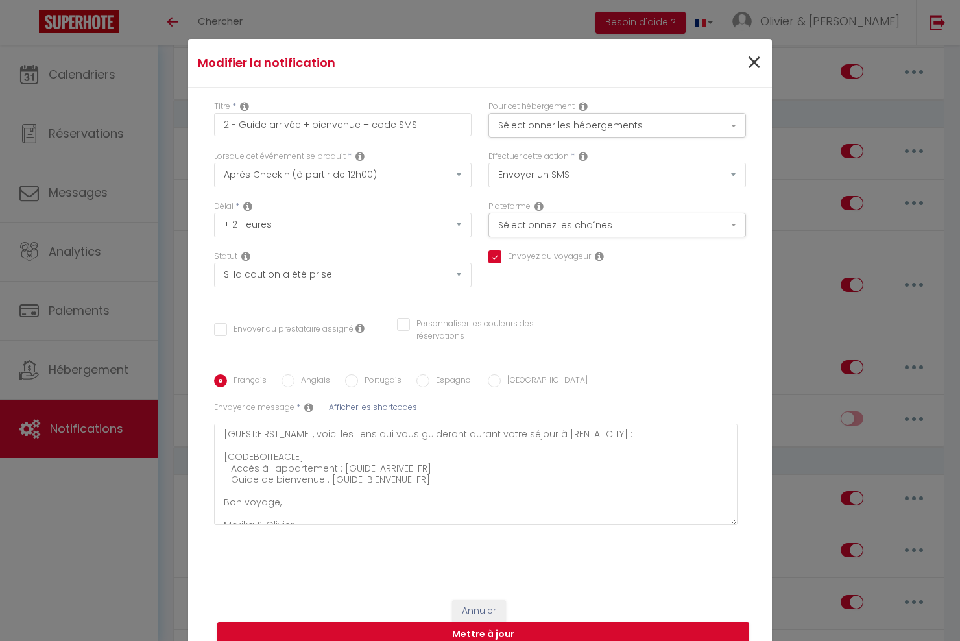
checkbox input "false"
radio input "true"
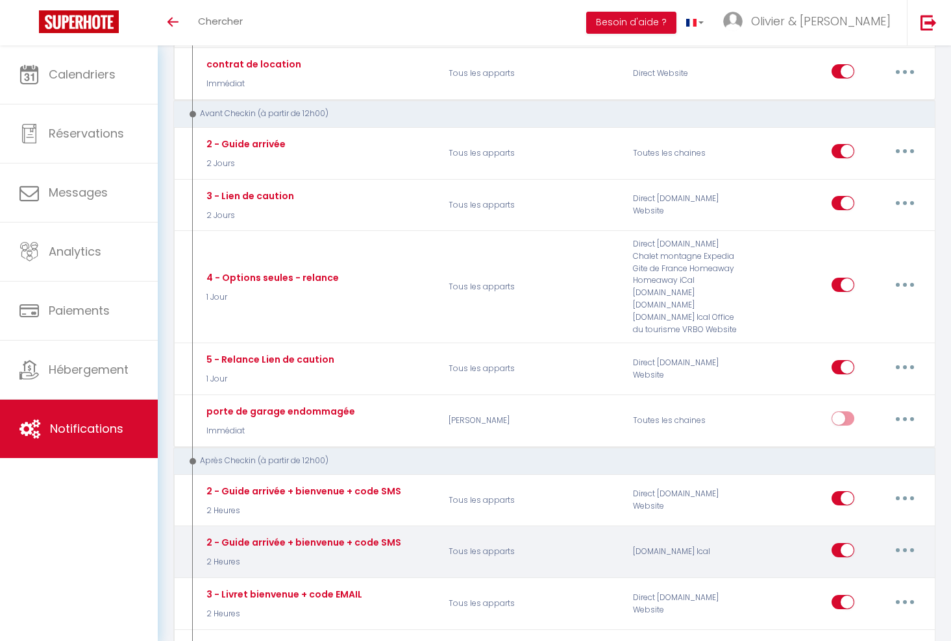
click at [903, 550] on icon "button" at bounding box center [905, 550] width 4 height 4
click at [848, 579] on link "Editer" at bounding box center [871, 579] width 96 height 22
select select "if_booking_is_paid"
checkbox input "true"
checkbox input "false"
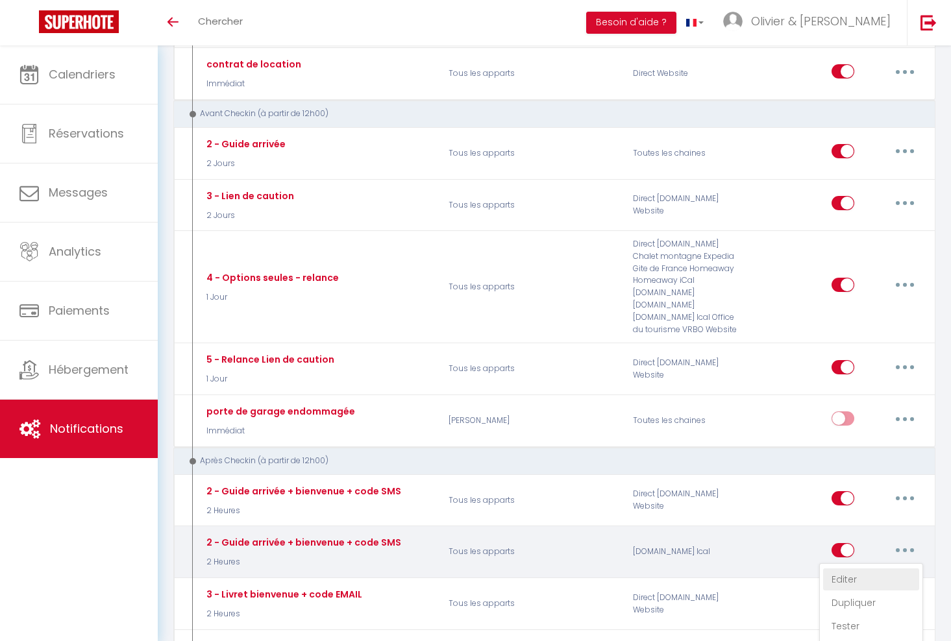
checkbox input "false"
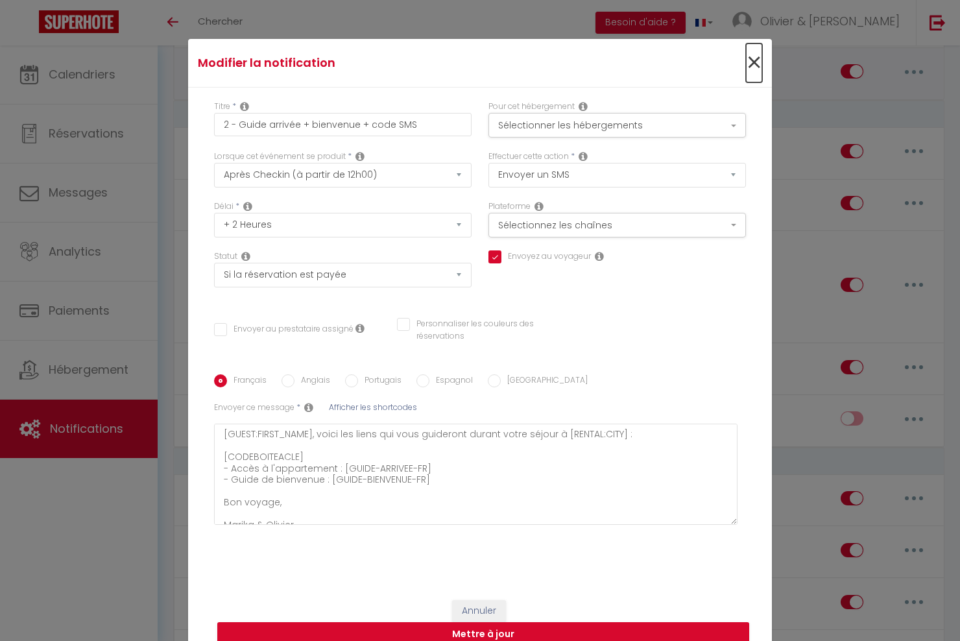
click at [751, 61] on span "×" at bounding box center [754, 62] width 16 height 39
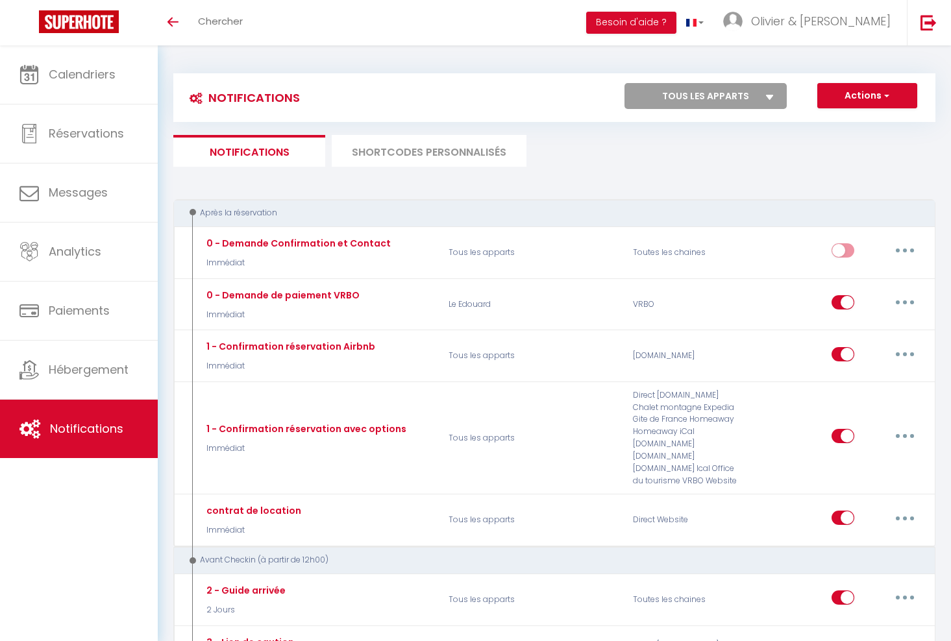
click at [430, 154] on li "SHORTCODES PERSONNALISÉS" at bounding box center [429, 151] width 195 height 32
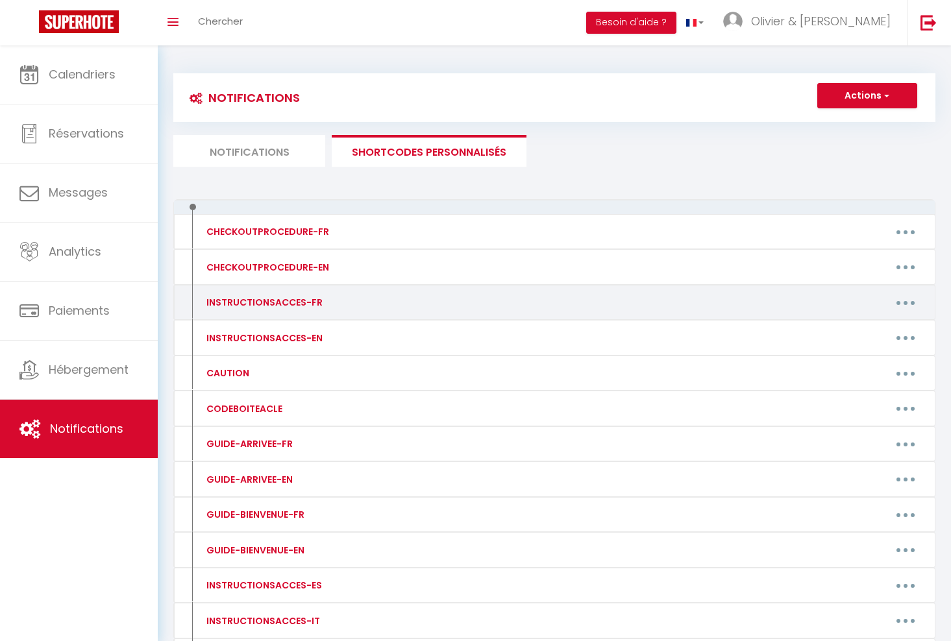
click at [909, 304] on button "button" at bounding box center [905, 302] width 36 height 21
click at [841, 335] on link "Editer" at bounding box center [871, 332] width 96 height 22
type input "INSTRUCTIONSACCES-FR"
type textarea "Il ne vous reste plus qu’à venir avec vos valises, en effet tout est fourni dan…"
type textarea "1) Ouvrir la porte principal du bâtiment avec le digicode 535153 2) Après avoir…"
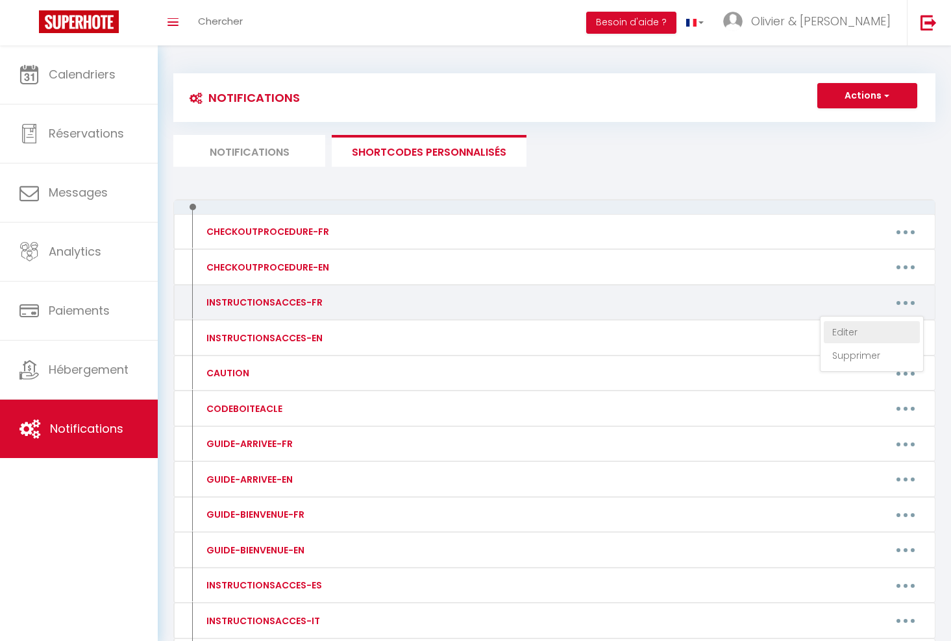
type textarea "1) Ouvrir la porte principal du bâtiment avec le digicode 535153 2) Après avoir…"
type textarea "1) Allumez le clavier de la serrure connectée en appuyant dessus jusqu'à entend…"
type textarea "1) Rendez-vous à la porte d’entrée 2) Sur le pavé numérique situé à gauche de l…"
type textarea "1) Allumez le clavier de la serrure connectée en appuyant dessus jusqu'à entend…"
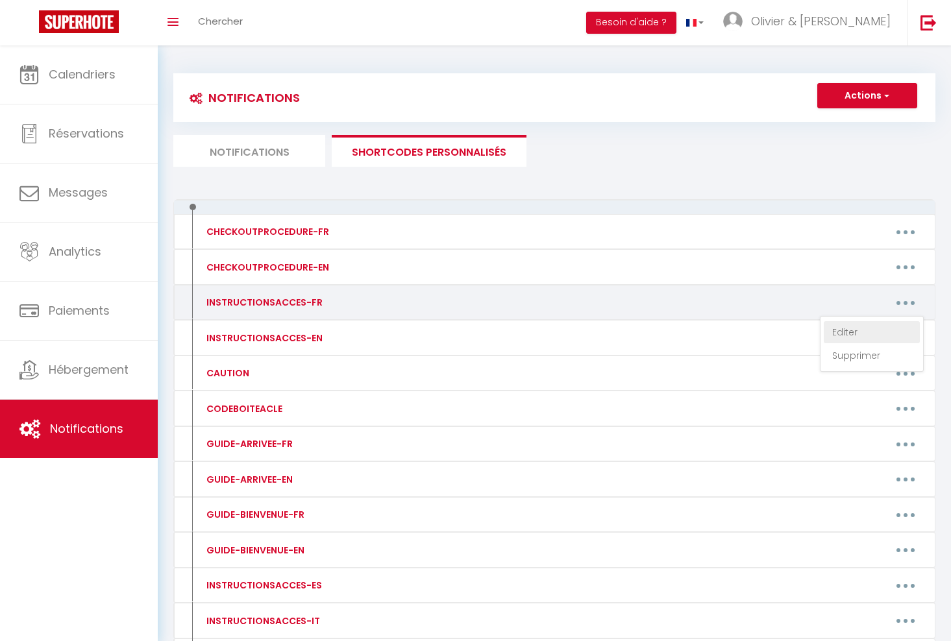
type textarea "1) L’allée qui mène à la porte d’entrée du bâtiment se trouve à gauche, juste a…"
type textarea "1) Entrez dans l'immeuble : la porte de l’immeuble est ouverte. 2) L’interrupte…"
type textarea "1) Ouvrir la porte principal du bâtiment grâce au digicode situé à gauche de la…"
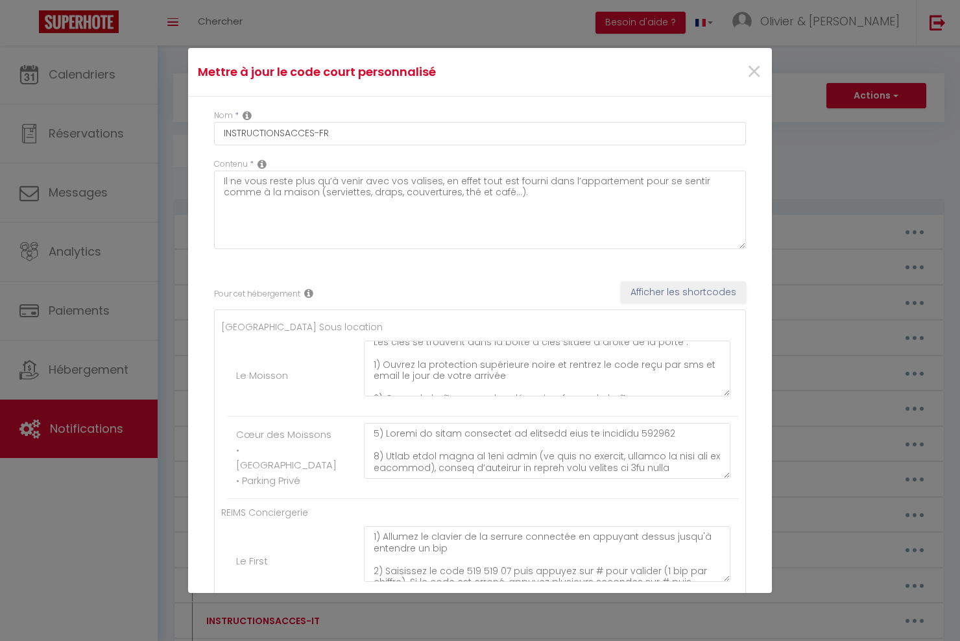
scroll to position [91, 0]
drag, startPoint x: 672, startPoint y: 365, endPoint x: 396, endPoint y: 378, distance: 275.4
click at [396, 378] on textarea "1) Ouvrir la porte principal du bâtiment avec le digicode 535153 2) Après avoir…" at bounding box center [547, 369] width 367 height 56
drag, startPoint x: 576, startPoint y: 376, endPoint x: 676, endPoint y: 375, distance: 99.3
click at [676, 375] on textarea "1) Ouvrir la porte principal du bâtiment avec le digicode 535153 2) Après avoir…" at bounding box center [547, 369] width 367 height 56
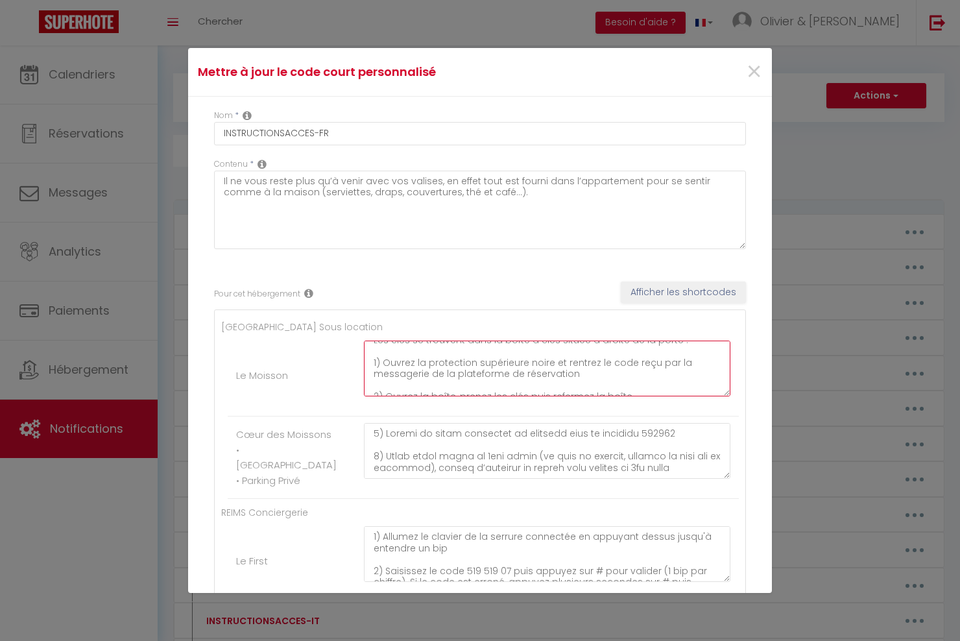
click at [654, 365] on textarea "1) Ouvrir la porte principal du bâtiment avec le digicode 535153 2) Après avoir…" at bounding box center [547, 369] width 367 height 56
paste textarea "le jour de votre arrivée"
click at [652, 366] on textarea "1) Ouvrir la porte principal du bâtiment avec le digicode 535153 2) Après avoir…" at bounding box center [547, 369] width 367 height 56
click at [546, 366] on textarea "1) Ouvrir la porte principal du bâtiment avec le digicode 535153 2) Après avoir…" at bounding box center [547, 369] width 367 height 56
drag, startPoint x: 694, startPoint y: 375, endPoint x: 594, endPoint y: 367, distance: 100.3
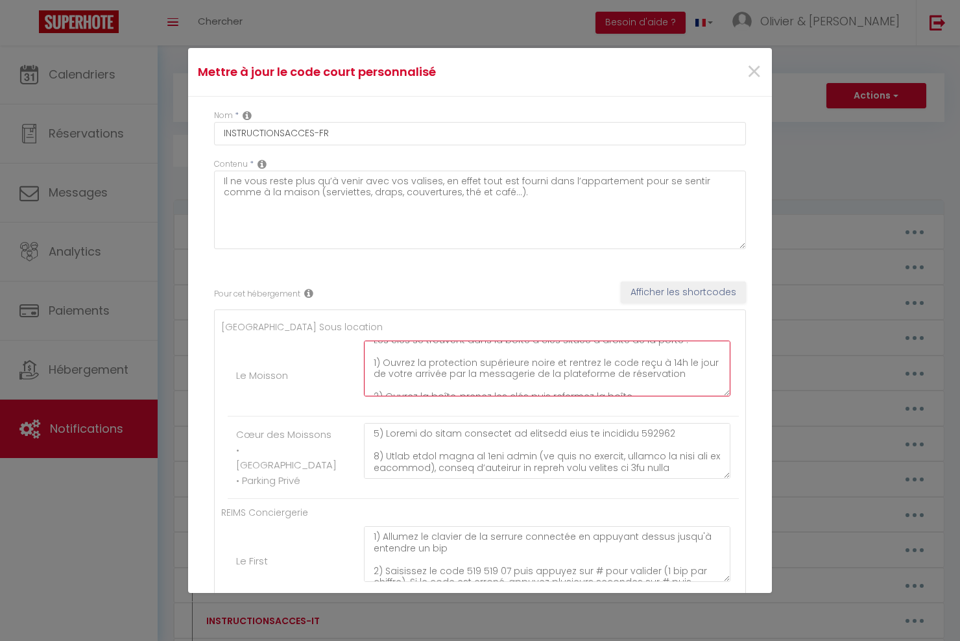
click at [594, 367] on textarea "1) Ouvrir la porte principal du bâtiment avec le digicode 535153 2) Après avoir…" at bounding box center [547, 369] width 367 height 56
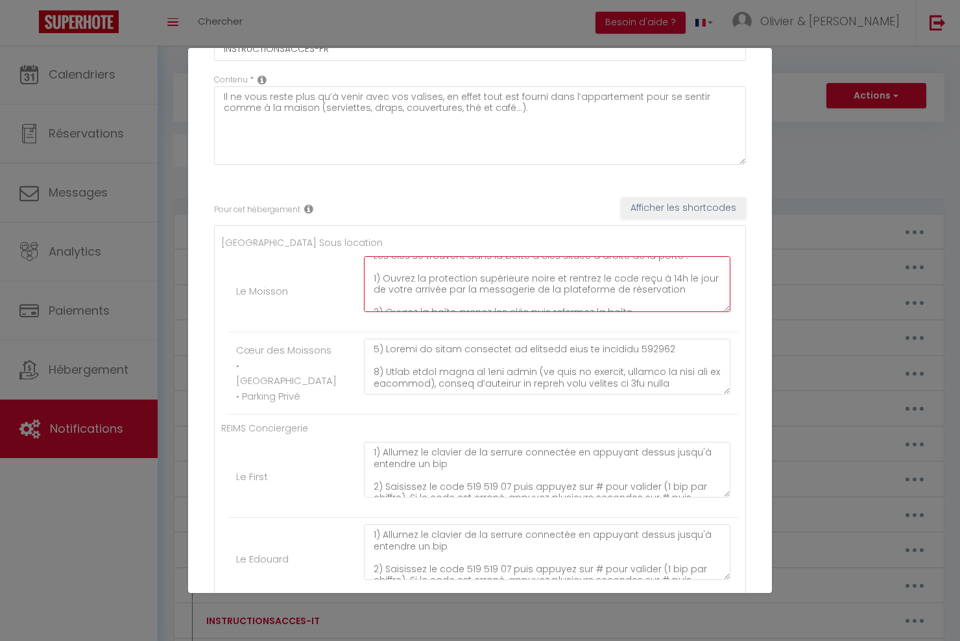
scroll to position [93, 0]
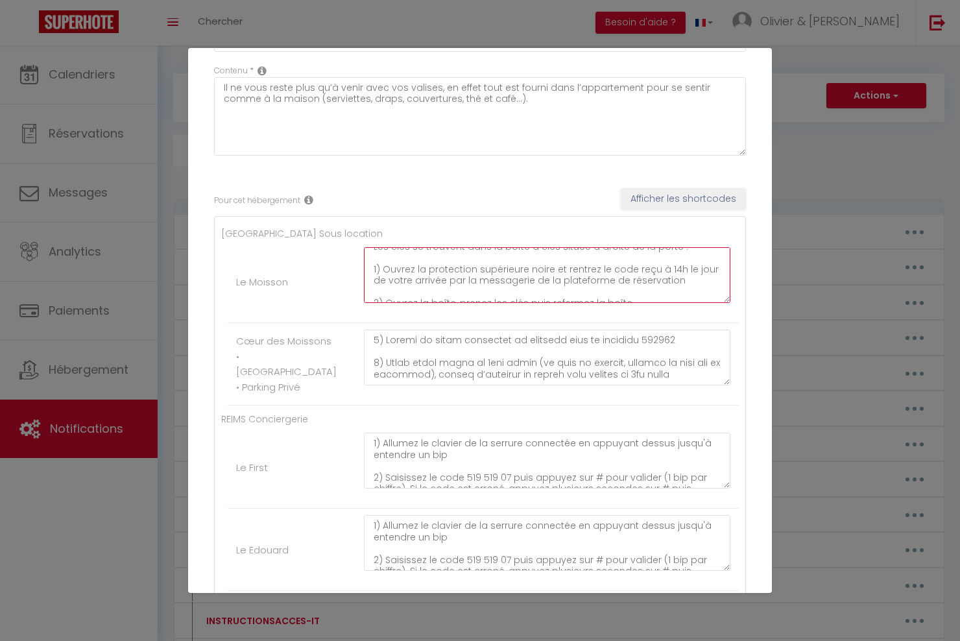
type textarea "1) Ouvrir la porte principal du bâtiment avec le digicode 535153 2) Après avoir…"
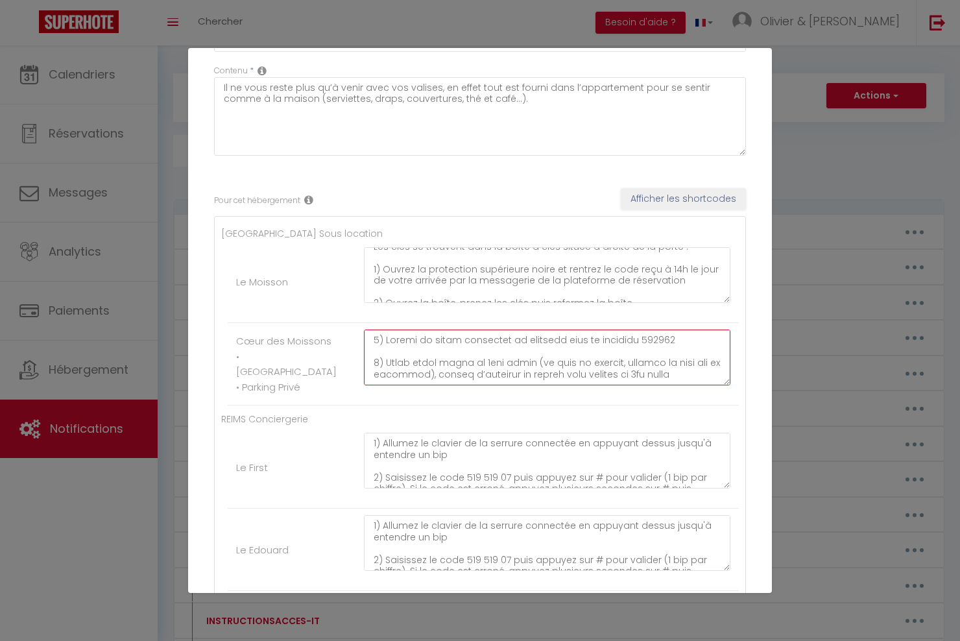
click at [533, 349] on textarea at bounding box center [547, 358] width 367 height 56
drag, startPoint x: 653, startPoint y: 353, endPoint x: 526, endPoint y: 363, distance: 128.3
click at [526, 363] on textarea at bounding box center [547, 358] width 367 height 56
paste textarea "le code reçu à 14h le jour de votre arrivée par la messagerie de la plateforme …"
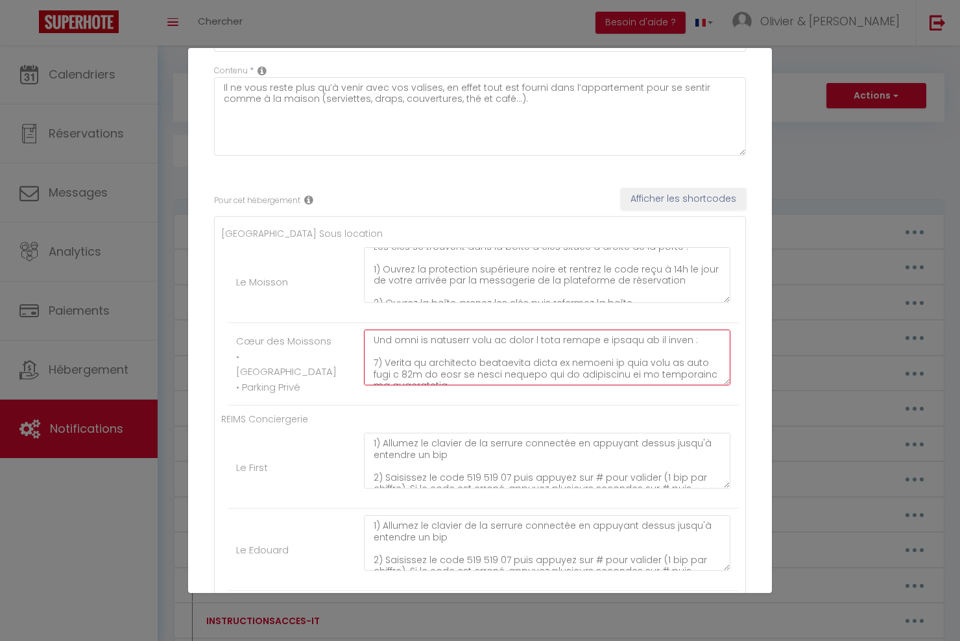
drag, startPoint x: 651, startPoint y: 354, endPoint x: 594, endPoint y: 353, distance: 56.5
click at [594, 353] on textarea at bounding box center [547, 358] width 367 height 56
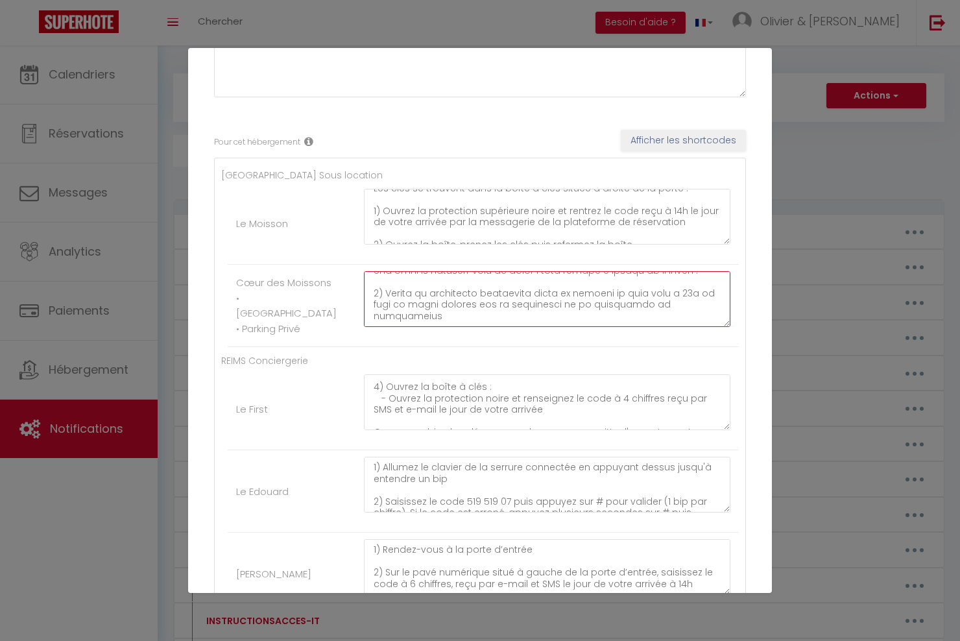
scroll to position [143, 0]
type textarea "1) Ouvrir la porte principal du bâtiment avec le digicode 535153 2) Après avoir…"
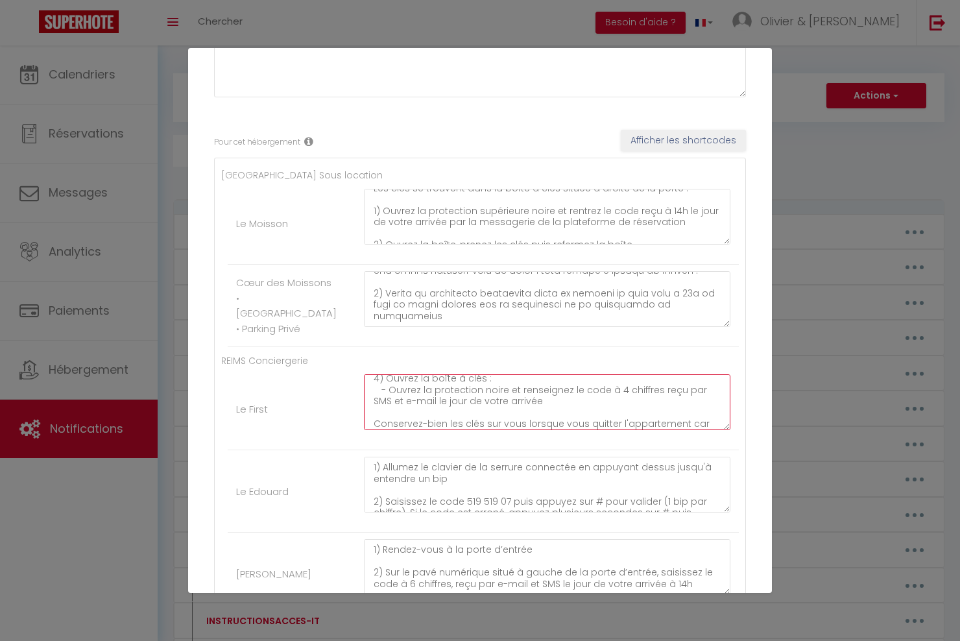
drag, startPoint x: 566, startPoint y: 393, endPoint x: 539, endPoint y: 407, distance: 30.2
click at [539, 407] on textarea "1) Allumez le clavier de la serrure connectée en appuyant dessus jusqu'à entend…" at bounding box center [547, 402] width 367 height 56
paste textarea "reçu à 14h le jour de votre arrivée par la messagerie de la plateforme de réser…"
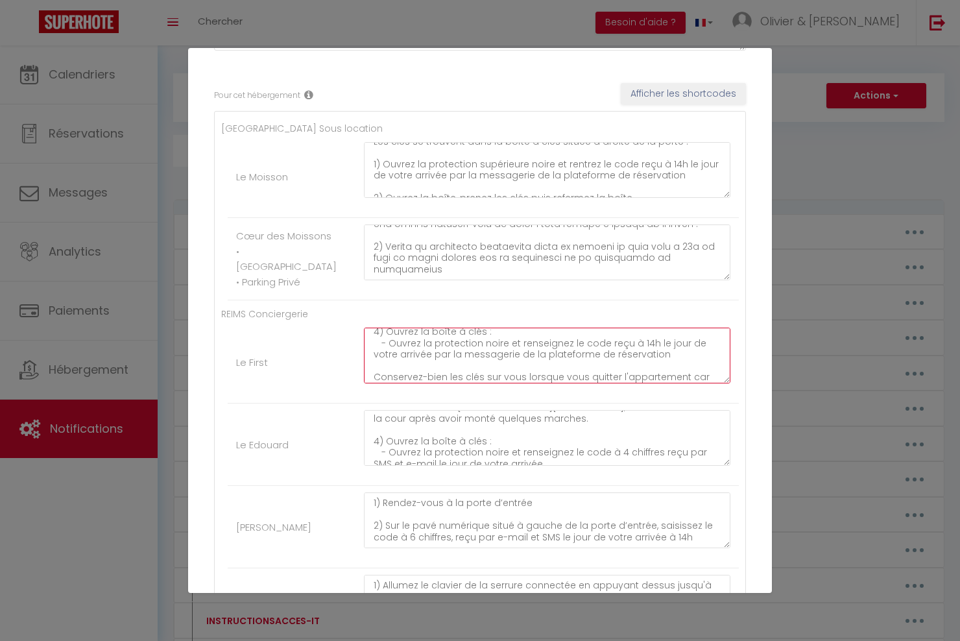
scroll to position [140, 0]
type textarea "1) Allumez le clavier de la serrure connectée en appuyant dessus jusqu'à entend…"
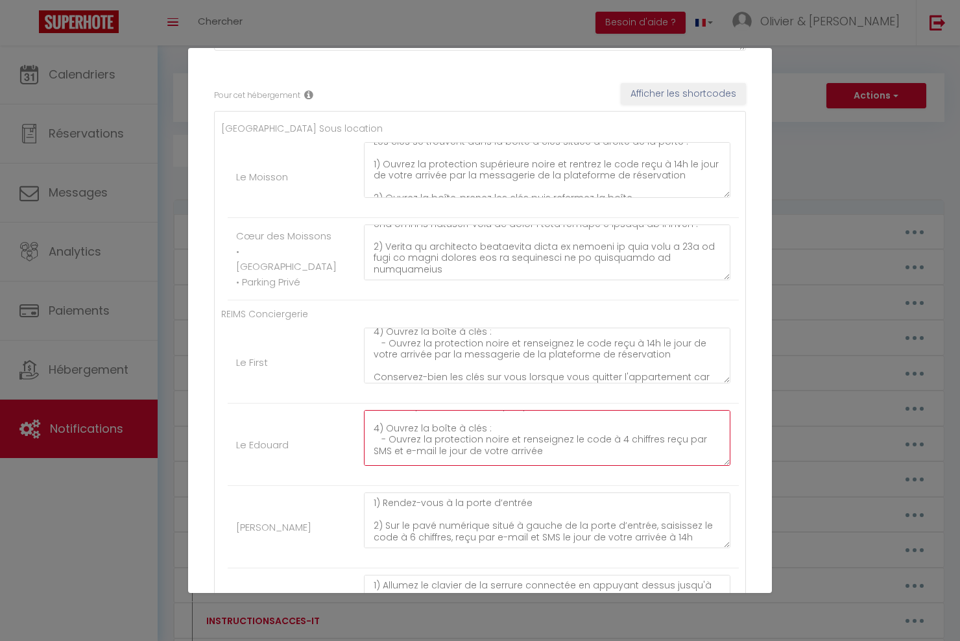
drag, startPoint x: 568, startPoint y: 444, endPoint x: 568, endPoint y: 453, distance: 9.1
click at [568, 453] on textarea "1) Allumez le clavier de la serrure connectée en appuyant dessus jusqu'à entend…" at bounding box center [547, 438] width 367 height 56
paste textarea "le code reçu à 14h le jour de votre arrivée par la messagerie de la plateforme …"
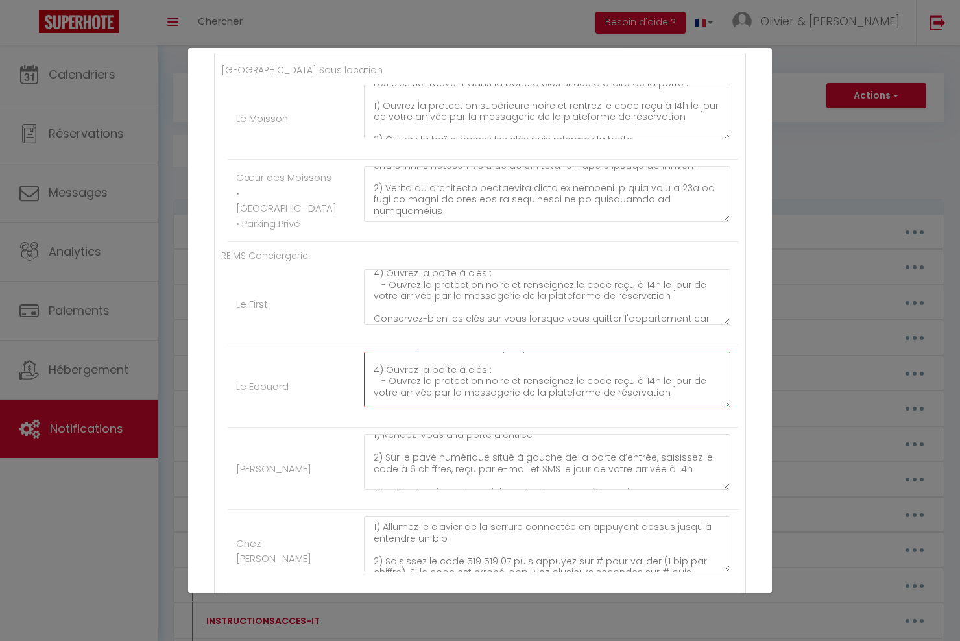
scroll to position [21, 0]
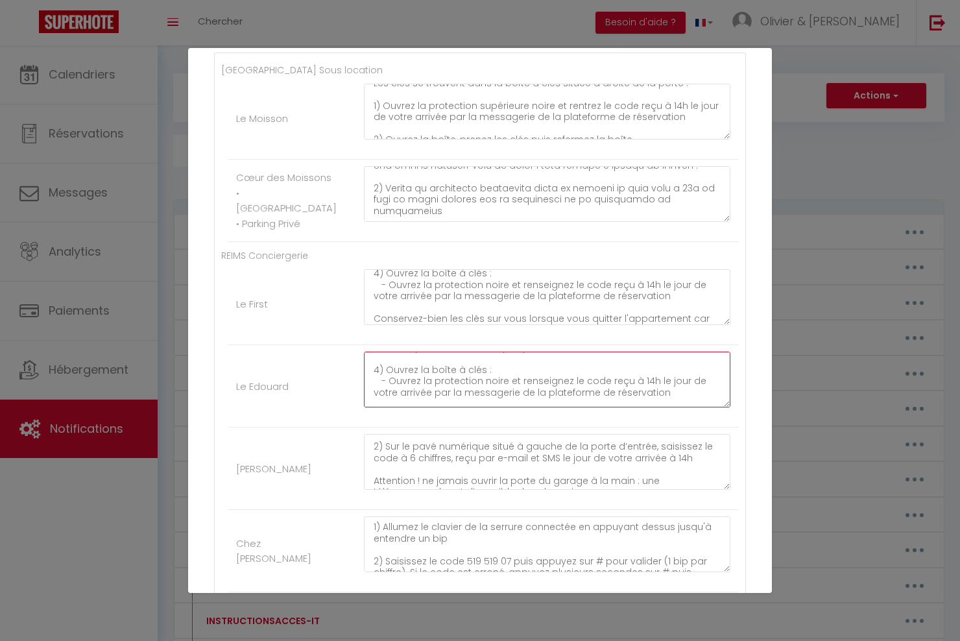
type textarea "1) Allumez le clavier de la serrure connectée en appuyant dessus jusqu'à entend…"
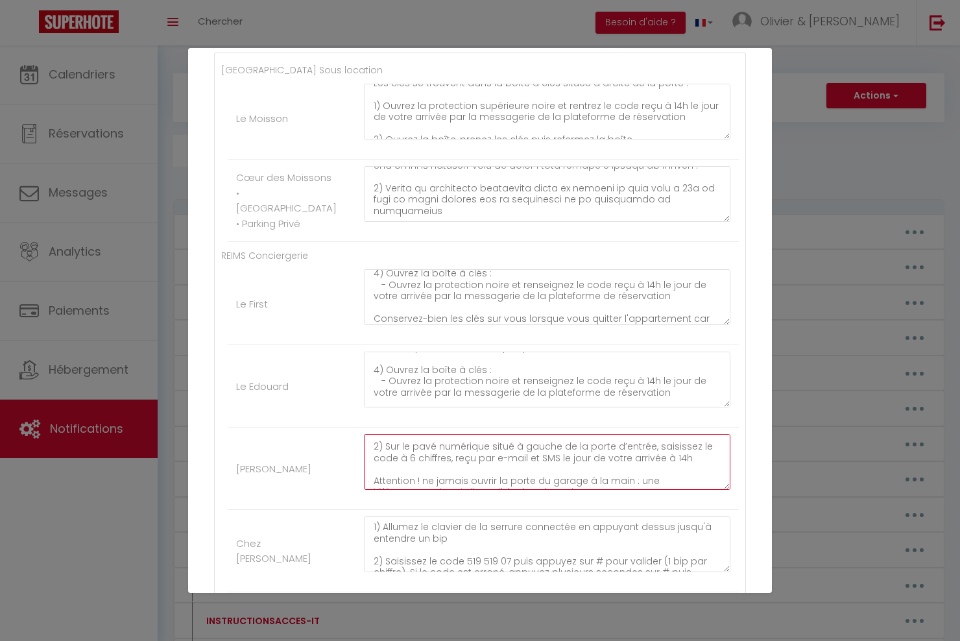
drag, startPoint x: 690, startPoint y: 448, endPoint x: 685, endPoint y: 458, distance: 11.0
click at [685, 458] on textarea "1) Rendez-vous à la porte d’entrée 2) Sur le pavé numérique situé à gauche de l…" at bounding box center [547, 462] width 367 height 56
paste textarea "reçu à 14h le jour de votre arrivée par la messagerie de la plateforme de réser…"
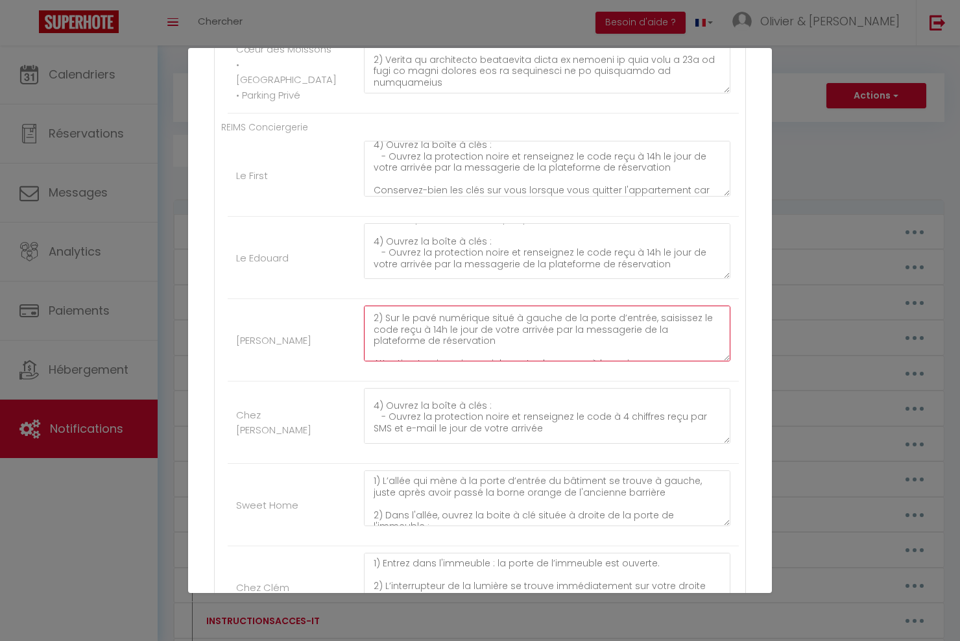
scroll to position [195, 0]
type textarea "1) Rendez-vous à la porte d’entrée 2) Sur le pavé numérique situé à gauche de l…"
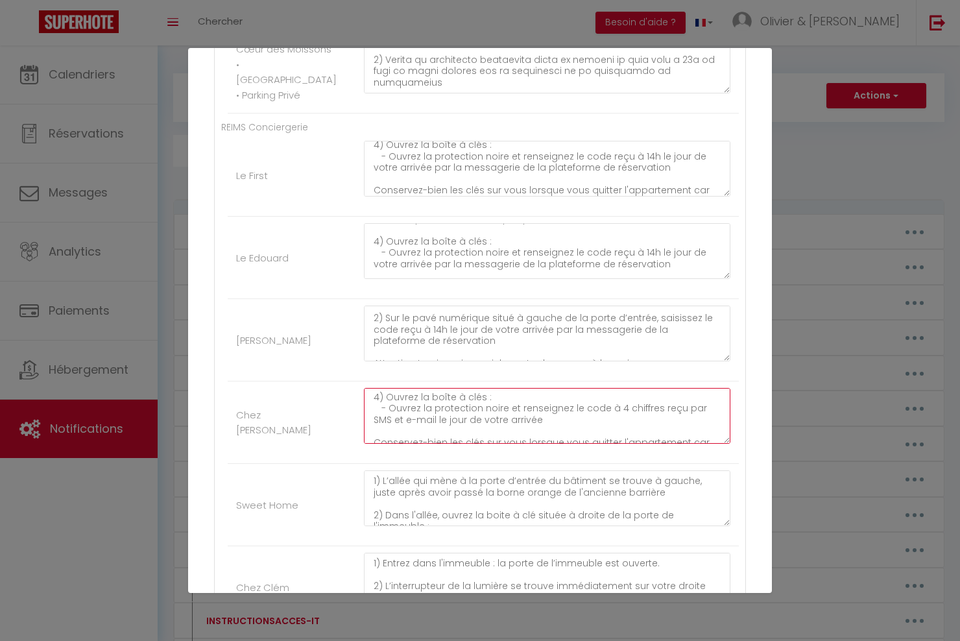
click at [568, 416] on textarea "1) Allumez le clavier de la serrure connectée en appuyant dessus jusqu'à entend…" at bounding box center [547, 416] width 367 height 56
paste textarea "reçu à 14h le jour de votre arrivée par la messagerie de la plateforme de réser…"
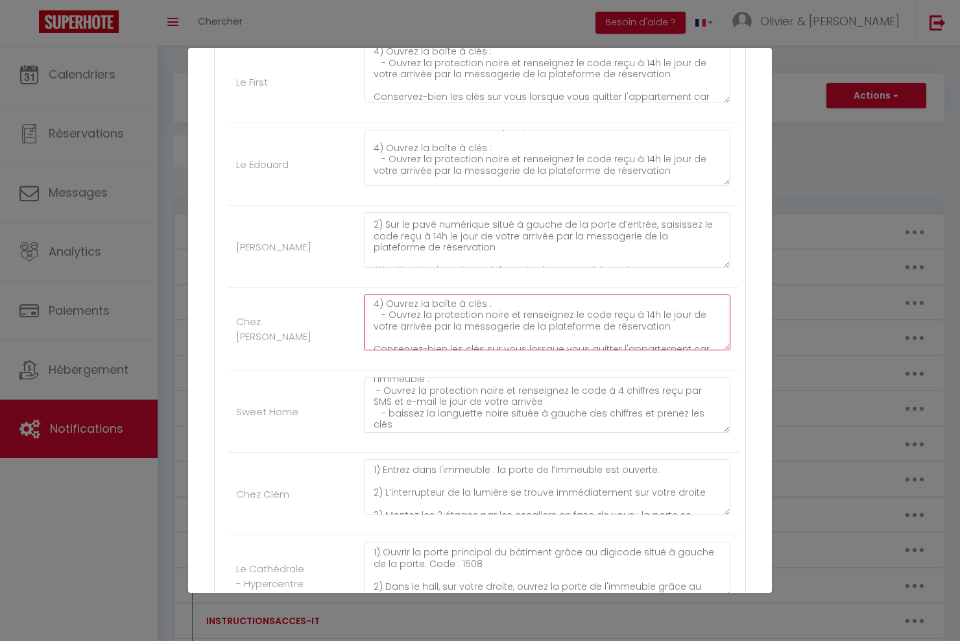
scroll to position [52, 0]
type textarea "1) Allumez le clavier de la serrure connectée en appuyant dessus jusqu'à entend…"
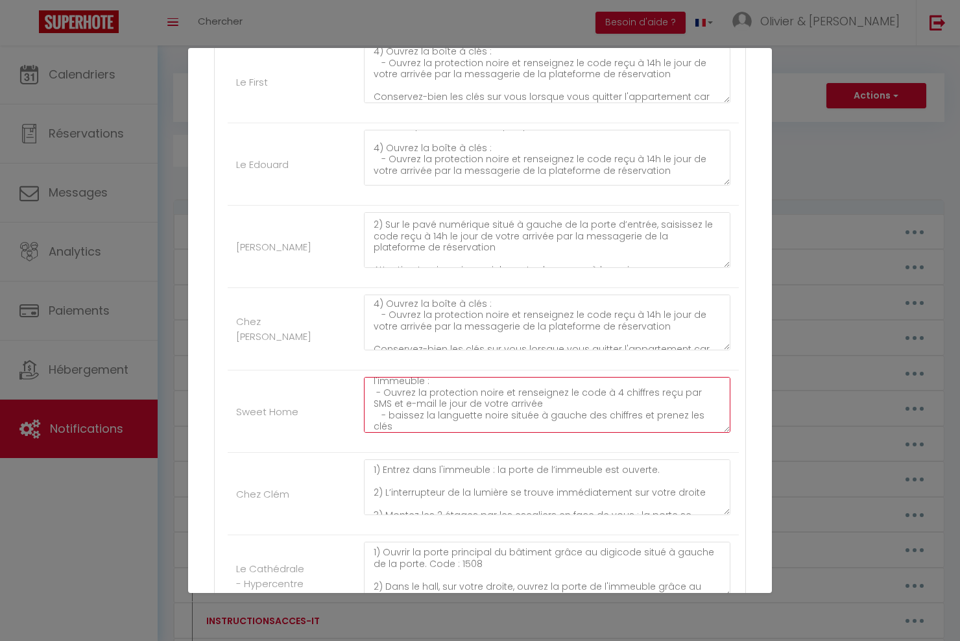
drag, startPoint x: 561, startPoint y: 394, endPoint x: 550, endPoint y: 405, distance: 15.1
click at [550, 405] on textarea "1) L’allée qui mène à la porte d’entrée du bâtiment se trouve à gauche, juste a…" at bounding box center [547, 405] width 367 height 56
paste textarea "reçu à 14h le jour de votre arrivée par la messagerie de la plateforme de réser…"
click at [598, 394] on textarea "1) L’allée qui mène à la porte d’entrée du bâtiment se trouve à gauche, juste a…" at bounding box center [547, 405] width 367 height 56
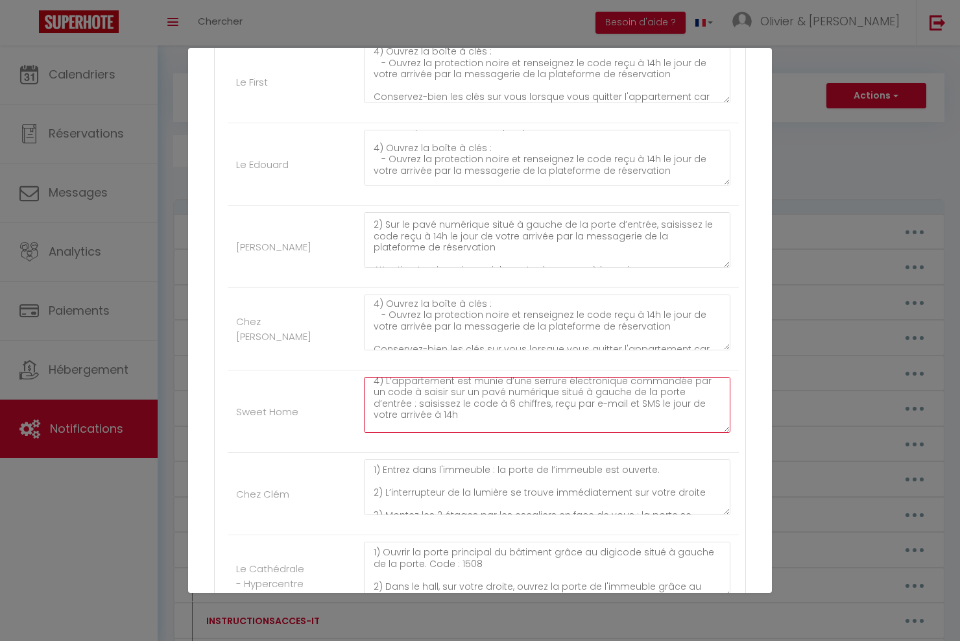
scroll to position [156, 0]
click at [458, 410] on textarea "1) L’allée qui mène à la porte d’entrée du bâtiment se trouve à gauche, juste a…" at bounding box center [547, 405] width 367 height 56
paste textarea "reçu à 14h le jour de votre arrivée par la messagerie de la plateforme de réser…"
click at [493, 406] on textarea "1) L’allée qui mène à la porte d’entrée du bâtiment se trouve à gauche, juste a…" at bounding box center [547, 405] width 367 height 56
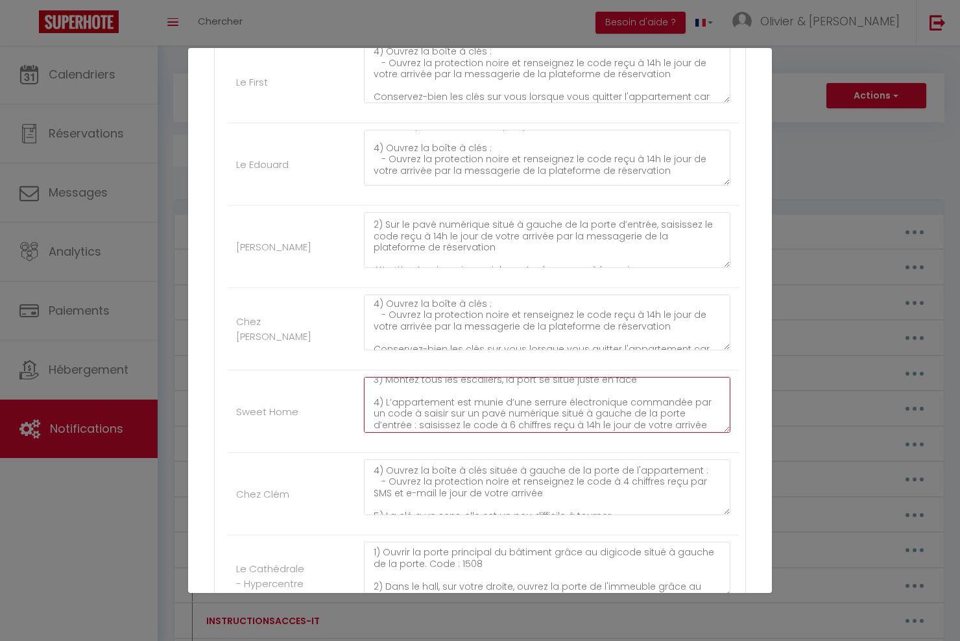
scroll to position [91, 0]
type textarea "1) L’allée qui mène à la porte d’entrée du bâtiment se trouve à gauche, juste a…"
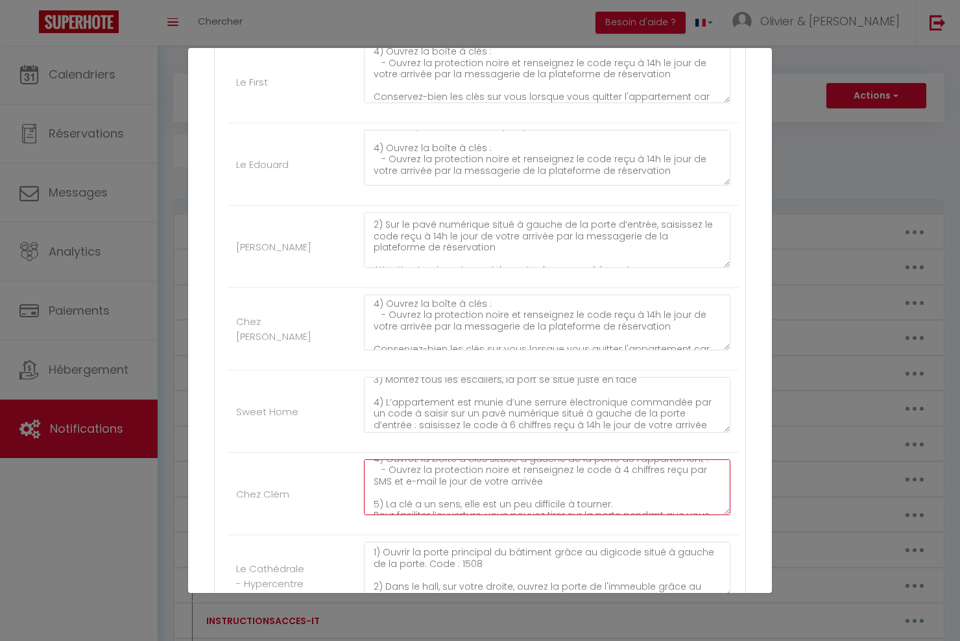
drag, startPoint x: 565, startPoint y: 470, endPoint x: 565, endPoint y: 480, distance: 9.1
click at [565, 480] on textarea "1) Entrez dans l'immeuble : la porte de l’immeuble est ouverte. 2) L’interrupte…" at bounding box center [547, 487] width 367 height 56
paste textarea "le code reçu à 14h le jour de votre arrivée par la messagerie de la plateforme …"
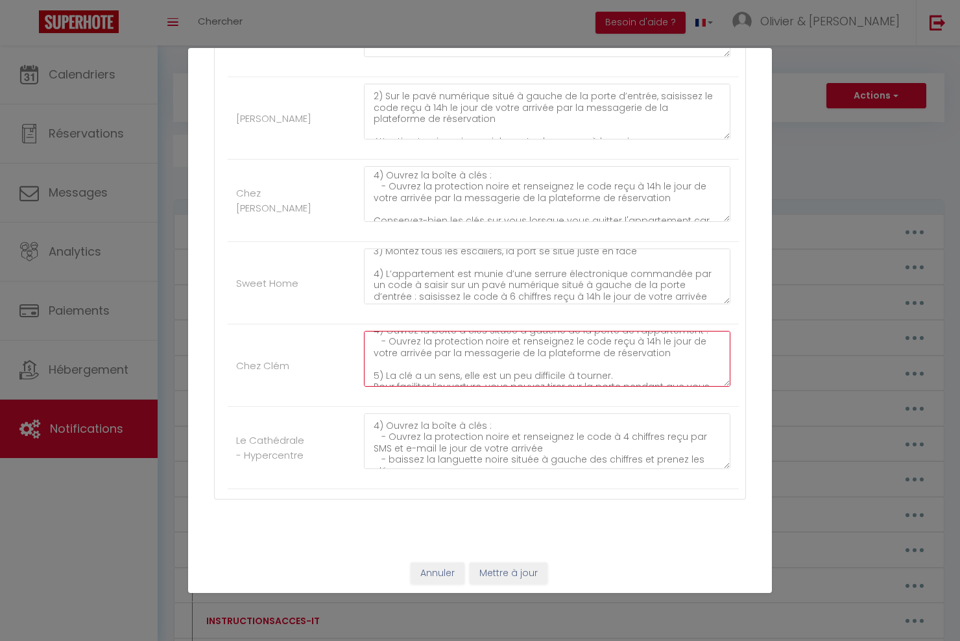
scroll to position [130, 0]
type textarea "1) Entrez dans l'immeuble : la porte de l’immeuble est ouverte. 2) L’interrupte…"
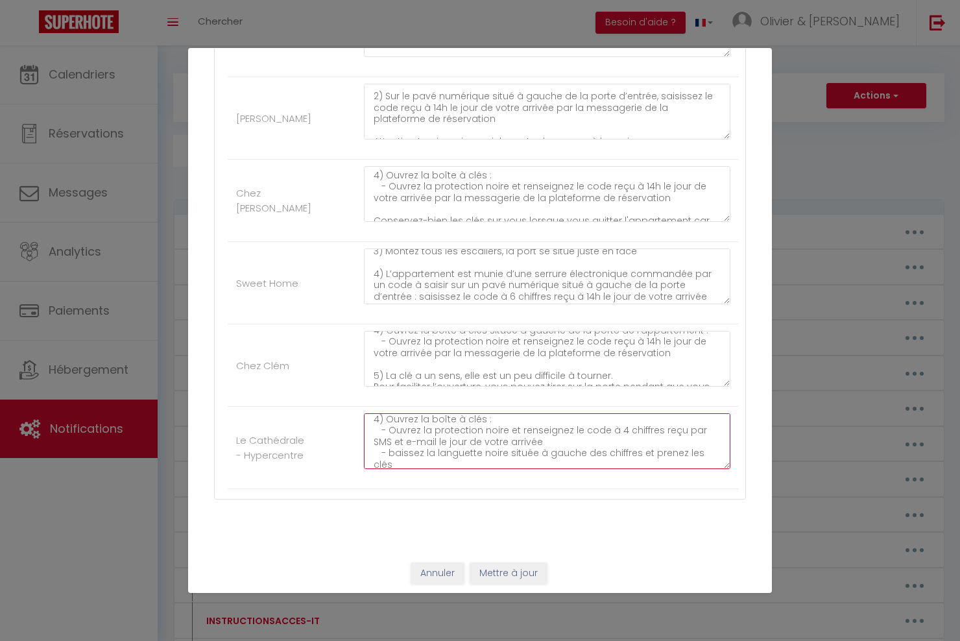
click at [567, 439] on textarea "1) Ouvrir la porte principal du bâtiment grâce au digicode situé à gauche de la…" at bounding box center [547, 441] width 367 height 56
paste textarea "reçu à 14h le jour de votre arrivée par la messagerie de la plateforme de réser…"
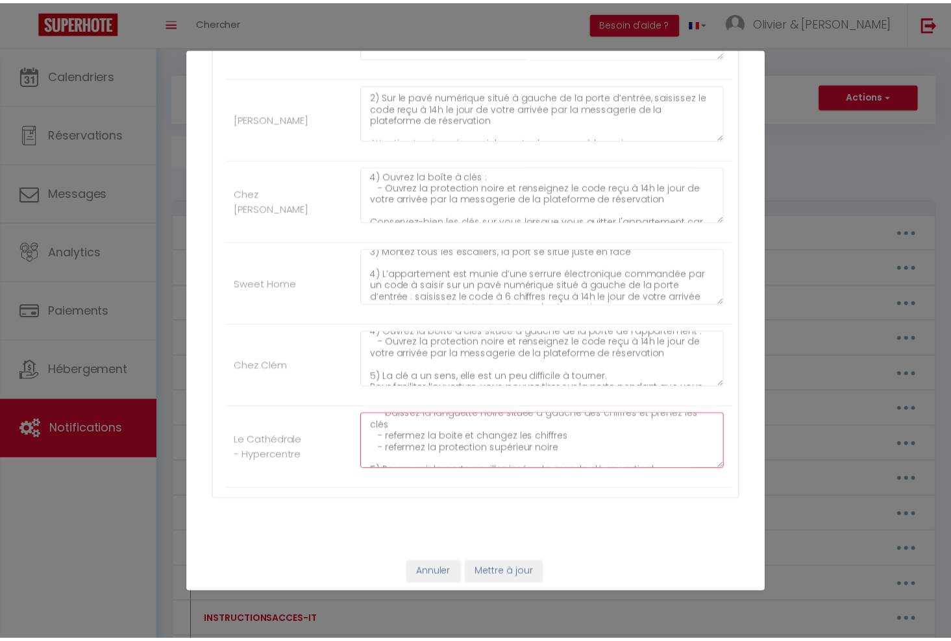
scroll to position [182, 0]
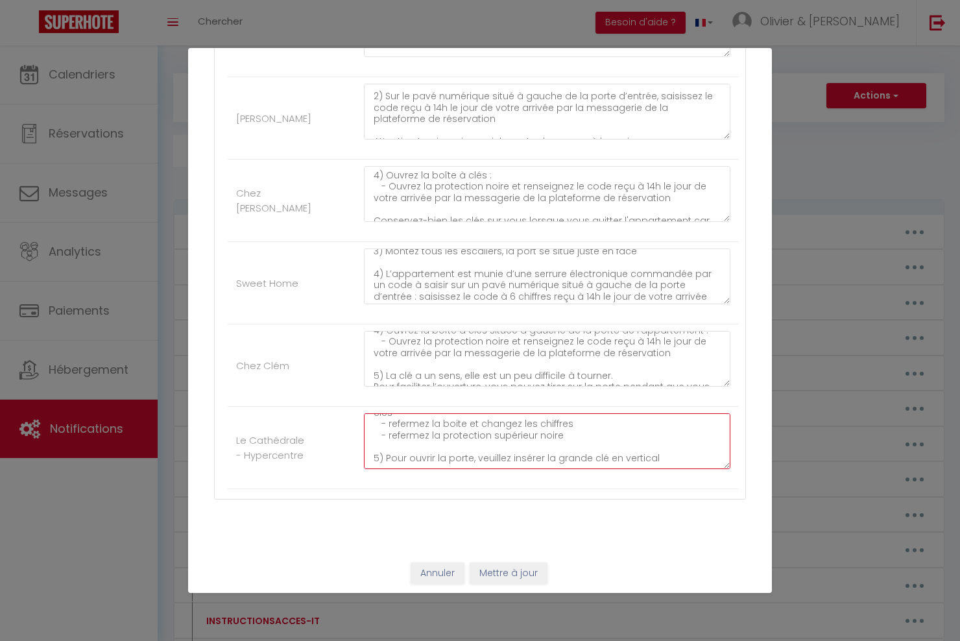
type textarea "1) Ouvrir la porte principal du bâtiment grâce au digicode situé à gauche de la…"
click at [495, 575] on button "Mettre à jour" at bounding box center [509, 574] width 78 height 22
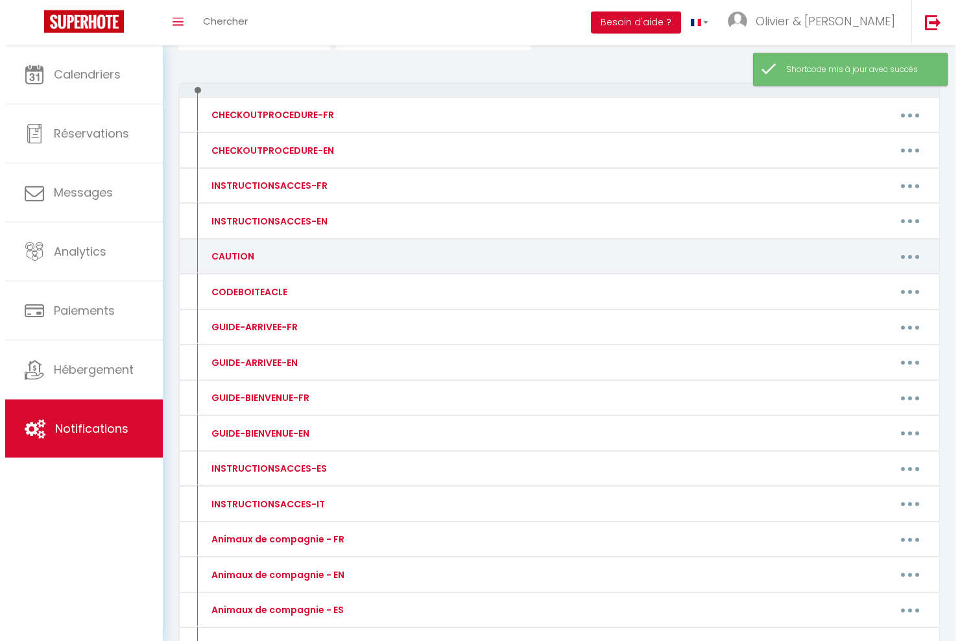
scroll to position [116, 0]
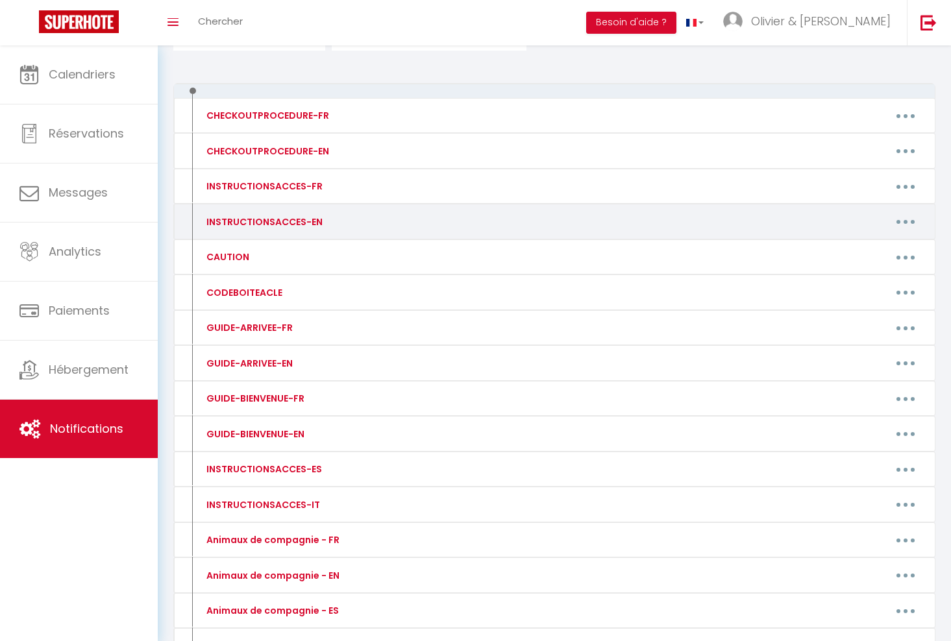
click at [901, 221] on button "button" at bounding box center [905, 222] width 36 height 21
click at [850, 250] on link "Editer" at bounding box center [871, 251] width 96 height 22
type input "INSTRUCTIONSACCES-EN"
type textarea "All you have to do is to come with your suitcases, everything you need is provi…"
type textarea "1) Open the main door of the building with the digital code 535153 2) After pas…"
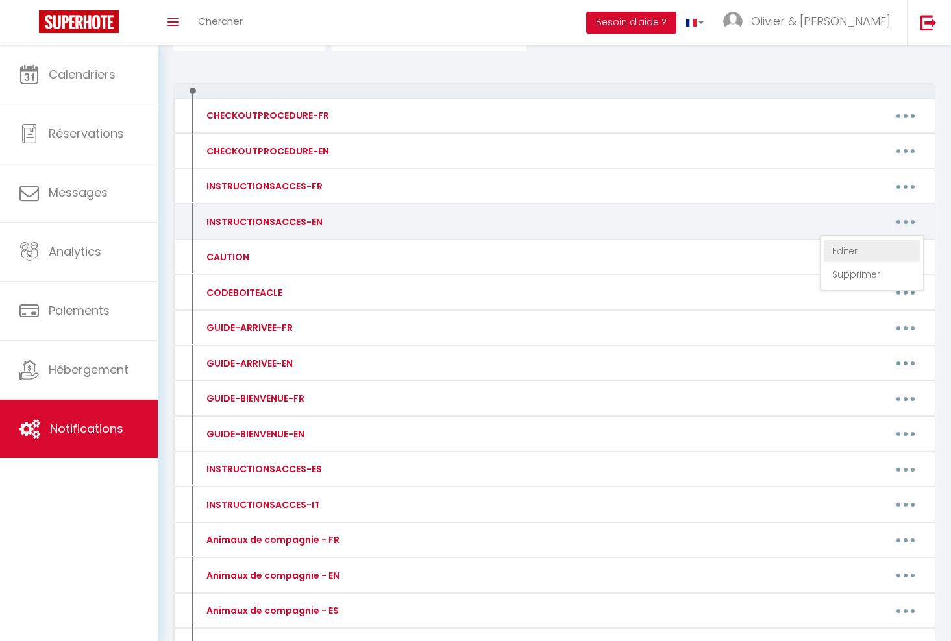
type textarea "1) Open the main door of the building with the digital code 535153 2) After pas…"
type textarea "1) Turn on the smart lock keypad by pressing it until you hear a beep. 2) Enter…"
type textarea "1) Go to the front door 2) On the keypad located to the left of the front door,…"
type textarea "1) Turn on the smart lock keypad by pressing it until you hear a beep. 2) Enter…"
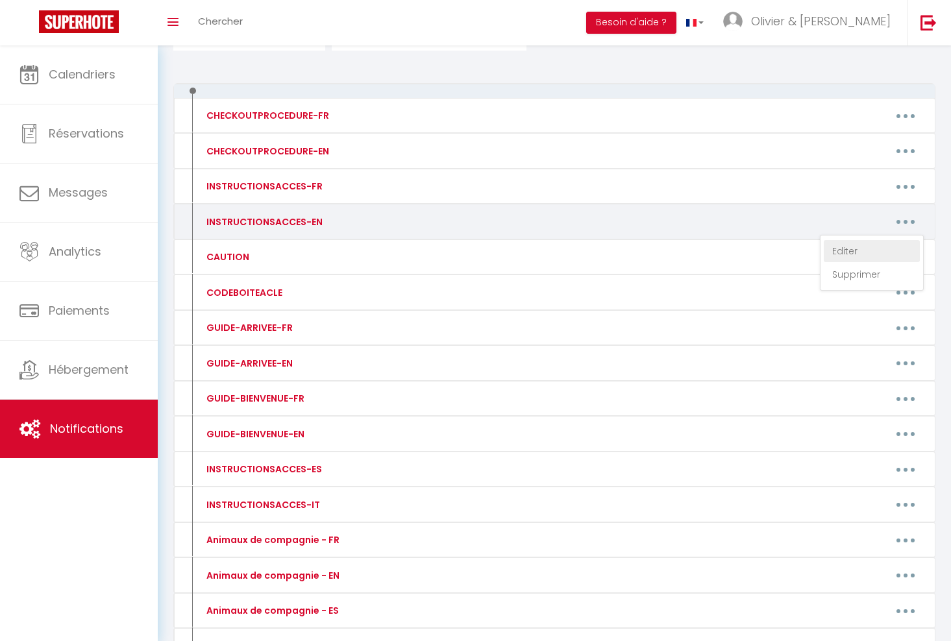
type textarea "1) The driveway leading to the building's entrance is on the left, just after p…"
type textarea "1) Enter the building: the building door is open. 2) The light switch is immedi…"
type textarea "1) Open the main door of the building using the digital code located to the lef…"
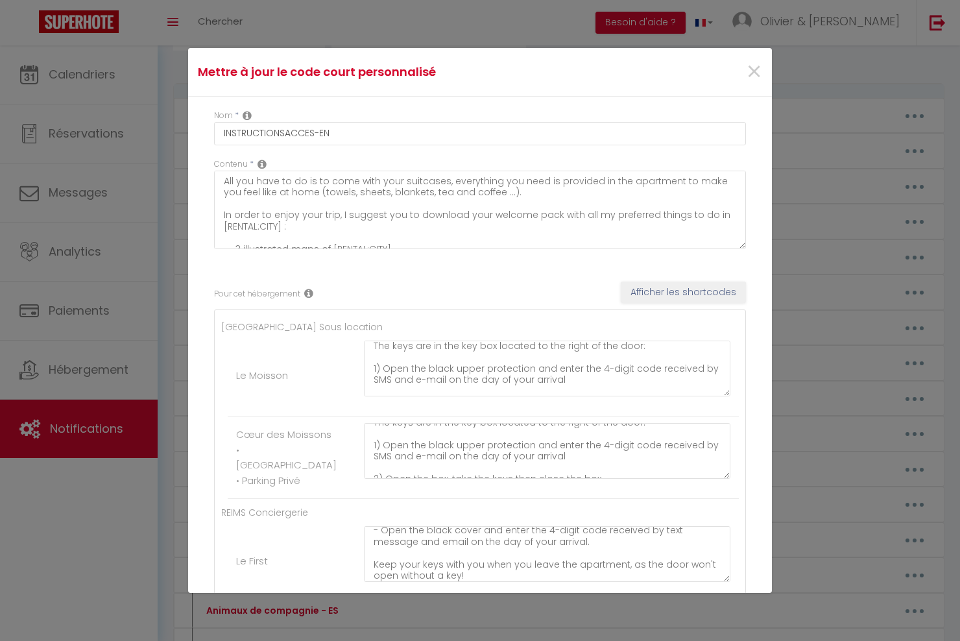
scroll to position [91, 0]
drag, startPoint x: 577, startPoint y: 364, endPoint x: 579, endPoint y: 373, distance: 9.4
click at [579, 373] on textarea "1) Open the main door of the building with the digital code 535153 2) After pas…" at bounding box center [547, 369] width 367 height 56
paste textarea "code received at 2 p.m. on the day of your arrival via the booking platform's m…"
type textarea "1) Open the main door of the building with the digital code 535153 2) After pas…"
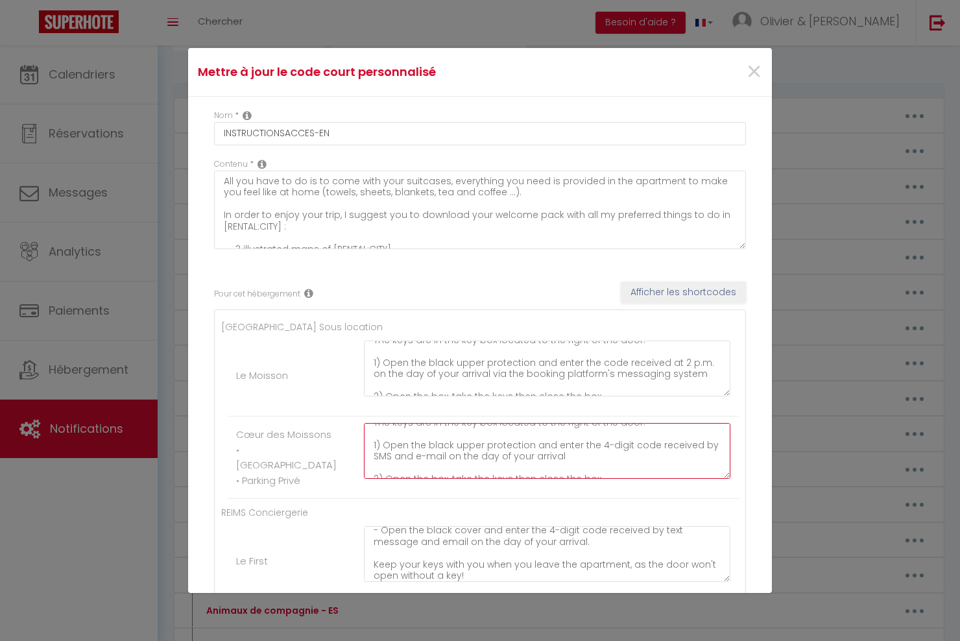
drag, startPoint x: 576, startPoint y: 447, endPoint x: 578, endPoint y: 457, distance: 9.9
click at [578, 457] on textarea "1) Open the main door of the building with the digital code 535153 2) After pas…" at bounding box center [547, 451] width 367 height 56
paste textarea "code received at 2 p.m. on the day of your arrival via the booking platform's m…"
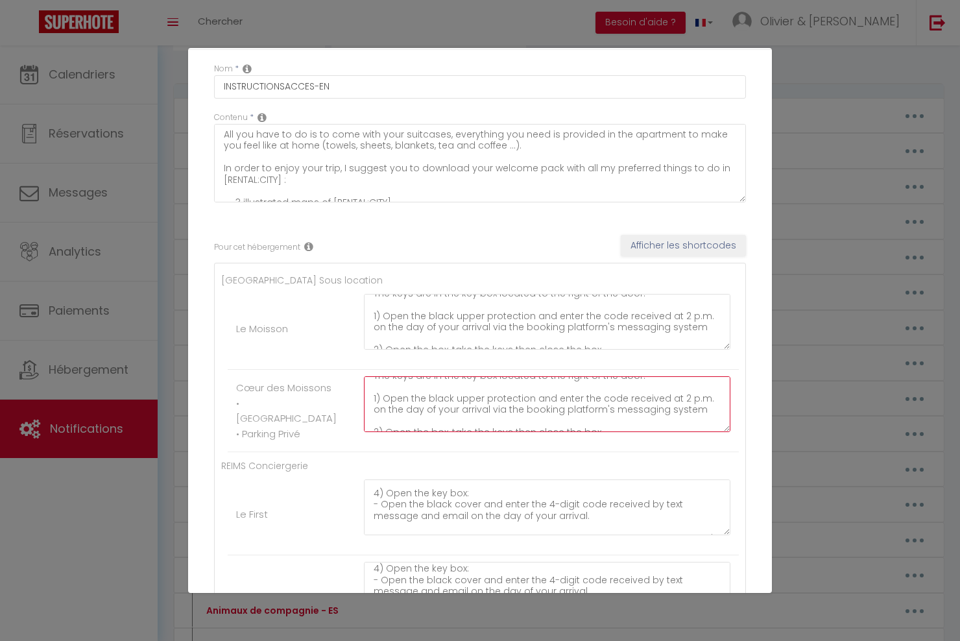
scroll to position [130, 0]
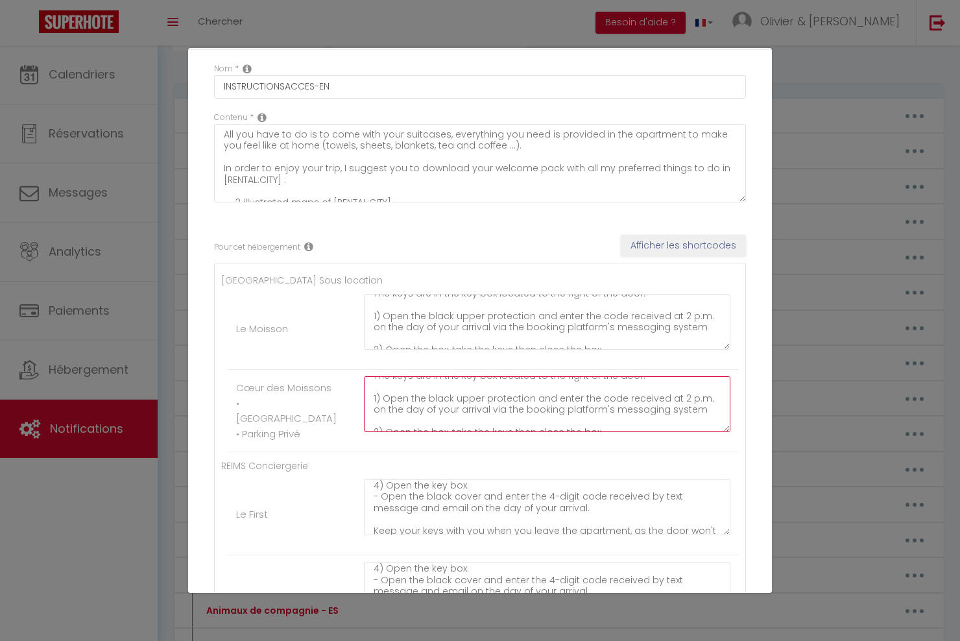
type textarea "1) Open the main door of the building with the digital code 535153 2) After pas…"
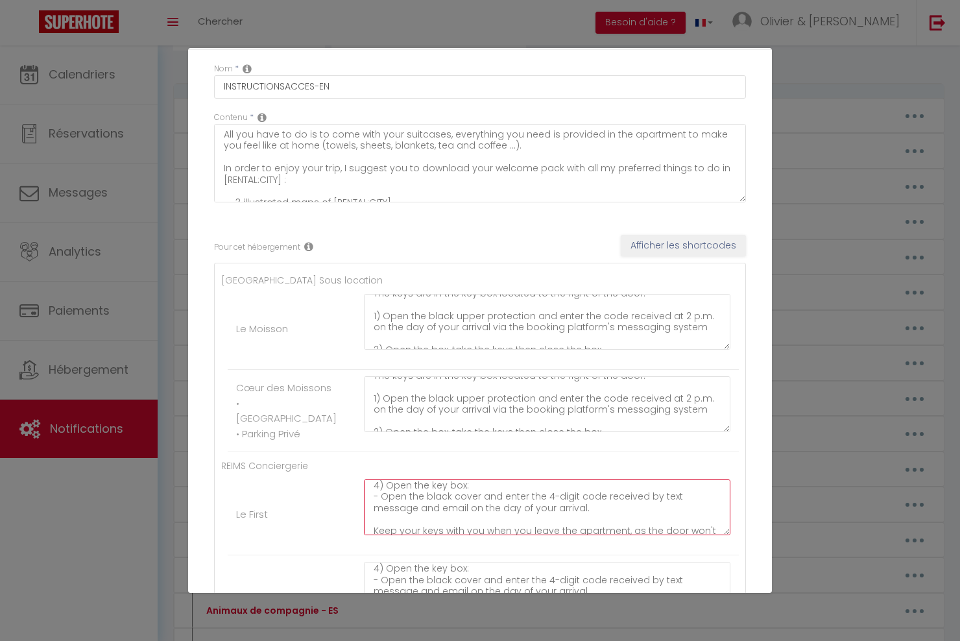
drag, startPoint x: 524, startPoint y: 500, endPoint x: 583, endPoint y: 513, distance: 60.5
click at [583, 513] on textarea "1) Turn on the smart lock keypad by pressing it until you hear a beep. 2) Enter…" at bounding box center [547, 508] width 367 height 56
paste textarea "code received at 2 p.m. on the day of your arrival via the booking platform's m…"
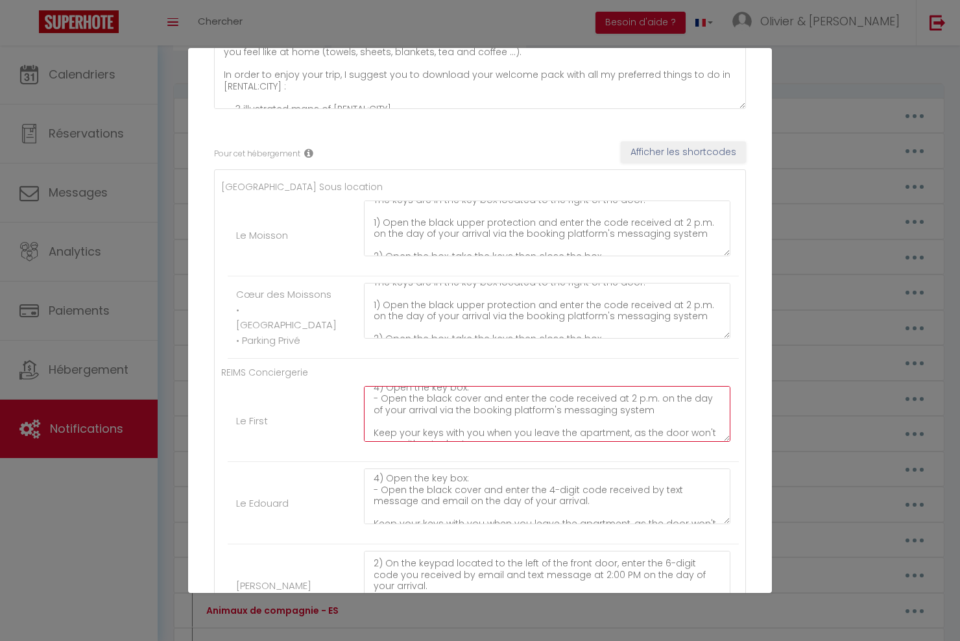
scroll to position [143, 0]
type textarea "1) Turn on the smart lock keypad by pressing it until you hear a beep. 2) Enter…"
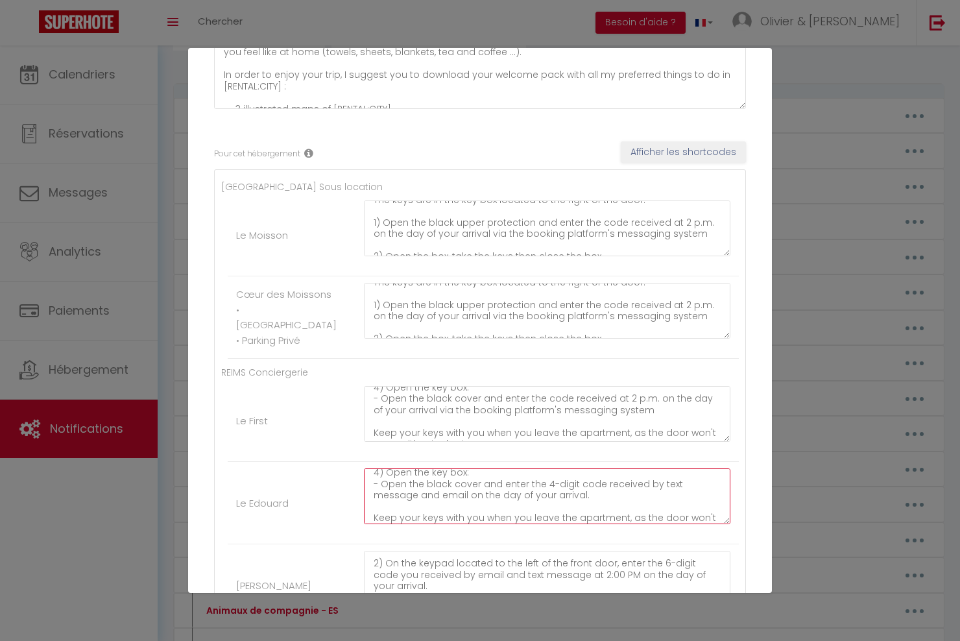
drag, startPoint x: 524, startPoint y: 485, endPoint x: 597, endPoint y: 495, distance: 73.4
click at [597, 495] on textarea "1) Turn on the smart lock keypad by pressing it until you hear a beep. 2) Enter…" at bounding box center [547, 497] width 367 height 56
paste textarea "code received at 2 p.m. on the day of your arrival via the booking platform's m…"
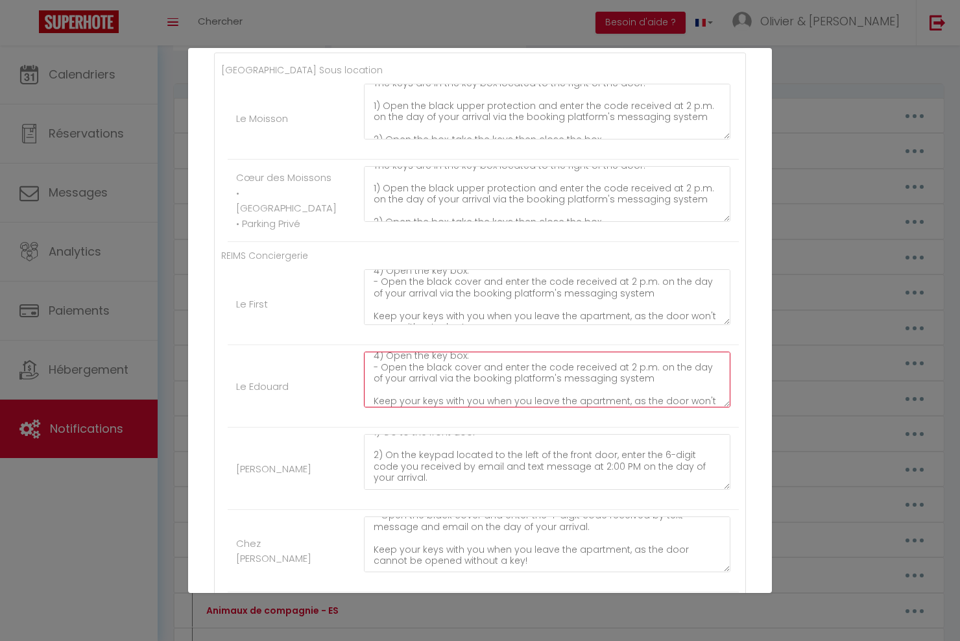
scroll to position [13, 0]
type textarea "1) Turn on the smart lock keypad by pressing it until you hear a beep. 2) Enter…"
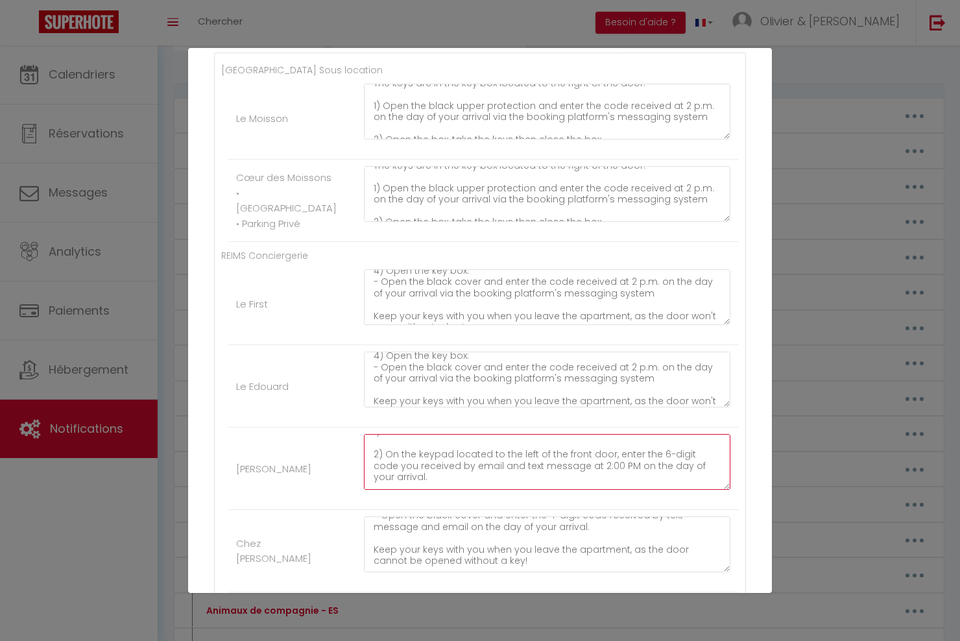
drag, startPoint x: 637, startPoint y: 456, endPoint x: 638, endPoint y: 474, distance: 18.2
click at [638, 474] on textarea "1) Go to the front door 2) On the keypad located to the left of the front door,…" at bounding box center [547, 462] width 367 height 56
paste textarea "code received at 2 p.m. on the day of your arrival via the booking platform's m…"
click at [654, 455] on textarea "1) Go to the front door 2) On the keypad located to the left of the front door,…" at bounding box center [547, 462] width 367 height 56
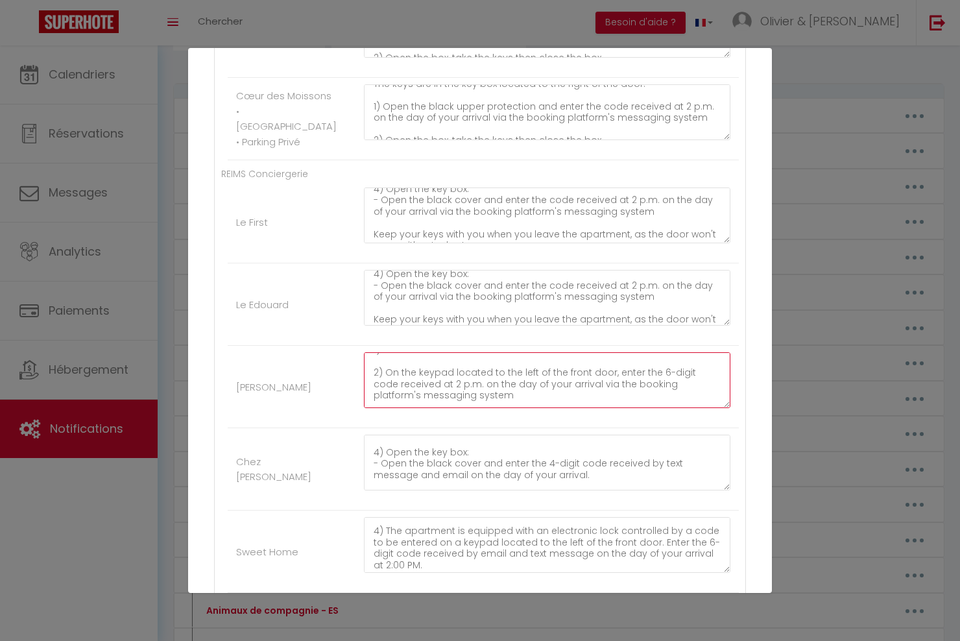
scroll to position [182, 0]
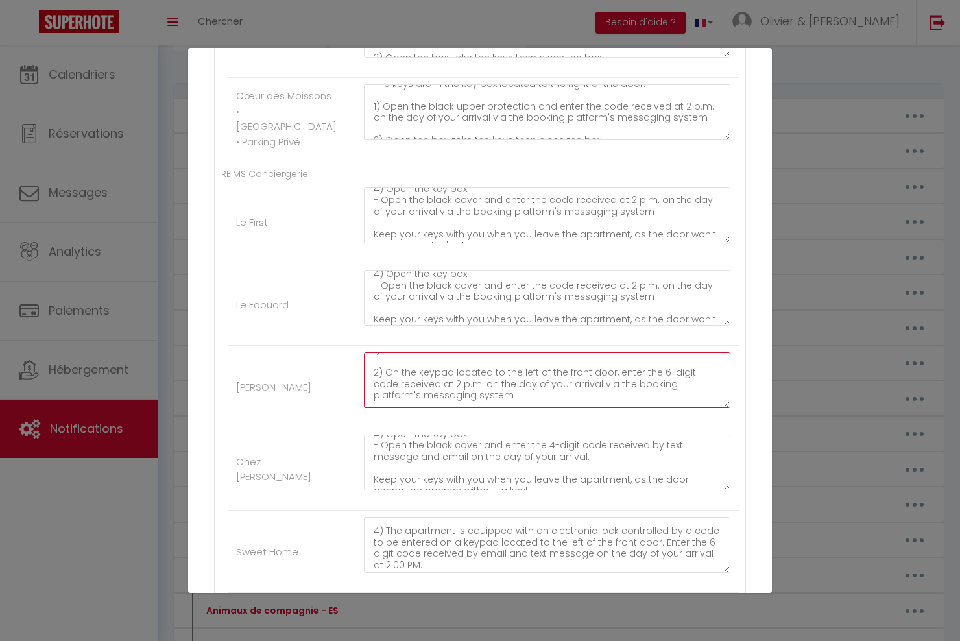
type textarea "1) Go to the front door 2) On the keypad located to the left of the front door,…"
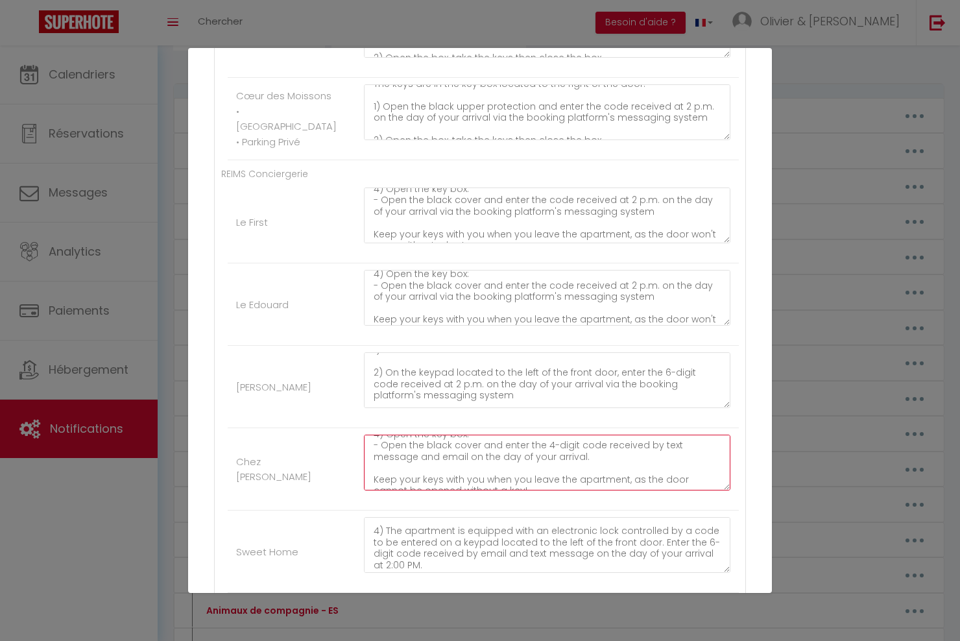
drag, startPoint x: 534, startPoint y: 459, endPoint x: 584, endPoint y: 471, distance: 51.3
click at [584, 471] on textarea "1) Turn on the smart lock keypad by pressing it until you hear a beep. 2) Enter…" at bounding box center [547, 463] width 367 height 56
paste textarea "the code received at 2 p.m. on the day of your arrival via the booking platform…"
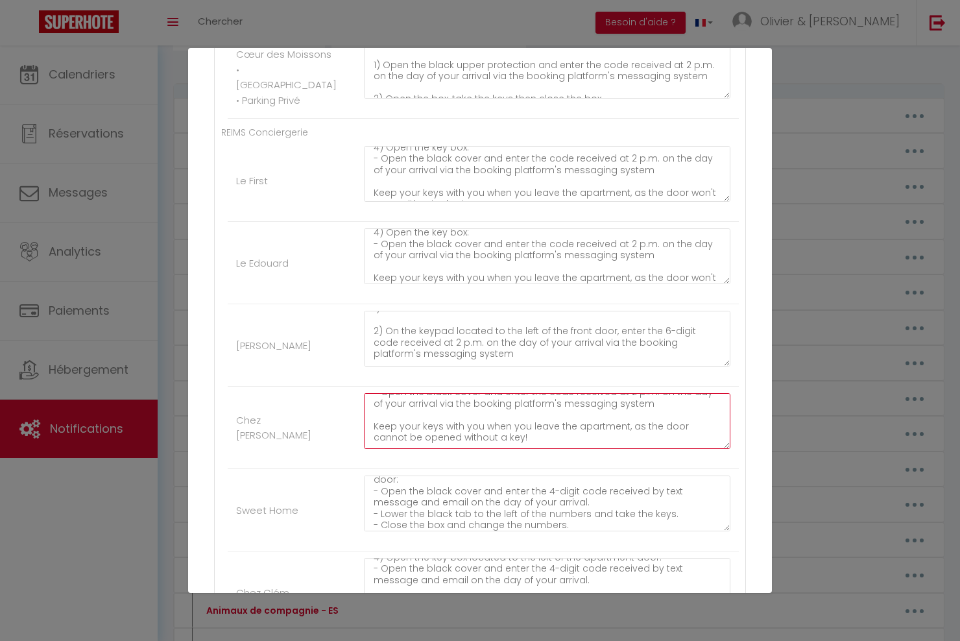
scroll to position [420, 0]
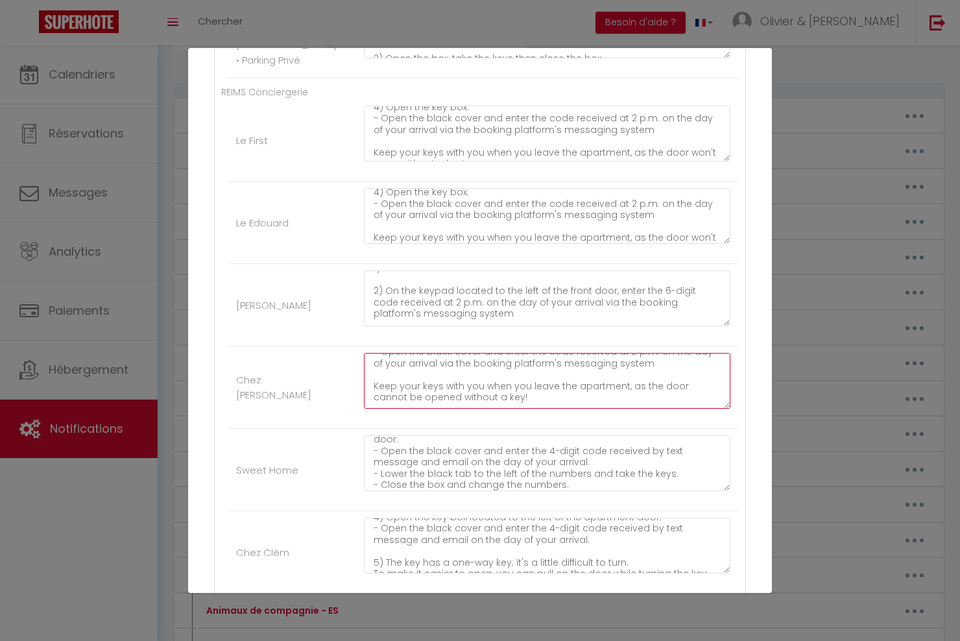
type textarea "1) Turn on the smart lock keypad by pressing it until you hear a beep. 2) Enter…"
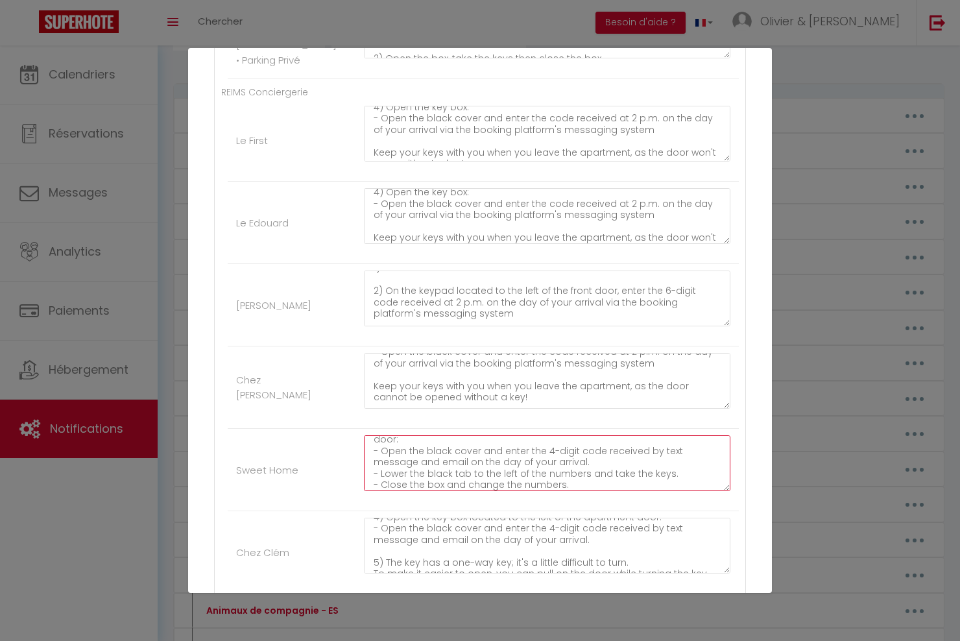
drag, startPoint x: 525, startPoint y: 450, endPoint x: 589, endPoint y: 466, distance: 65.5
click at [589, 466] on textarea "1) The driveway leading to the building's entrance is on the left, just after p…" at bounding box center [547, 463] width 367 height 56
paste textarea "code received at 2 p.m. on the day of your arrival via the booking platform's m…"
click at [541, 452] on textarea "1) The driveway leading to the building's entrance is on the left, just after p…" at bounding box center [547, 463] width 367 height 56
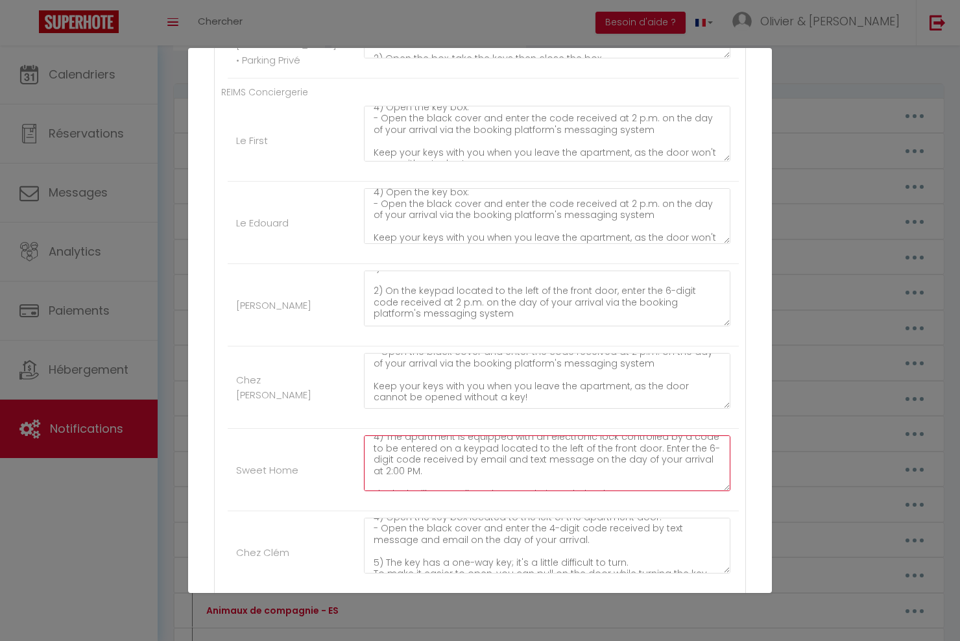
scroll to position [133, 0]
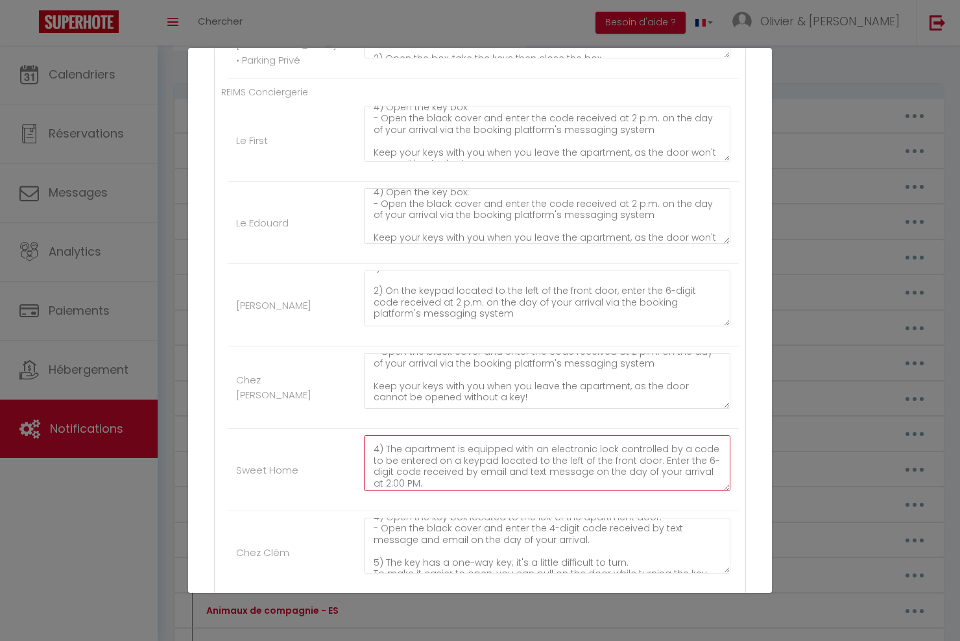
drag, startPoint x: 381, startPoint y: 474, endPoint x: 457, endPoint y: 484, distance: 77.3
click at [457, 484] on textarea "1) The driveway leading to the building's entrance is on the left, just after p…" at bounding box center [547, 463] width 367 height 56
paste textarea "code received at 2 p.m. on the day of your arrival via the booking platform's m…"
click at [389, 475] on textarea "1) The driveway leading to the building's entrance is on the left, just after p…" at bounding box center [547, 463] width 367 height 56
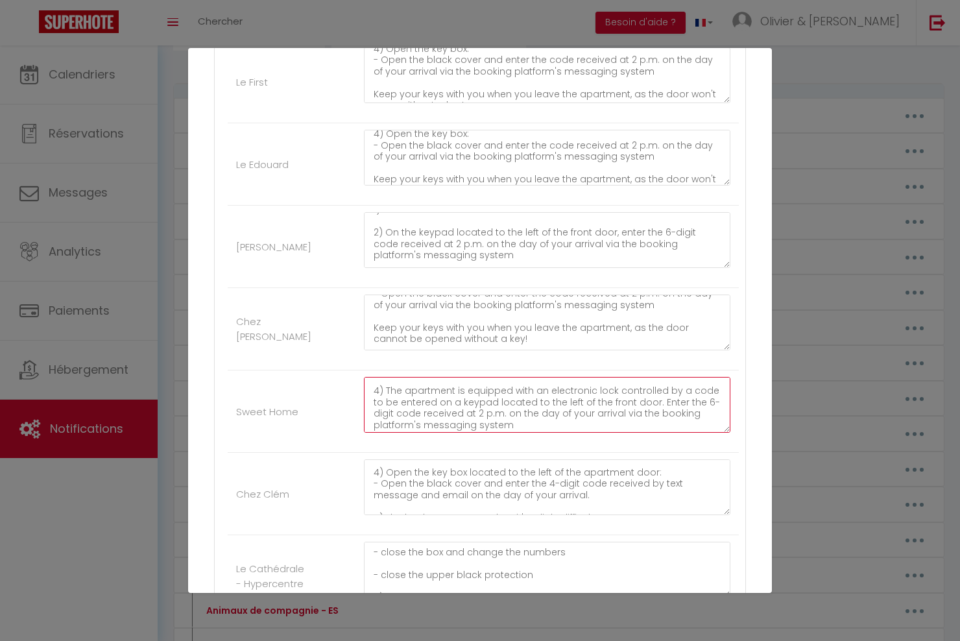
scroll to position [78, 0]
type textarea "1) The driveway leading to the building's entrance is on the left, just after p…"
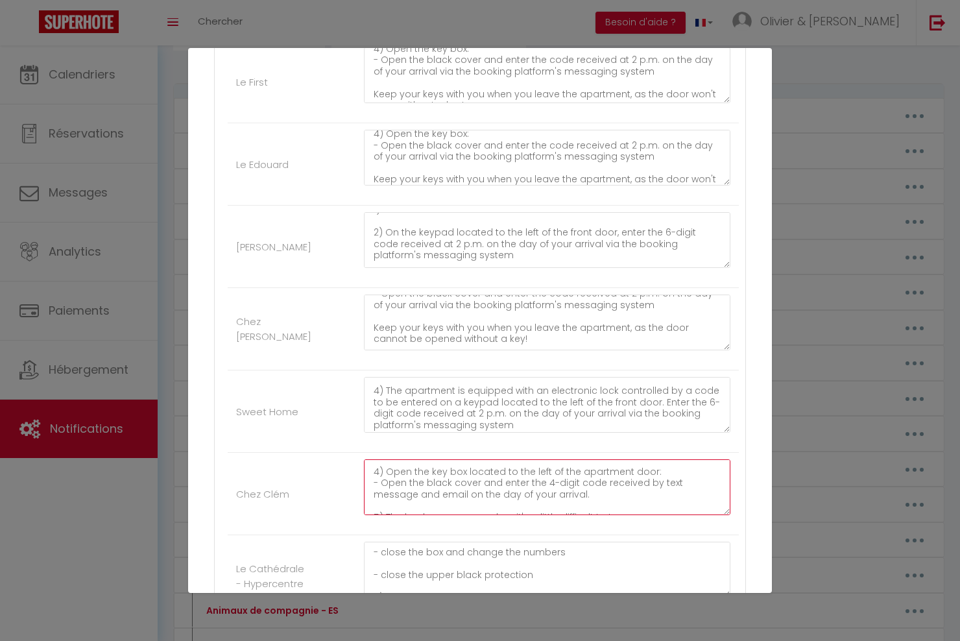
drag, startPoint x: 525, startPoint y: 484, endPoint x: 583, endPoint y: 493, distance: 58.5
click at [583, 493] on textarea "1) Enter the building: the building door is open. 2) The light switch is immedi…" at bounding box center [547, 487] width 367 height 56
paste textarea "code received at 2 p.m. on the day of your arrival via the booking platform's m…"
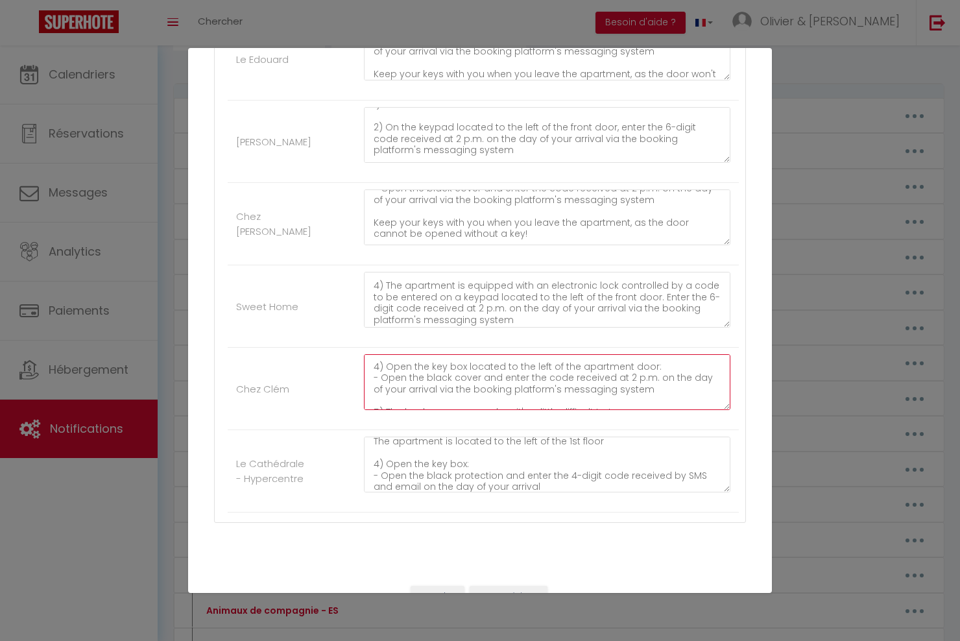
scroll to position [104, 0]
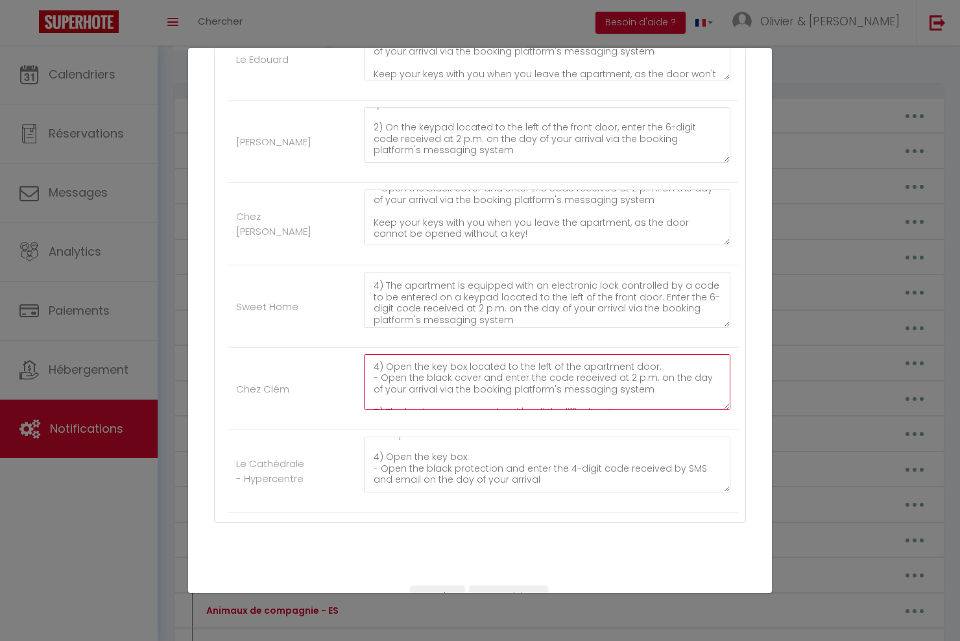
type textarea "1) Enter the building: the building door is open. 2) The light switch is immedi…"
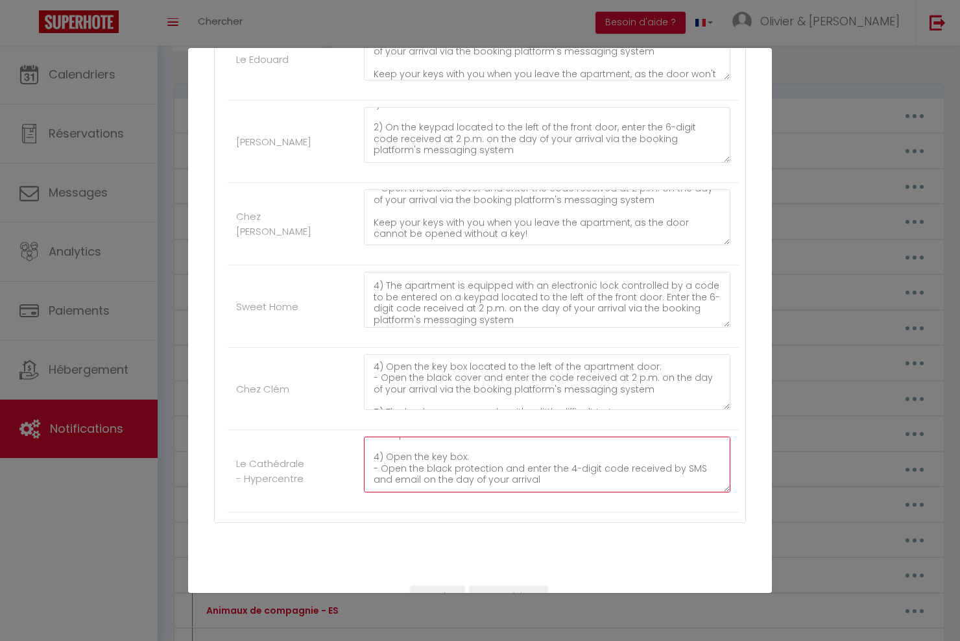
drag, startPoint x: 544, startPoint y: 469, endPoint x: 547, endPoint y: 478, distance: 9.4
click at [547, 478] on textarea "1) Open the main door of the building using the digital code located to the lef…" at bounding box center [547, 465] width 367 height 56
paste textarea "code received at 2 p.m. on the day of your arrival via the booking platform's m…"
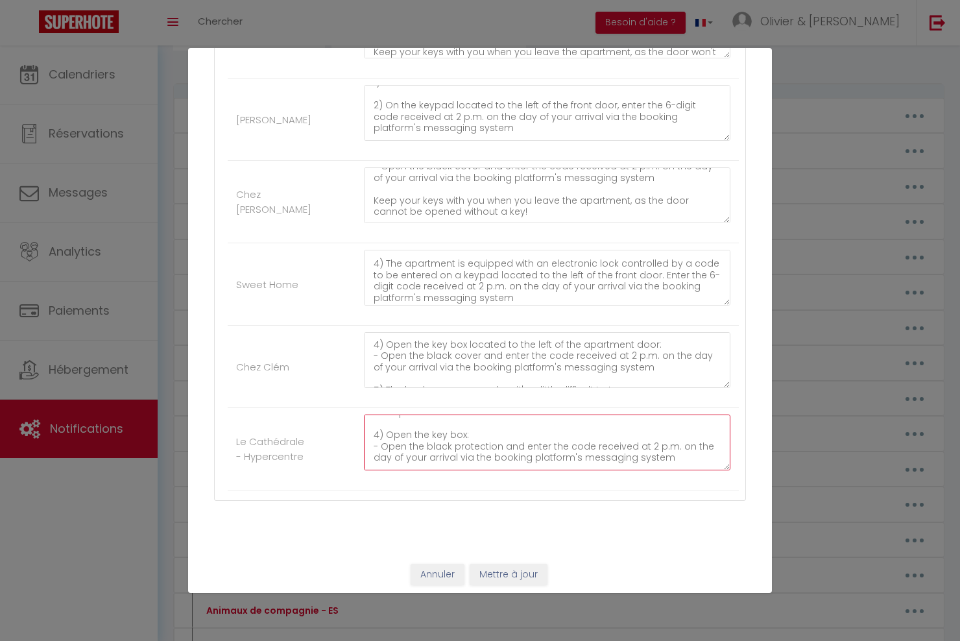
scroll to position [612, 0]
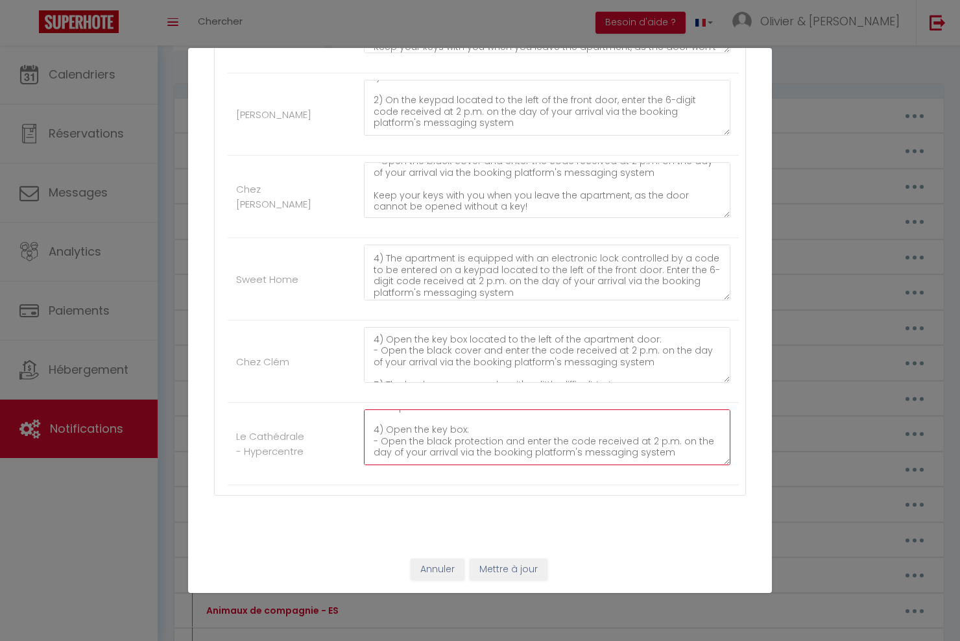
type textarea "1) Open the main door of the building using the digital code located to the lef…"
click at [501, 572] on button "Mettre à jour" at bounding box center [509, 570] width 78 height 22
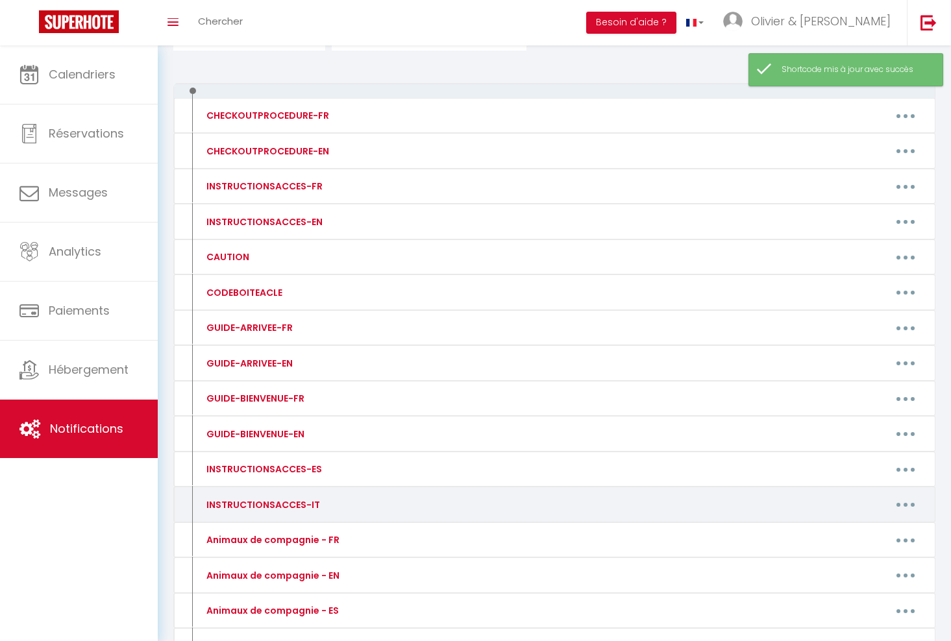
click at [907, 500] on button "button" at bounding box center [905, 504] width 36 height 21
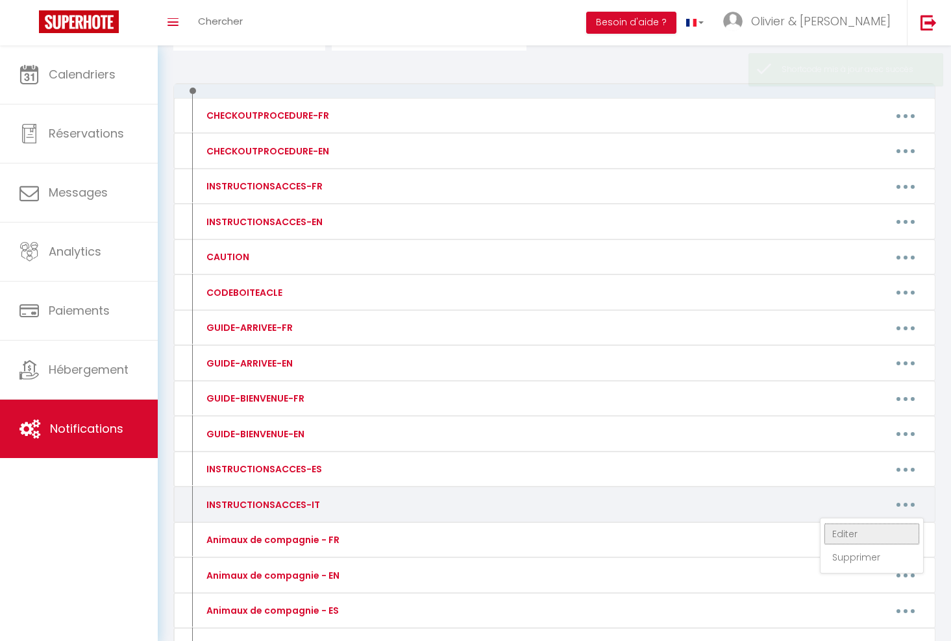
click at [857, 531] on link "Editer" at bounding box center [871, 534] width 96 height 22
type input "INSTRUCTIONSACCES-IT"
type textarea "instruction IT"
type textarea "1) Apri il portone principale dell'edificio con il codice digitale 535153 2) Do…"
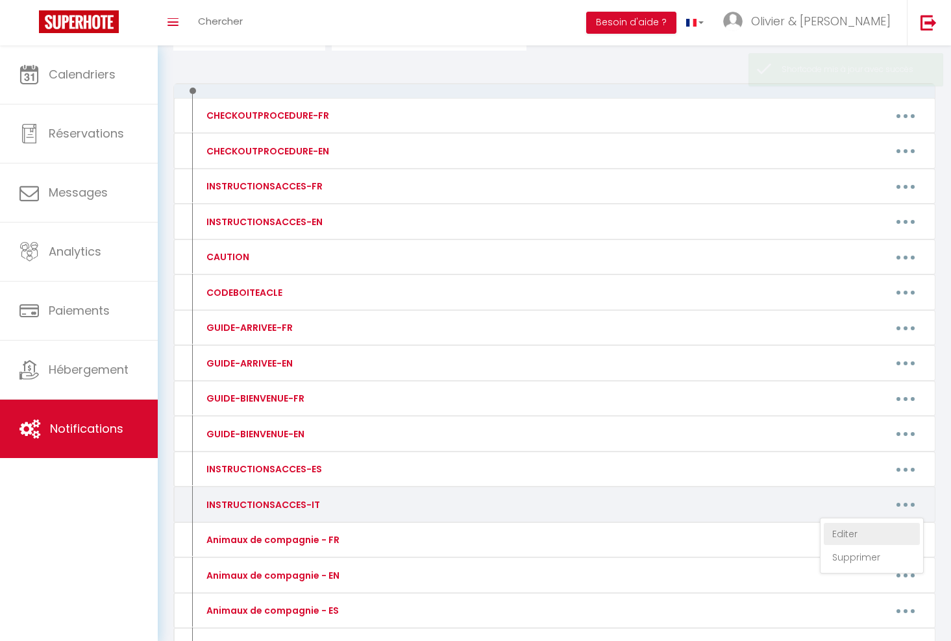
type textarea "1) Accendere la tastiera della serratura intelligente premendola fino a sentire…"
type textarea "1) Vai alla porta d'ingresso 2) Sul tastierino numerico posto alla sinistra del…"
type textarea "1) Accendere la tastiera della serratura intelligente premendola fino a sentire…"
type textarea "1) Il sentiero che conduce al portone d'ingresso dell'edificio si trova sulla s…"
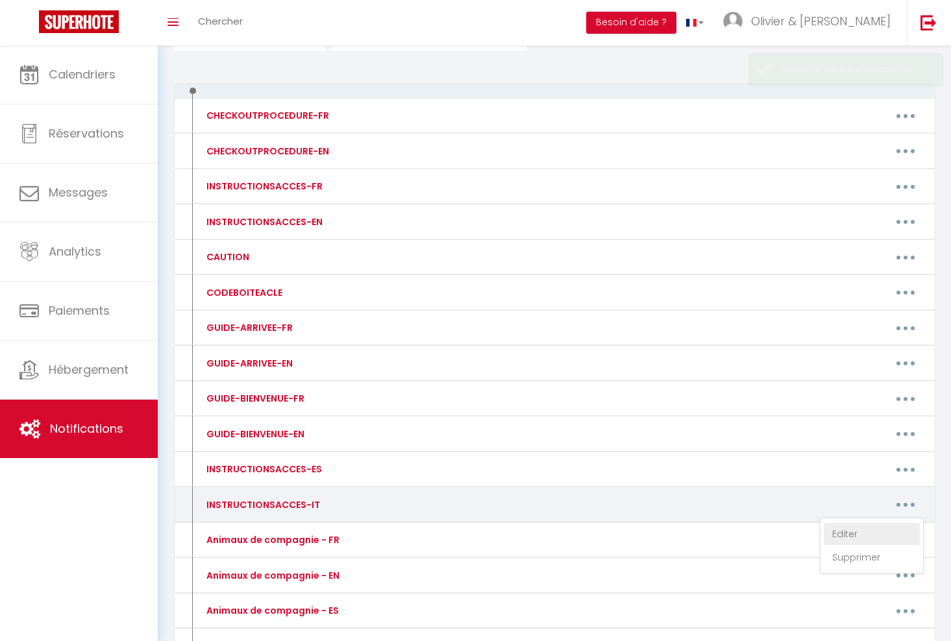
type textarea "1) Entrare nell'edificio: la porta dell'edificio è aperta. 2) L'interruttore de…"
type textarea "1) Apri la porta principale dell'edificio utilizzando il codice digitale situat…"
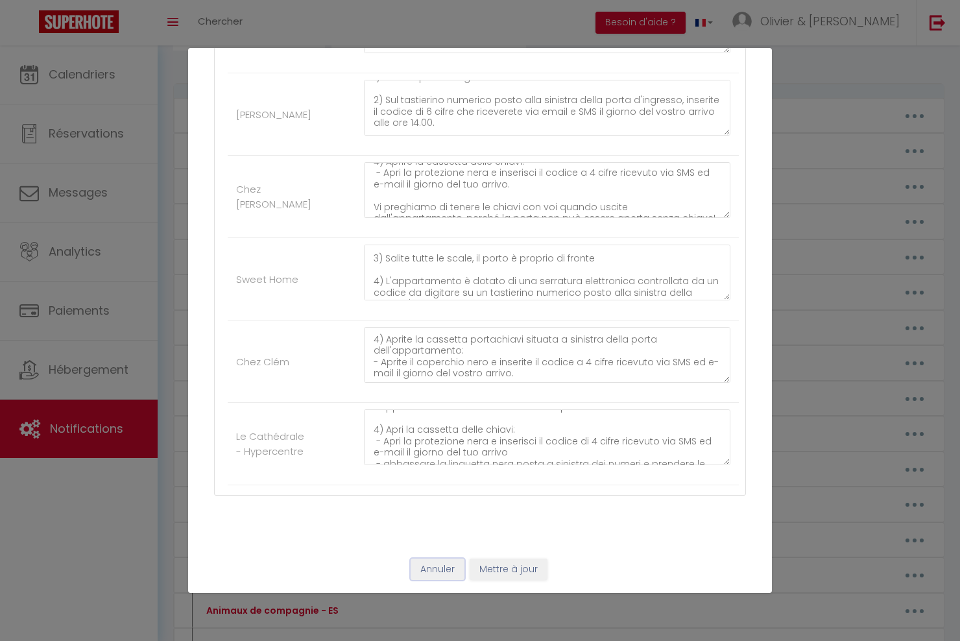
click at [439, 570] on button "Annuler" at bounding box center [438, 570] width 54 height 22
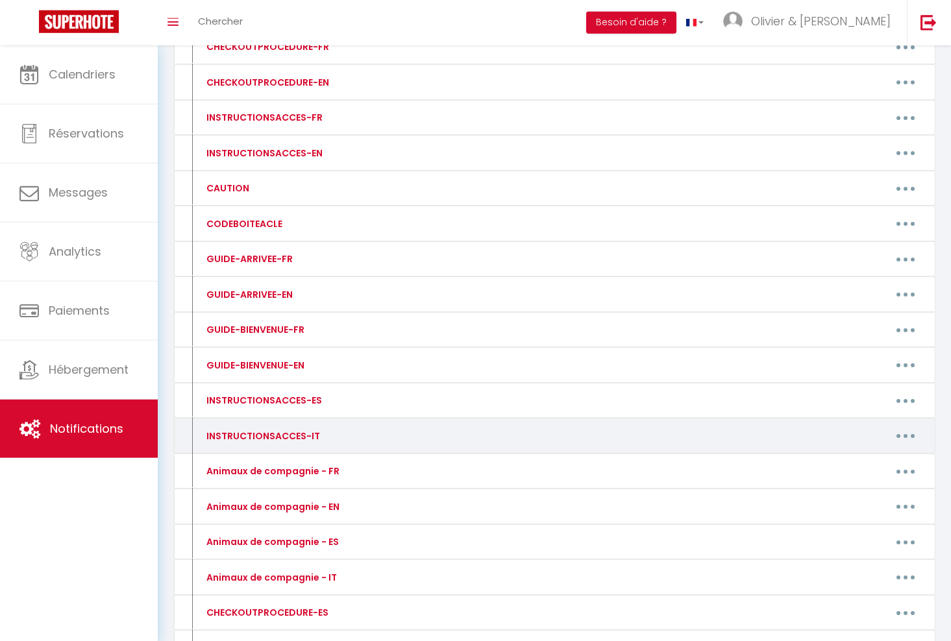
scroll to position [178, 0]
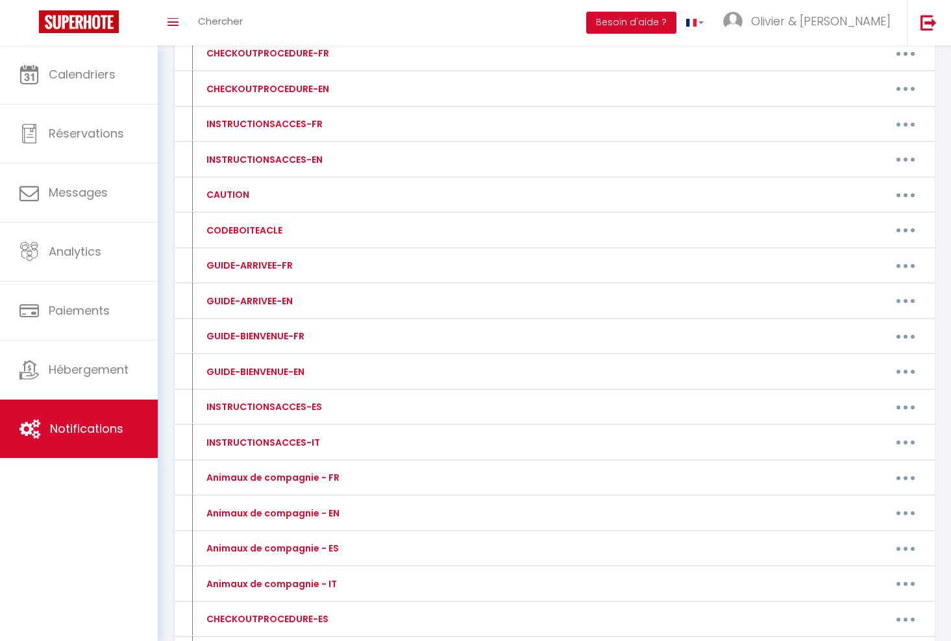
click at [60, 564] on div "Calendriers Réservations Messages Analytics Paiements Hébergement Notifications" at bounding box center [79, 344] width 158 height 598
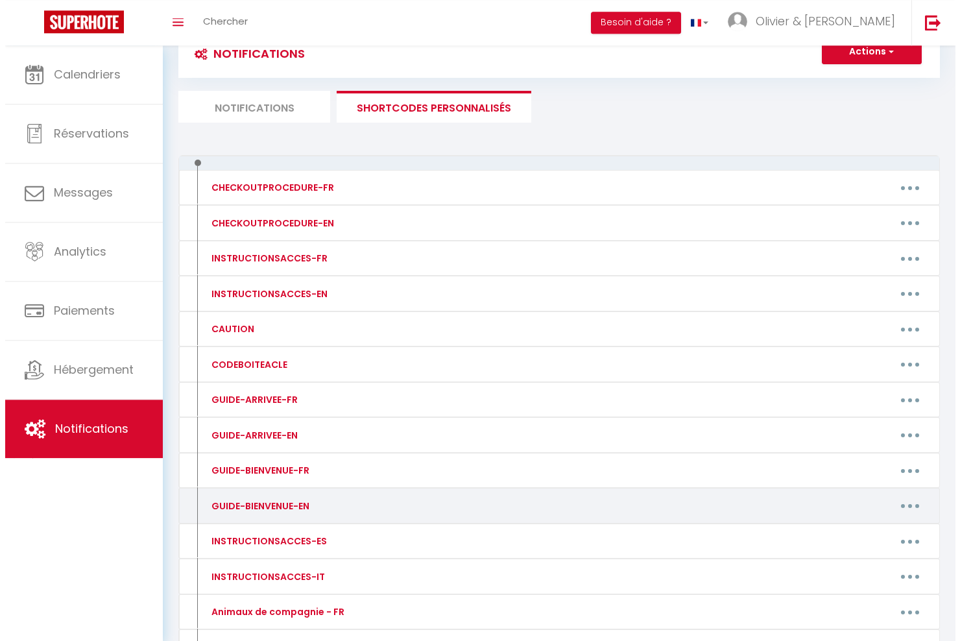
scroll to position [0, 0]
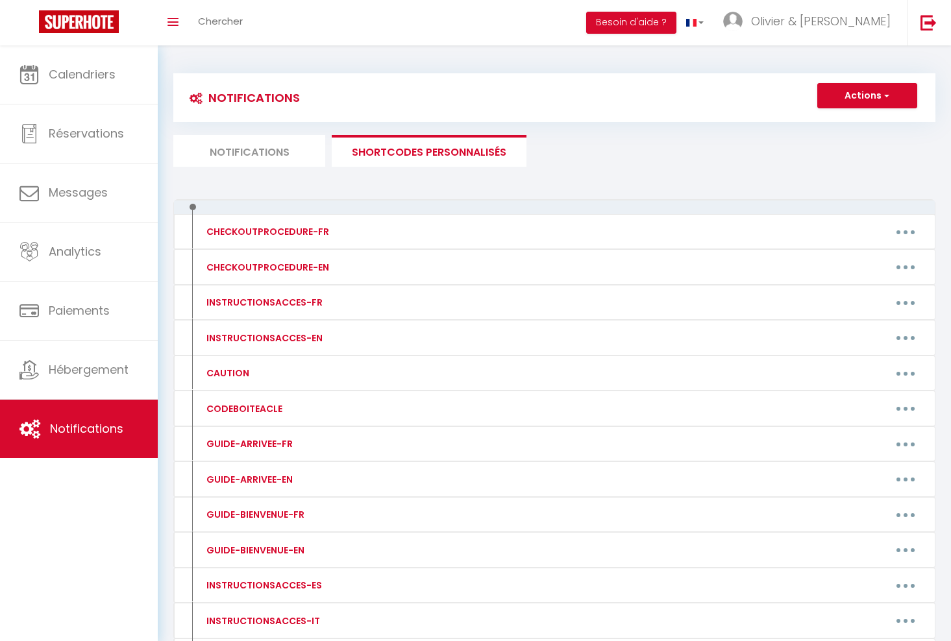
click at [703, 151] on ul "Notifications SHORTCODES PERSONNALISÉS" at bounding box center [554, 151] width 762 height 32
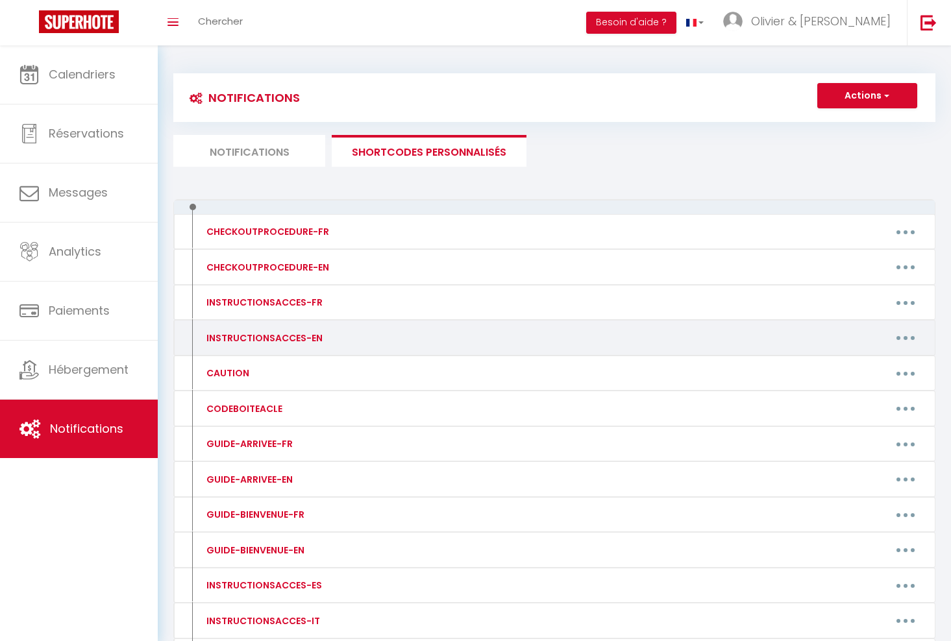
click at [905, 341] on button "button" at bounding box center [905, 338] width 36 height 21
click at [839, 368] on link "Editer" at bounding box center [871, 367] width 96 height 22
type input "INSTRUCTIONSACCES-EN"
type textarea "All you have to do is to come with your suitcases, everything you need is provi…"
type textarea "1) Open the main door of the building with the digital code 535153 2) After pas…"
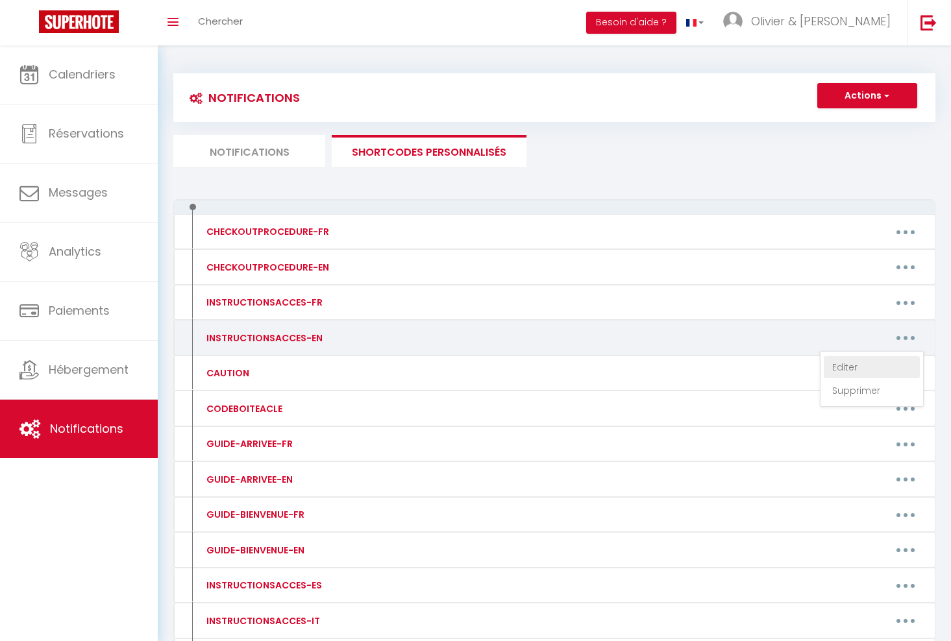
type textarea "1) Open the main door of the building with the digital code 535153 2) After pas…"
type textarea "1) Turn on the smart lock keypad by pressing it until you hear a beep. 2) Enter…"
type textarea "1) Go to the front door 2) On the keypad located to the left of the front door,…"
type textarea "1) Turn on the smart lock keypad by pressing it until you hear a beep. 2) Enter…"
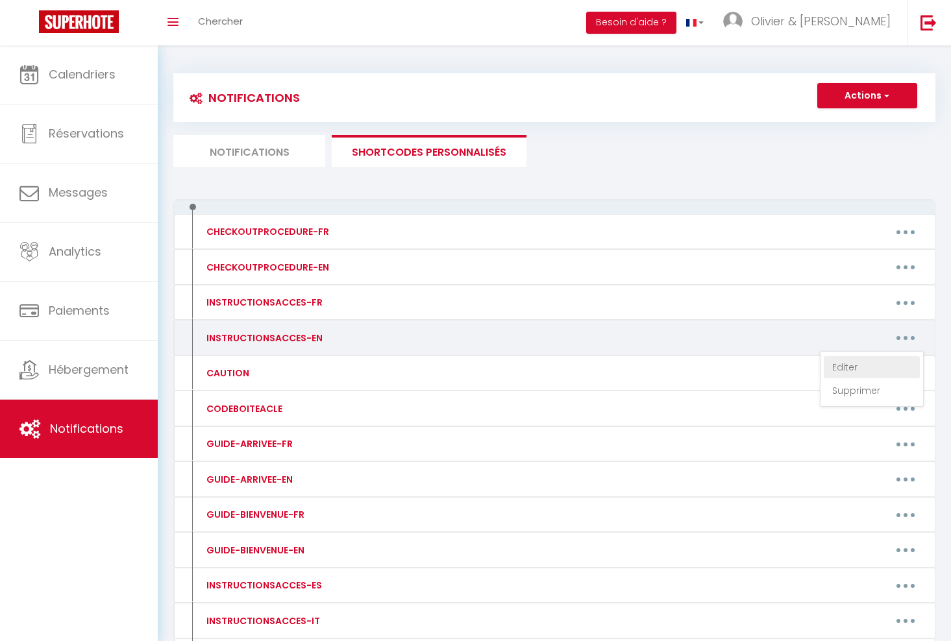
type textarea "1) The driveway leading to the building's entrance is on the left, just after p…"
type textarea "1) Enter the building: the building door is open. 2) The light switch is immedi…"
type textarea "1) Open the main door of the building using the digital code located to the lef…"
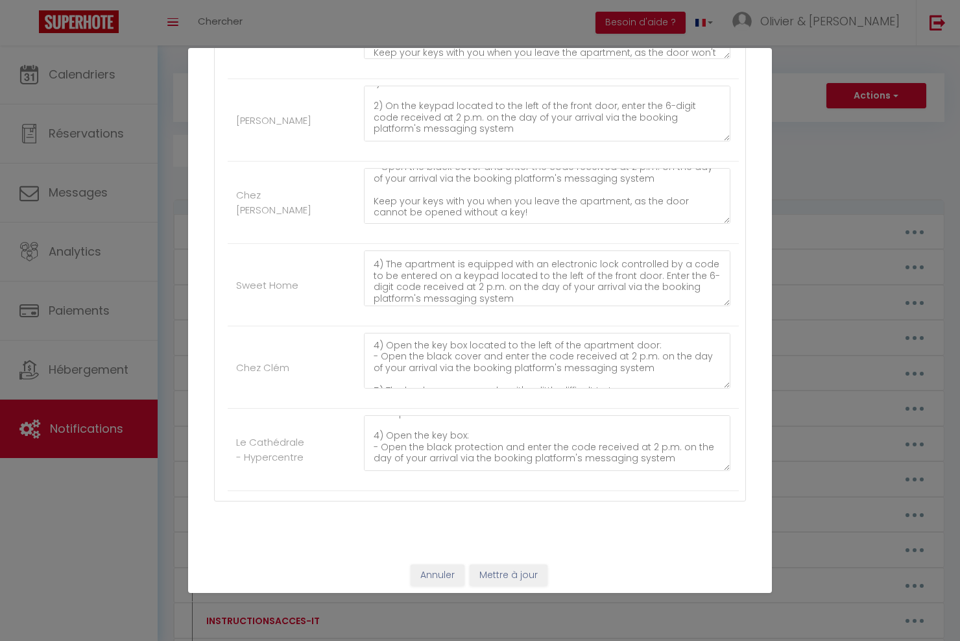
scroll to position [600, 0]
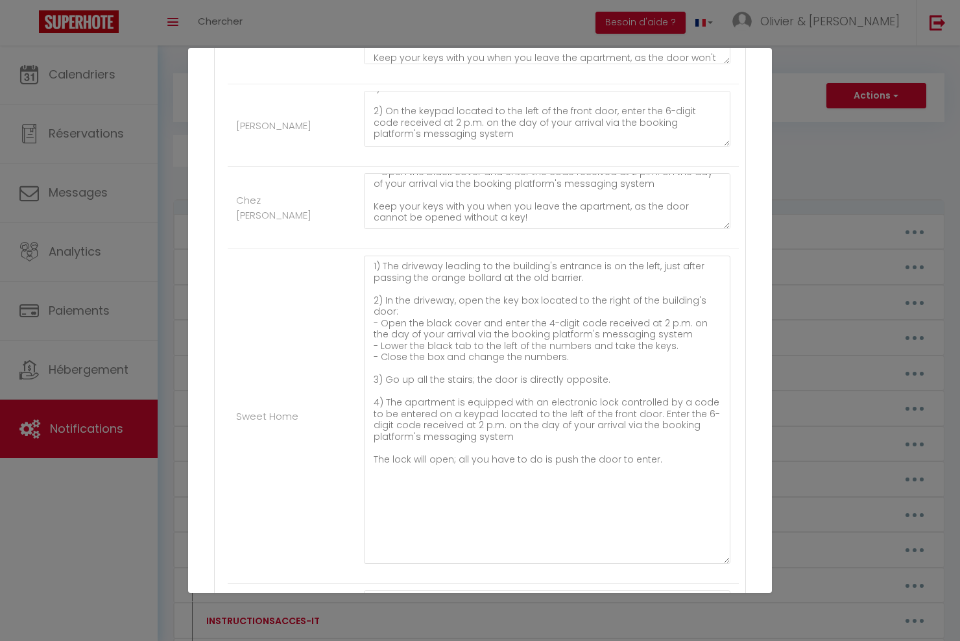
drag, startPoint x: 717, startPoint y: 306, endPoint x: 722, endPoint y: 559, distance: 252.5
click at [722, 559] on textarea "1) The driveway leading to the building's entrance is on the left, just after p…" at bounding box center [547, 410] width 367 height 308
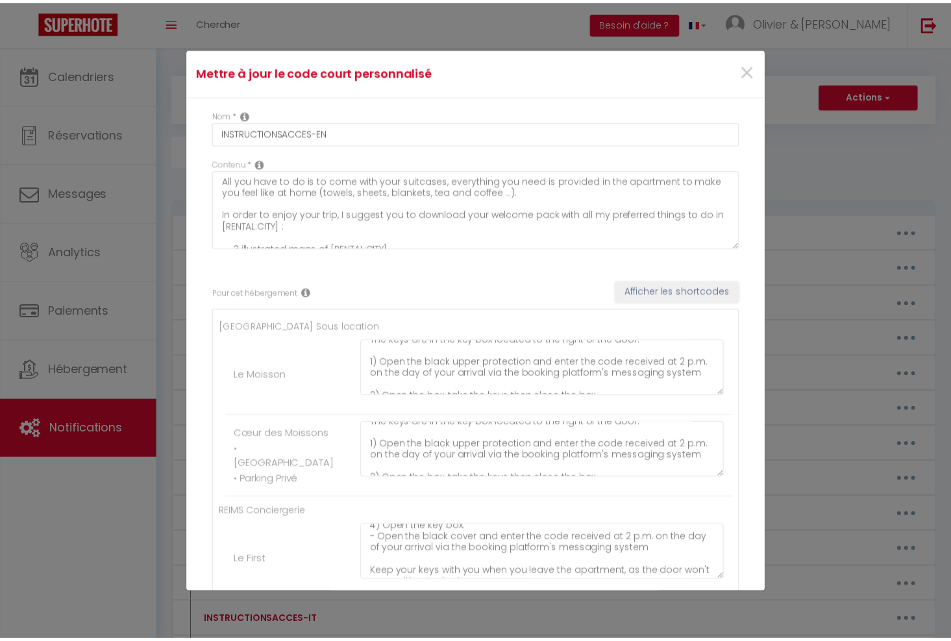
scroll to position [0, 0]
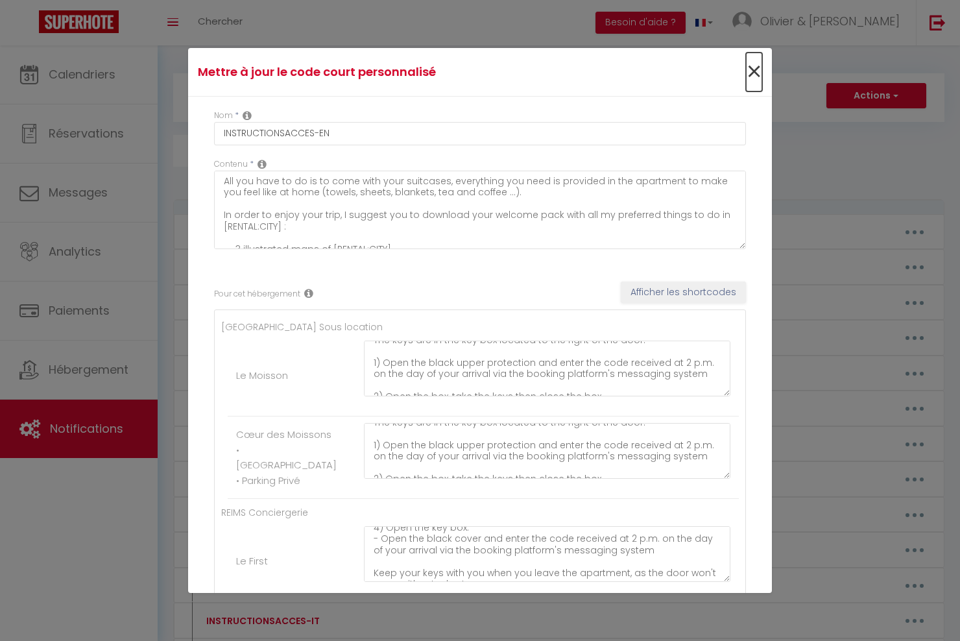
click at [747, 73] on span "×" at bounding box center [754, 72] width 16 height 39
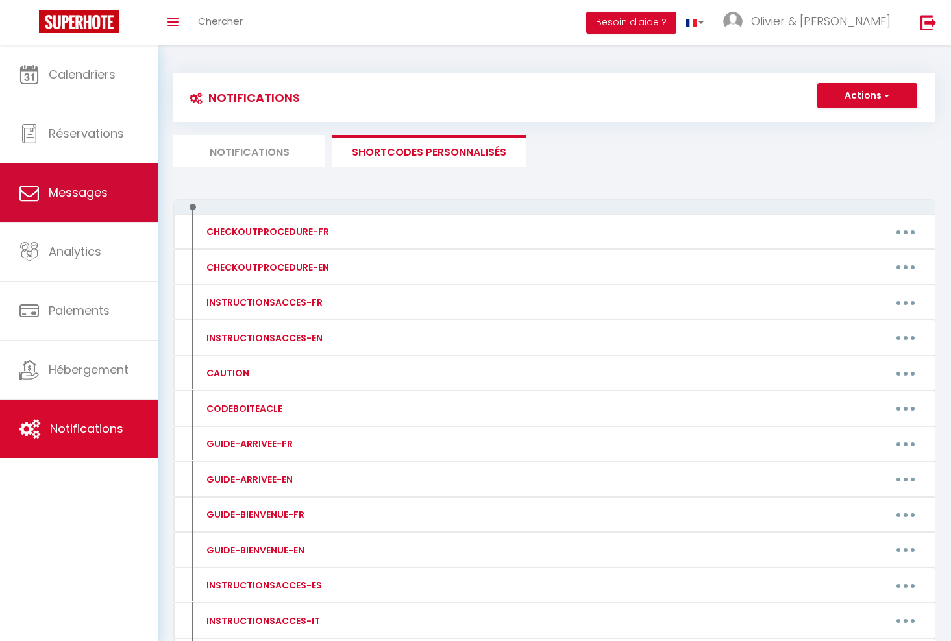
click at [95, 187] on span "Messages" at bounding box center [78, 192] width 59 height 16
select select "message"
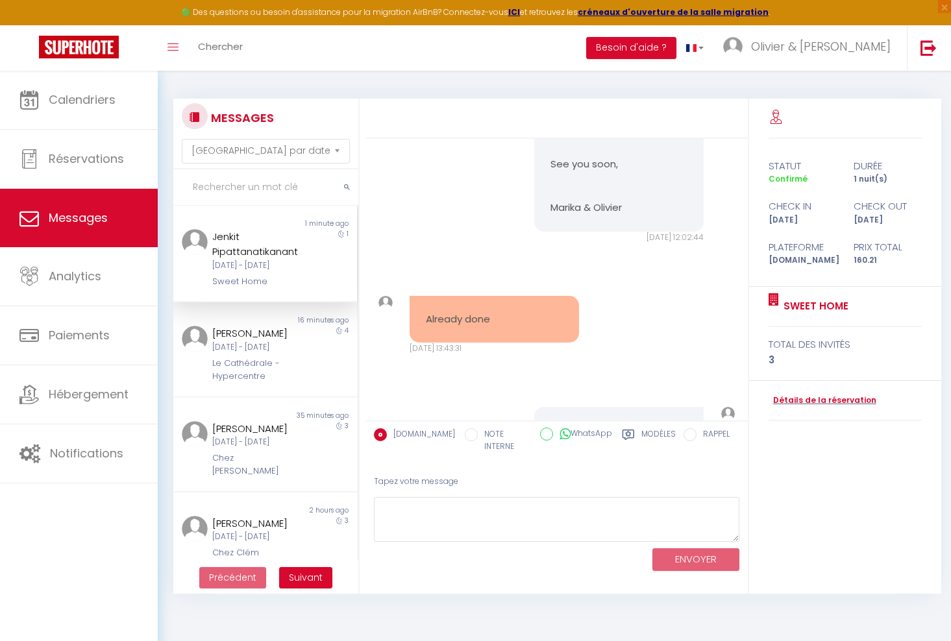
scroll to position [3779, 0]
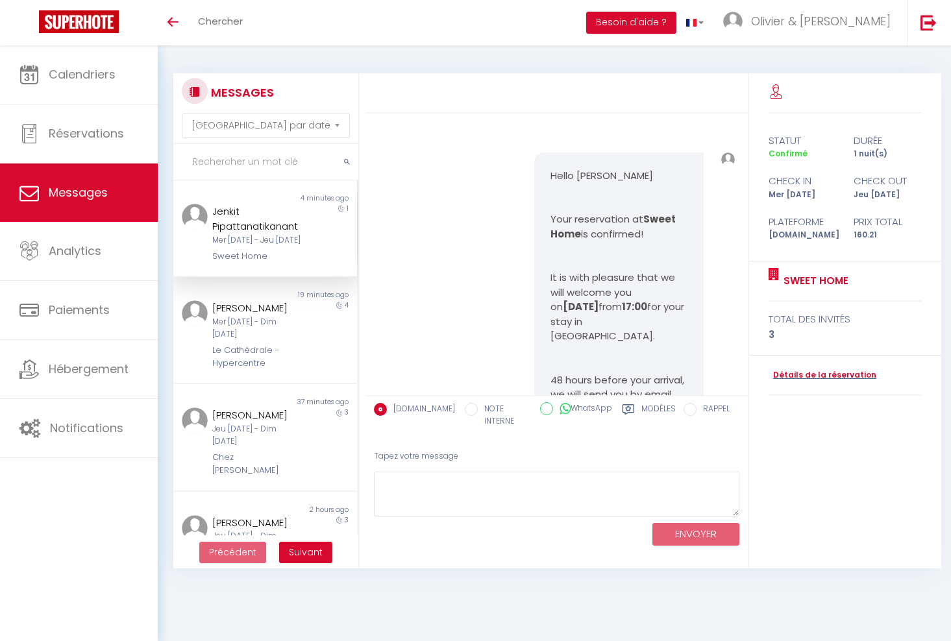
select select "message"
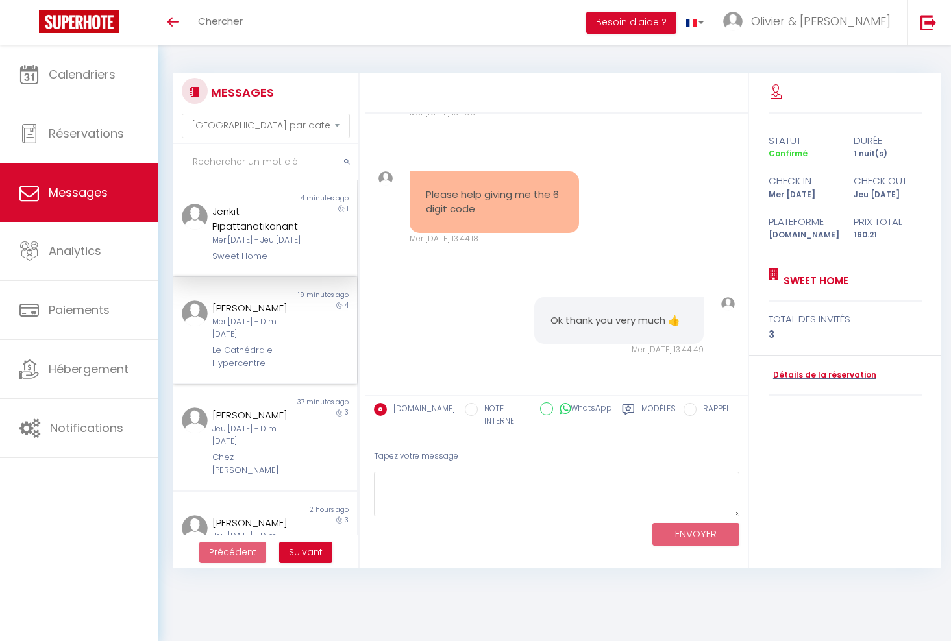
click at [241, 300] on div "Non lu" at bounding box center [218, 295] width 91 height 10
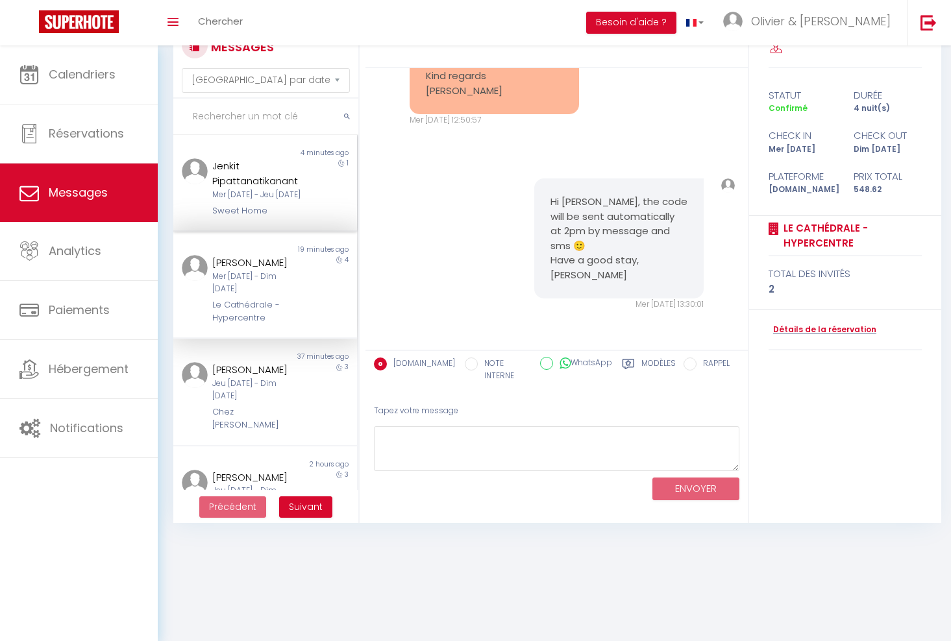
click at [258, 186] on div "Jenkit Pipattanatikanant" at bounding box center [257, 173] width 90 height 30
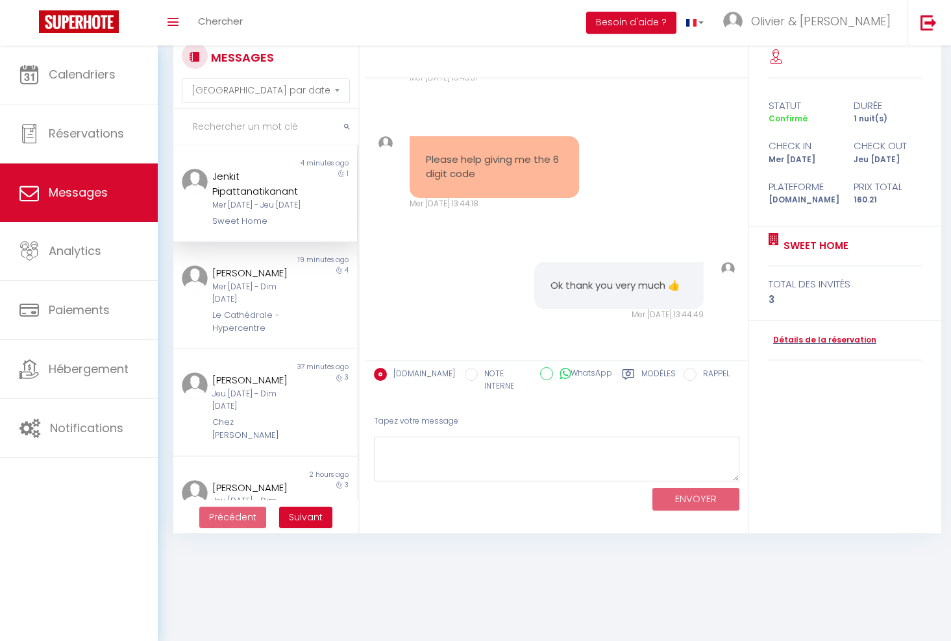
scroll to position [3904, 0]
click at [456, 439] on textarea at bounding box center [556, 459] width 365 height 45
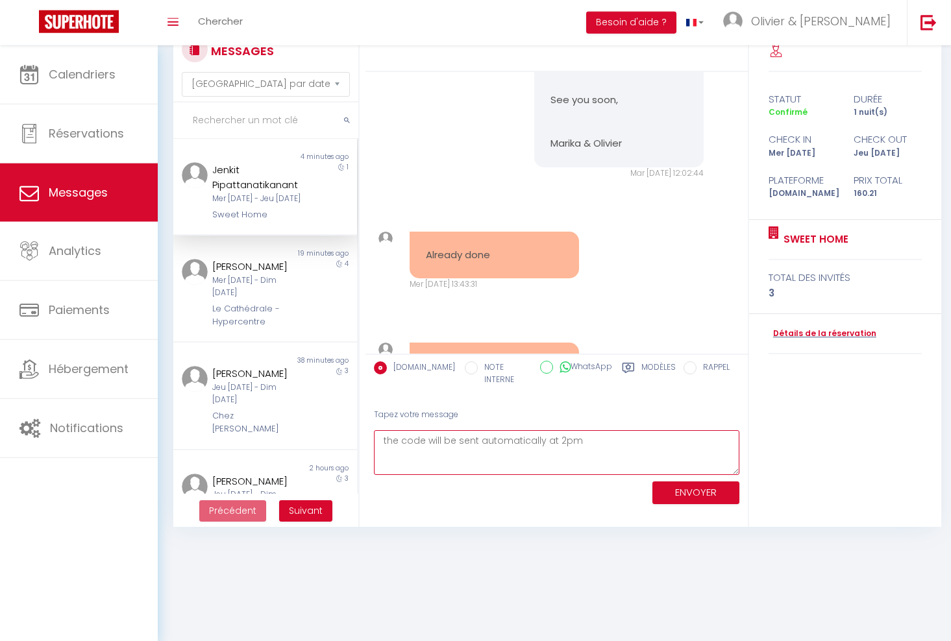
scroll to position [45, 0]
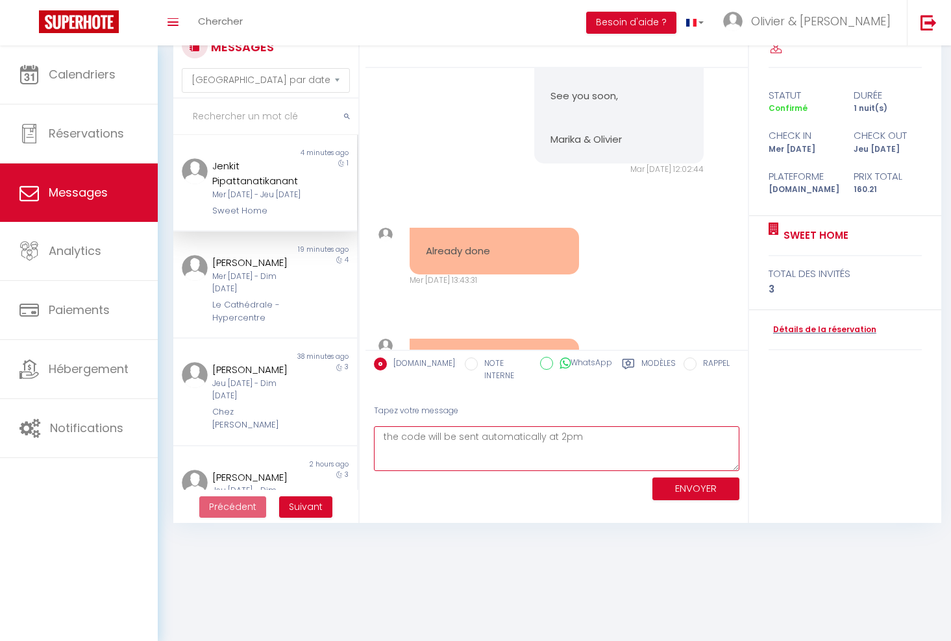
type textarea "the code will be sent automatically at 2pm"
click at [697, 483] on button "ENVOYER" at bounding box center [695, 489] width 87 height 23
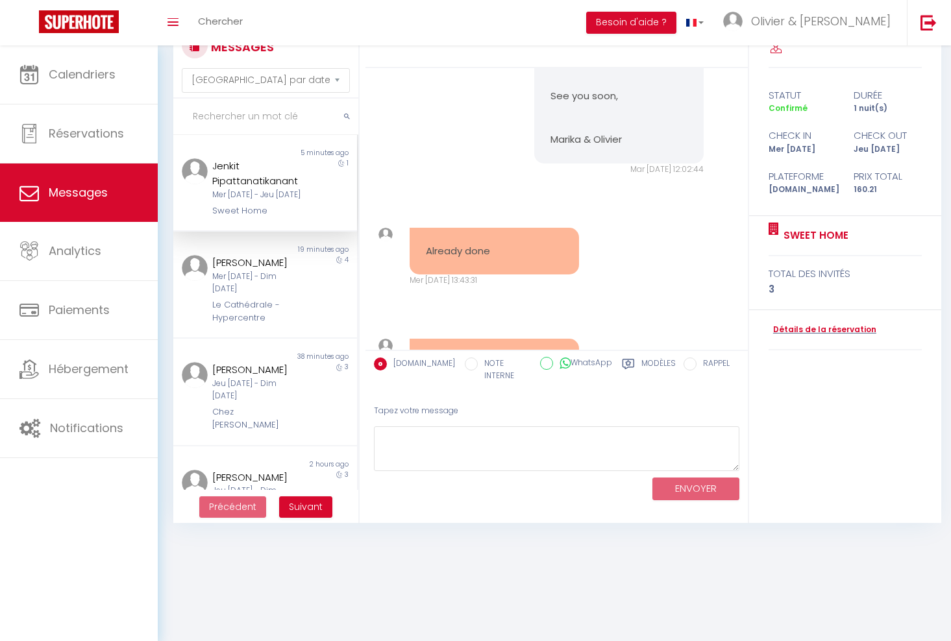
scroll to position [4030, 0]
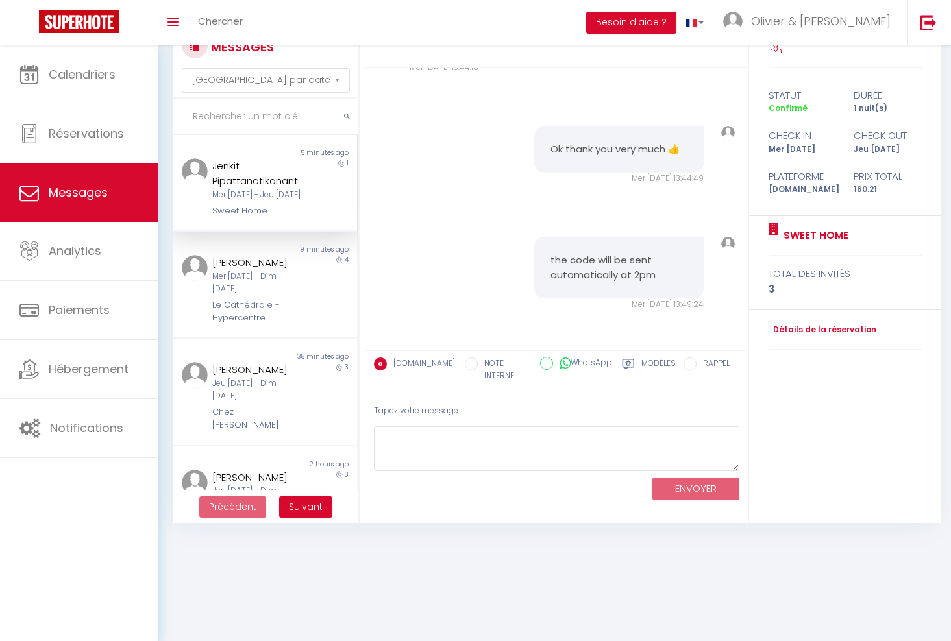
click at [406, 585] on body "🟢 Des questions ou besoin d'assistance pour la migration AirBnB? Connectez-vous…" at bounding box center [475, 320] width 951 height 641
click at [236, 171] on div "Jenkit Pipattanatikanant" at bounding box center [257, 173] width 90 height 30
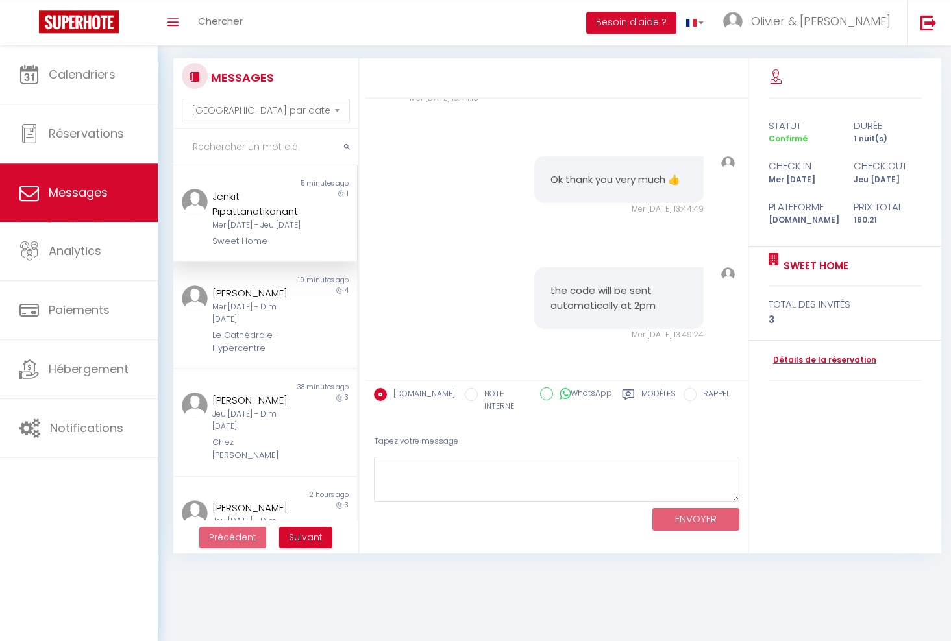
scroll to position [14, 0]
click at [232, 325] on div "[DATE] - [DATE]" at bounding box center [257, 314] width 90 height 25
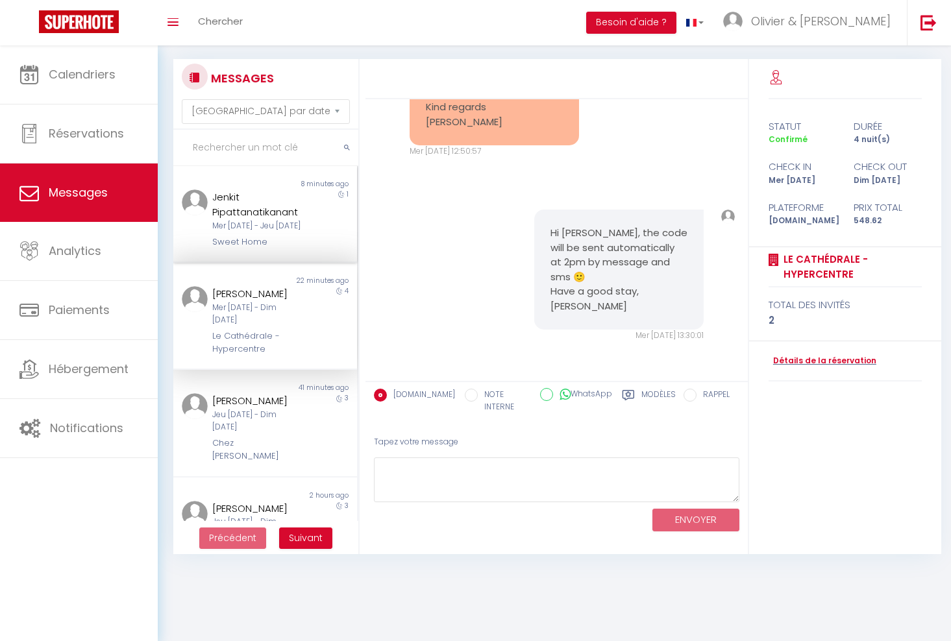
drag, startPoint x: 262, startPoint y: 221, endPoint x: 245, endPoint y: 255, distance: 38.3
click at [262, 221] on div "Mer 10 Sep - Jeu 11 Sep" at bounding box center [257, 226] width 90 height 12
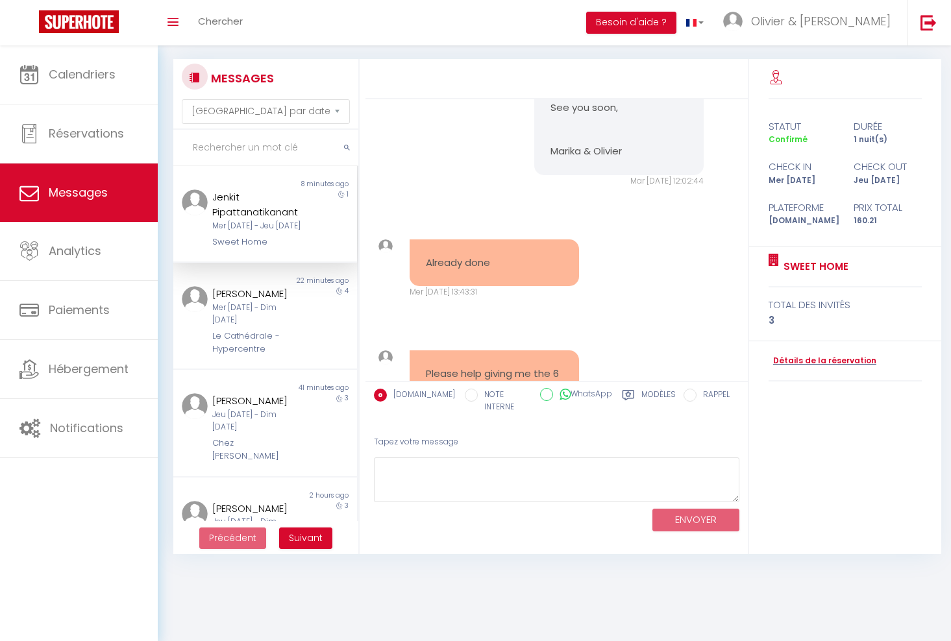
scroll to position [4030, 0]
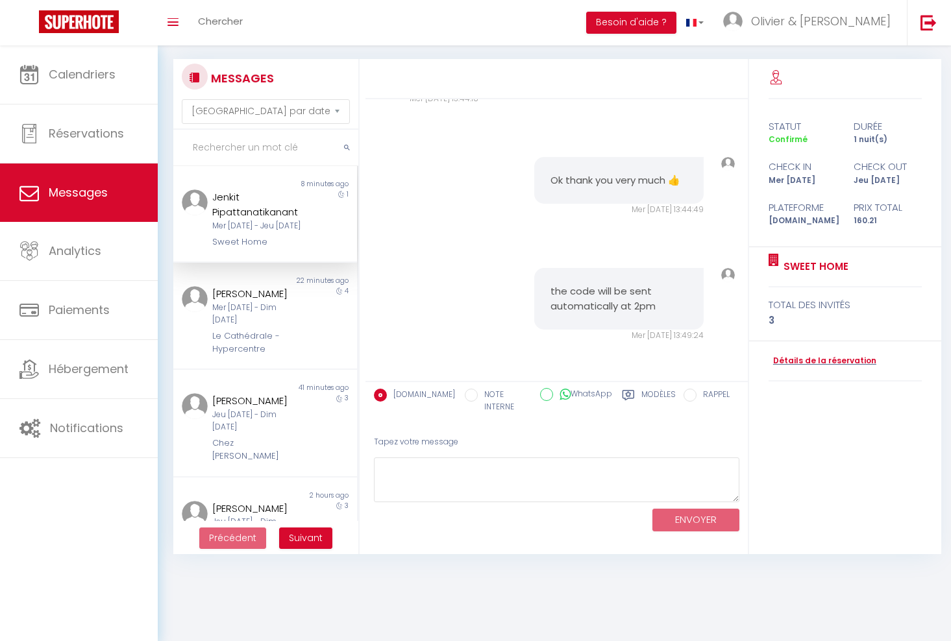
click at [418, 613] on body "🟢 Des questions ou besoin d'assistance pour la migration AirBnB? Connectez-vous…" at bounding box center [475, 351] width 951 height 641
